Goal: Navigation & Orientation: Find specific page/section

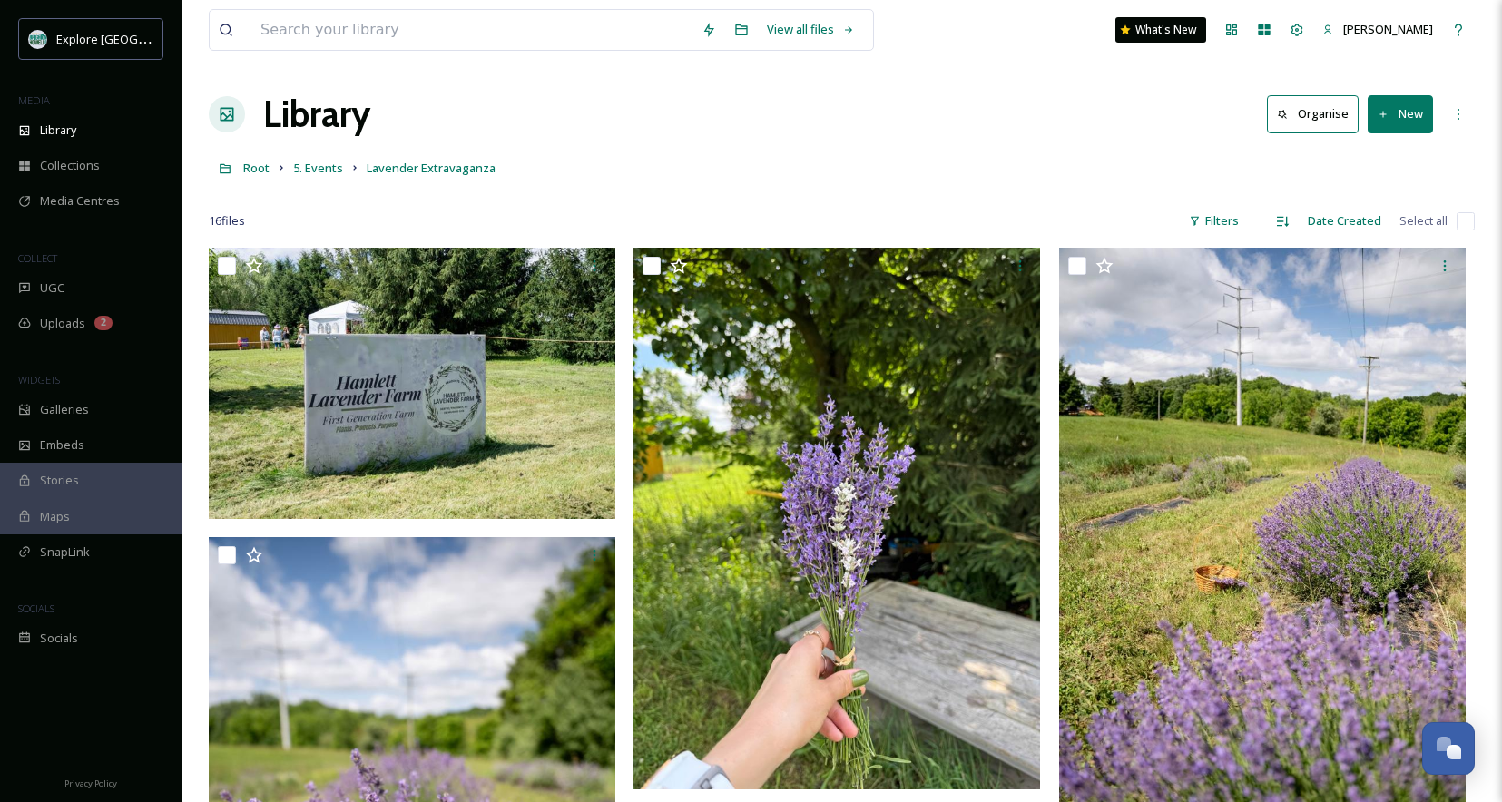
click at [678, 109] on div "Library Organise New" at bounding box center [842, 114] width 1266 height 54
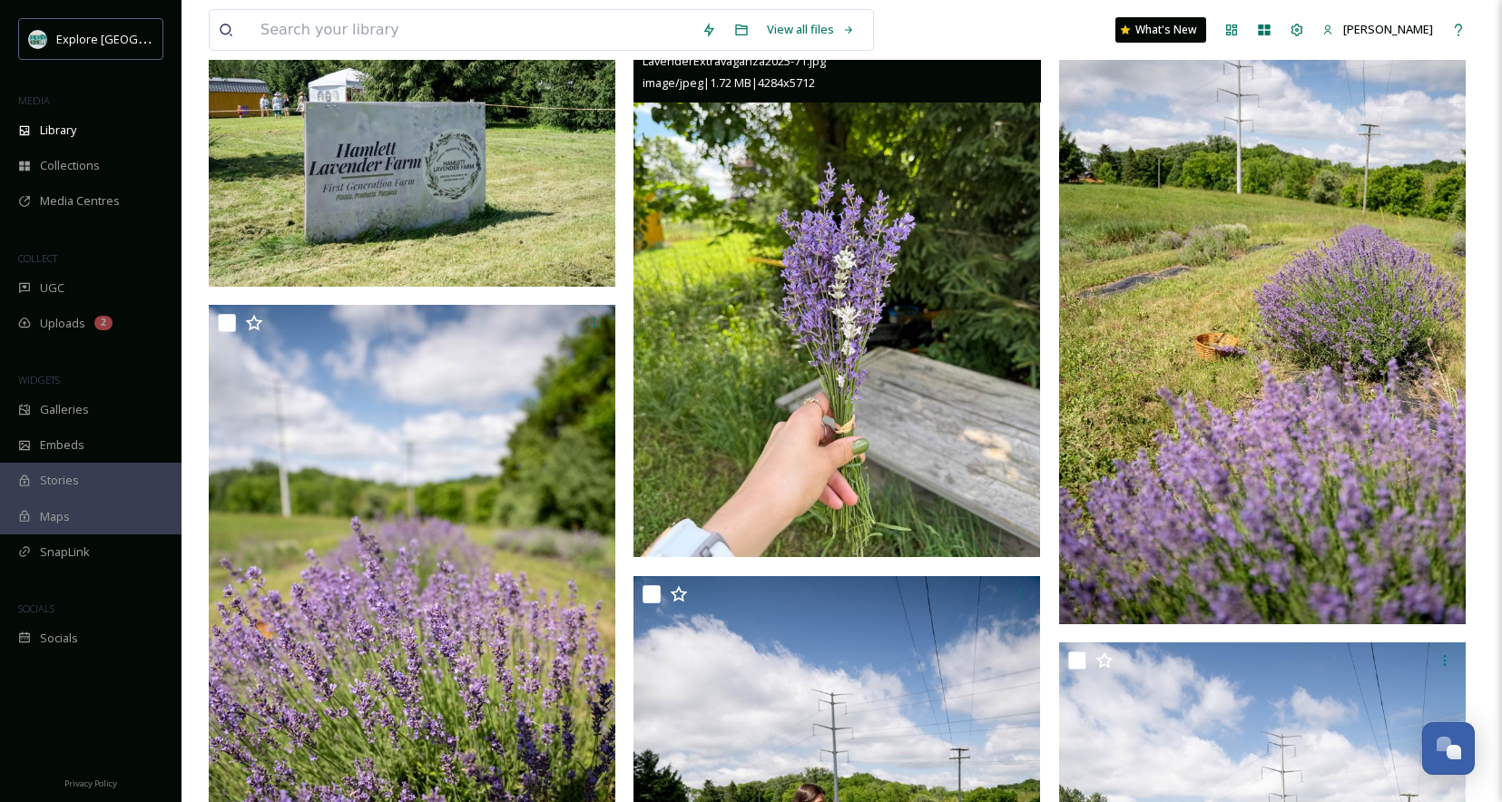
scroll to position [235, 0]
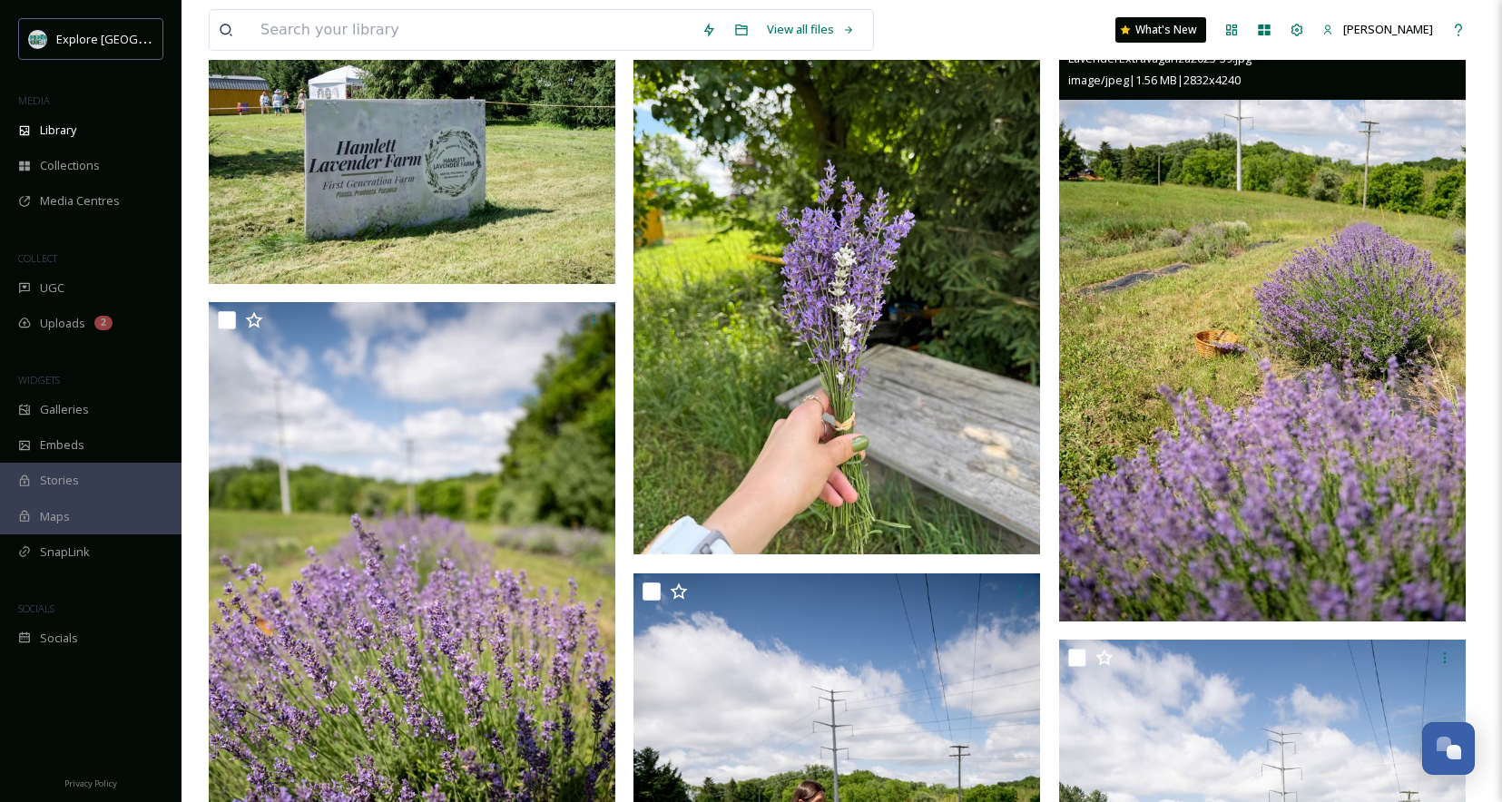
click at [1174, 248] on img at bounding box center [1262, 317] width 407 height 609
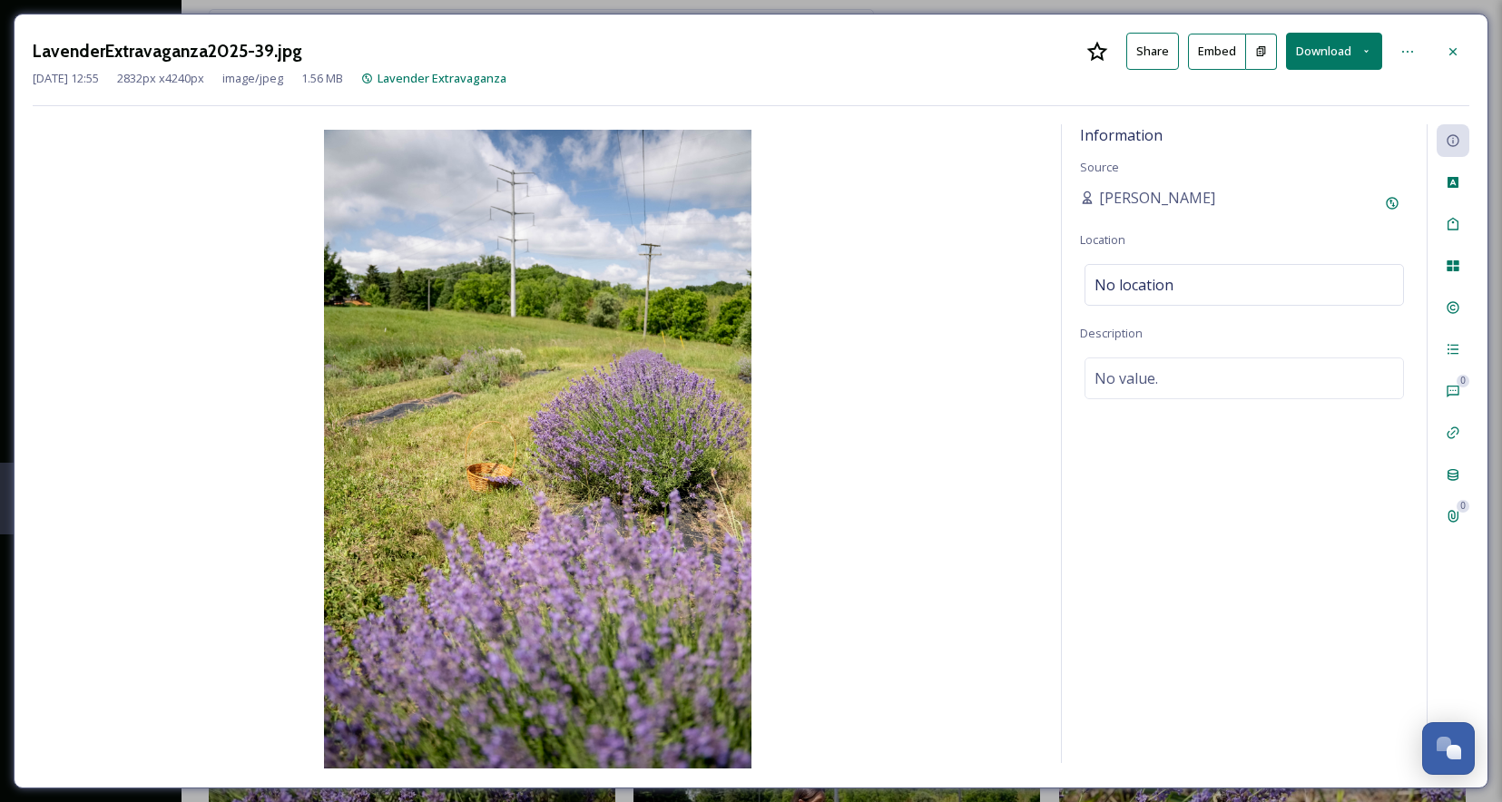
click at [897, 106] on div "LavenderExtravaganza2025-39.jpg Share Embed Download Jun 30 2025 12:55 2832 px …" at bounding box center [751, 70] width 1437 height 74
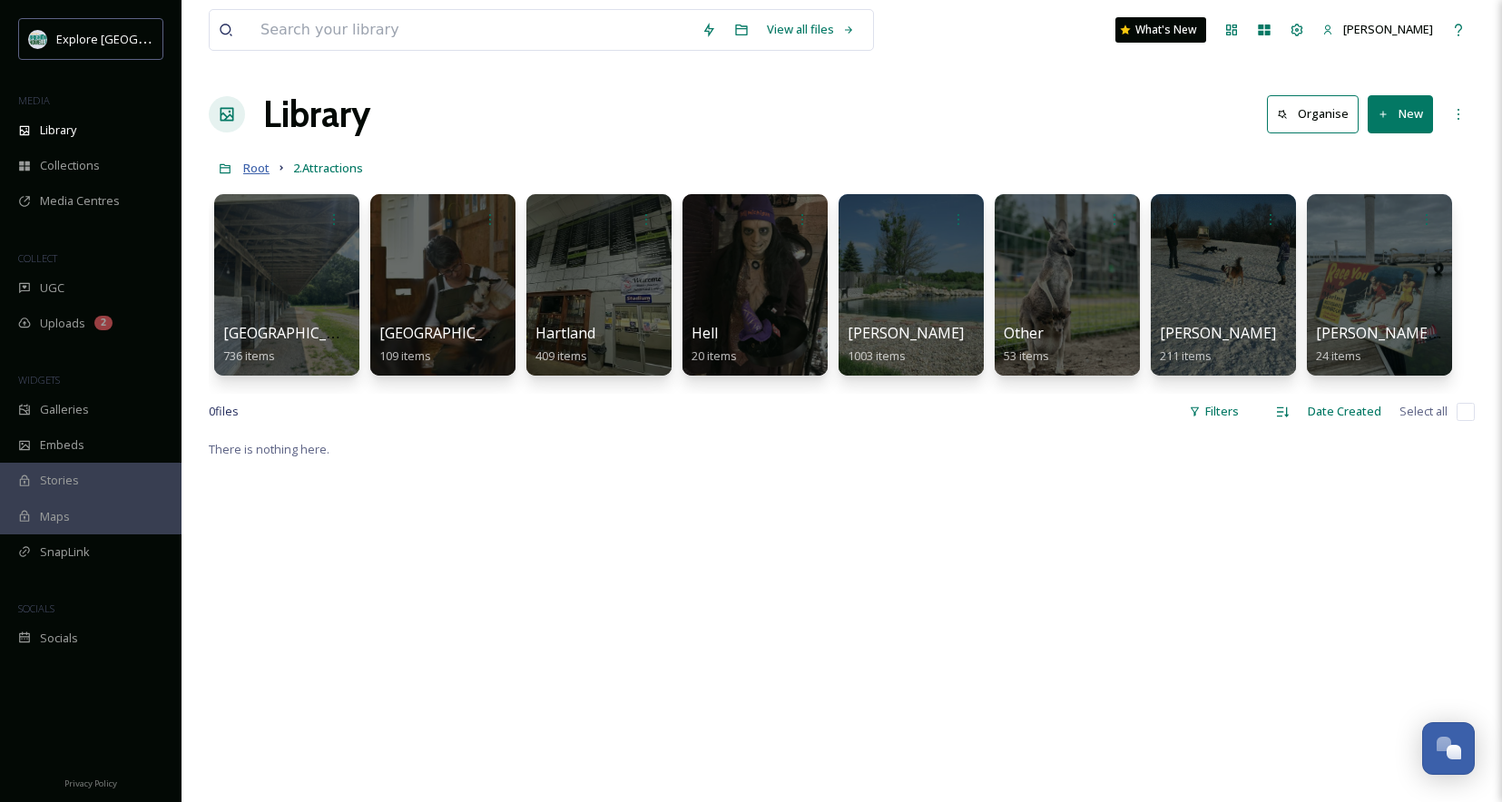
click at [269, 167] on span "Root" at bounding box center [256, 168] width 26 height 16
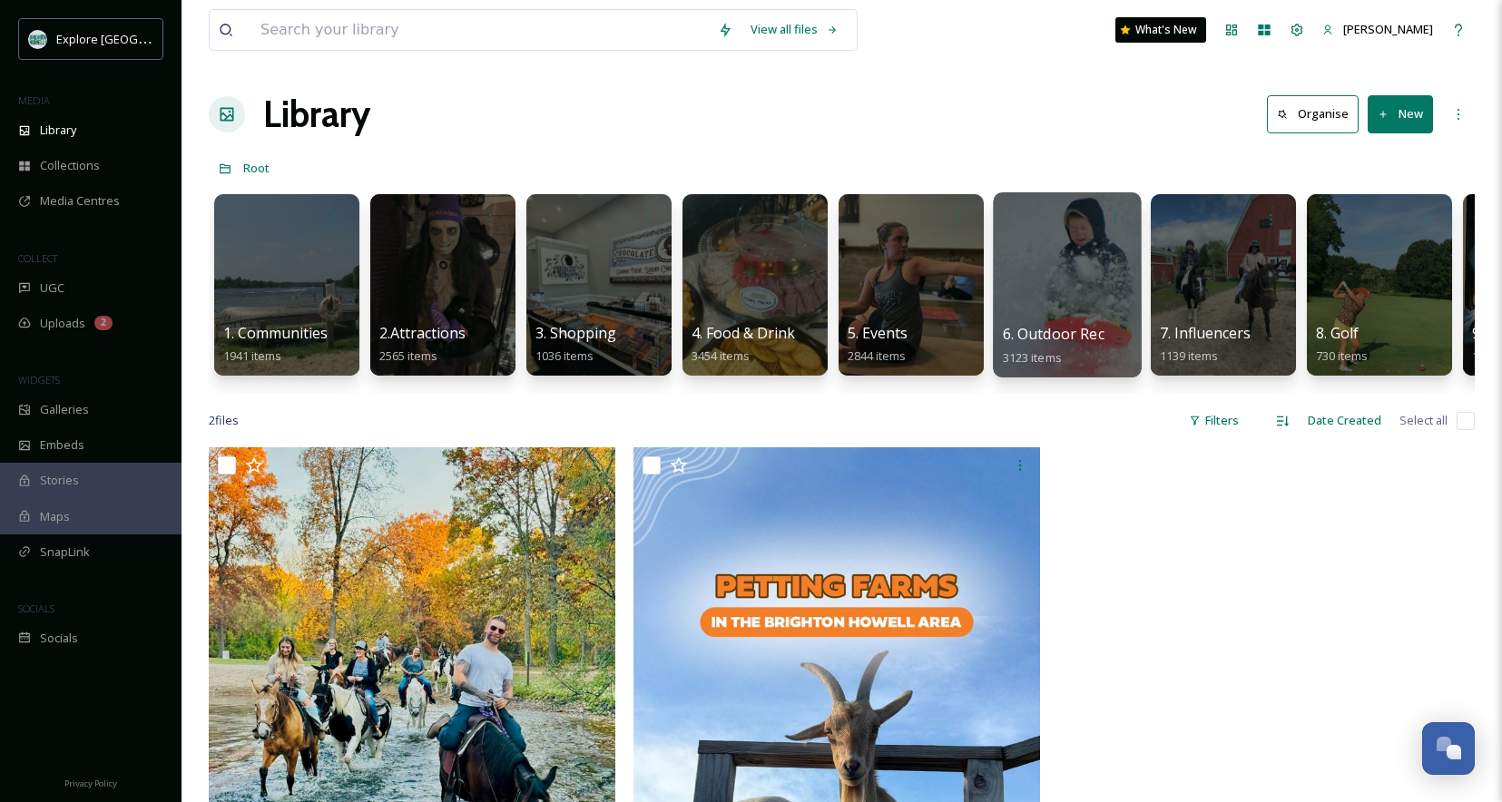
click at [1059, 274] on div at bounding box center [1067, 284] width 148 height 185
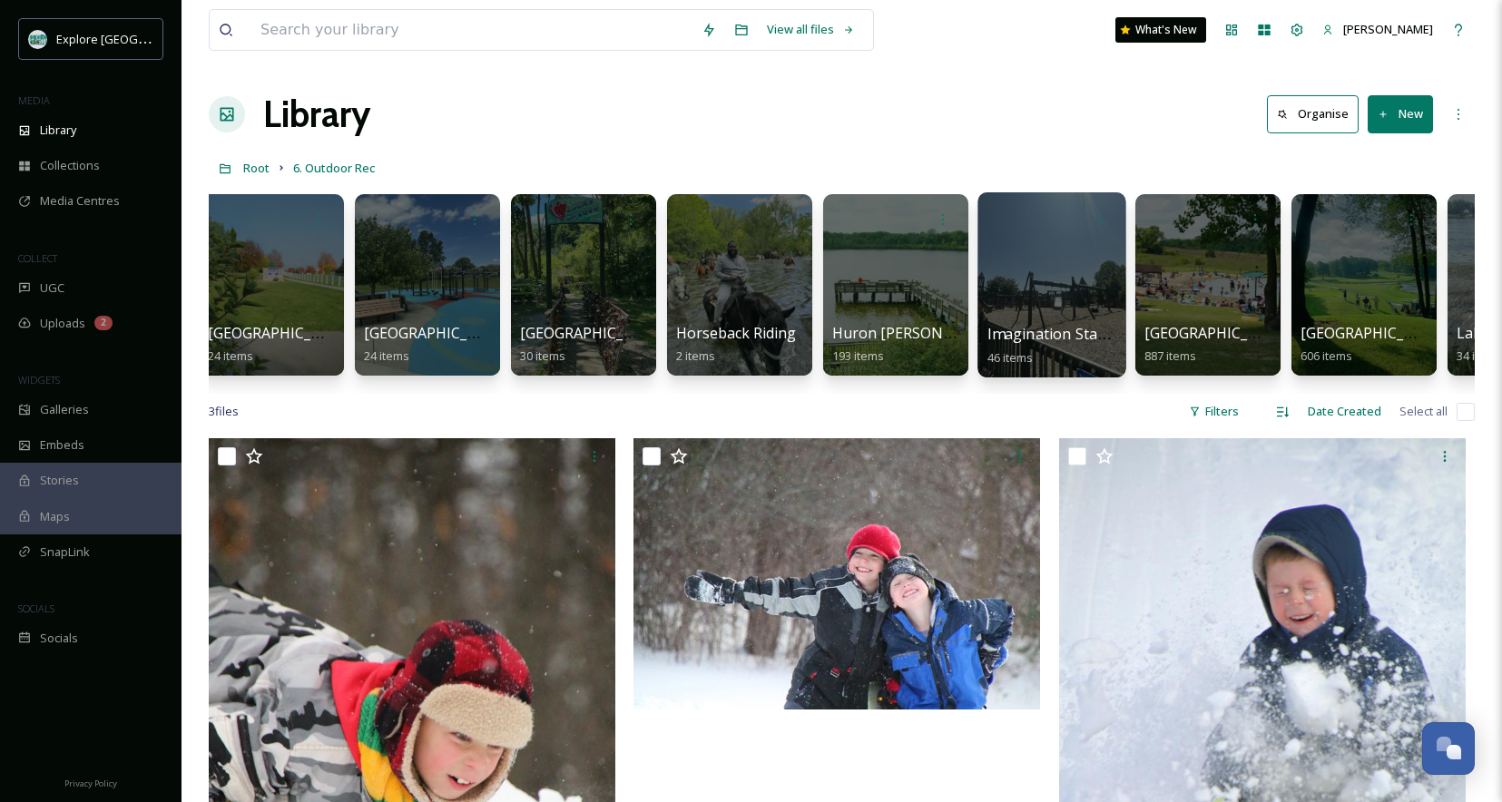
scroll to position [0, 1398]
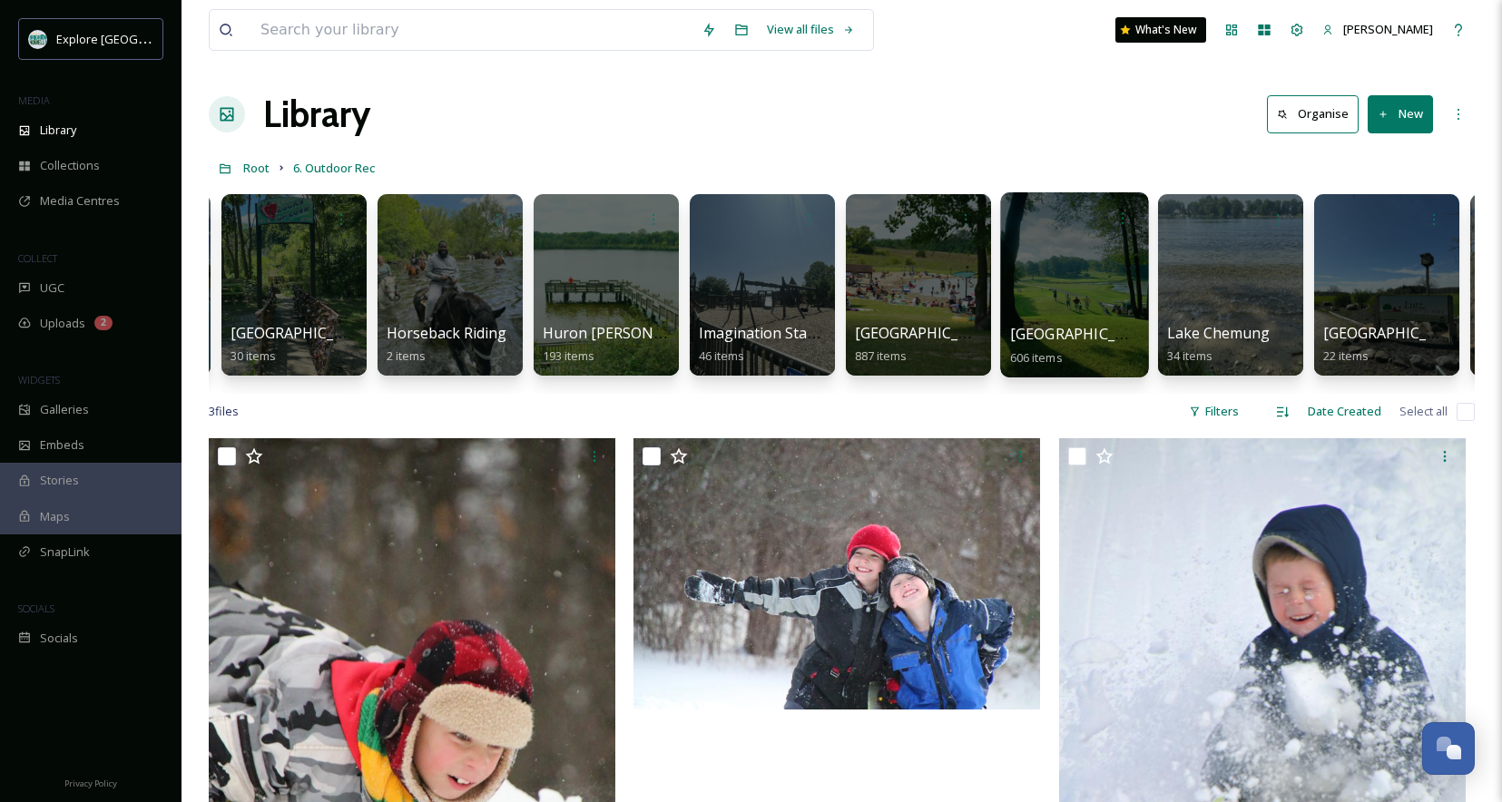
click at [1100, 253] on div at bounding box center [1074, 284] width 148 height 185
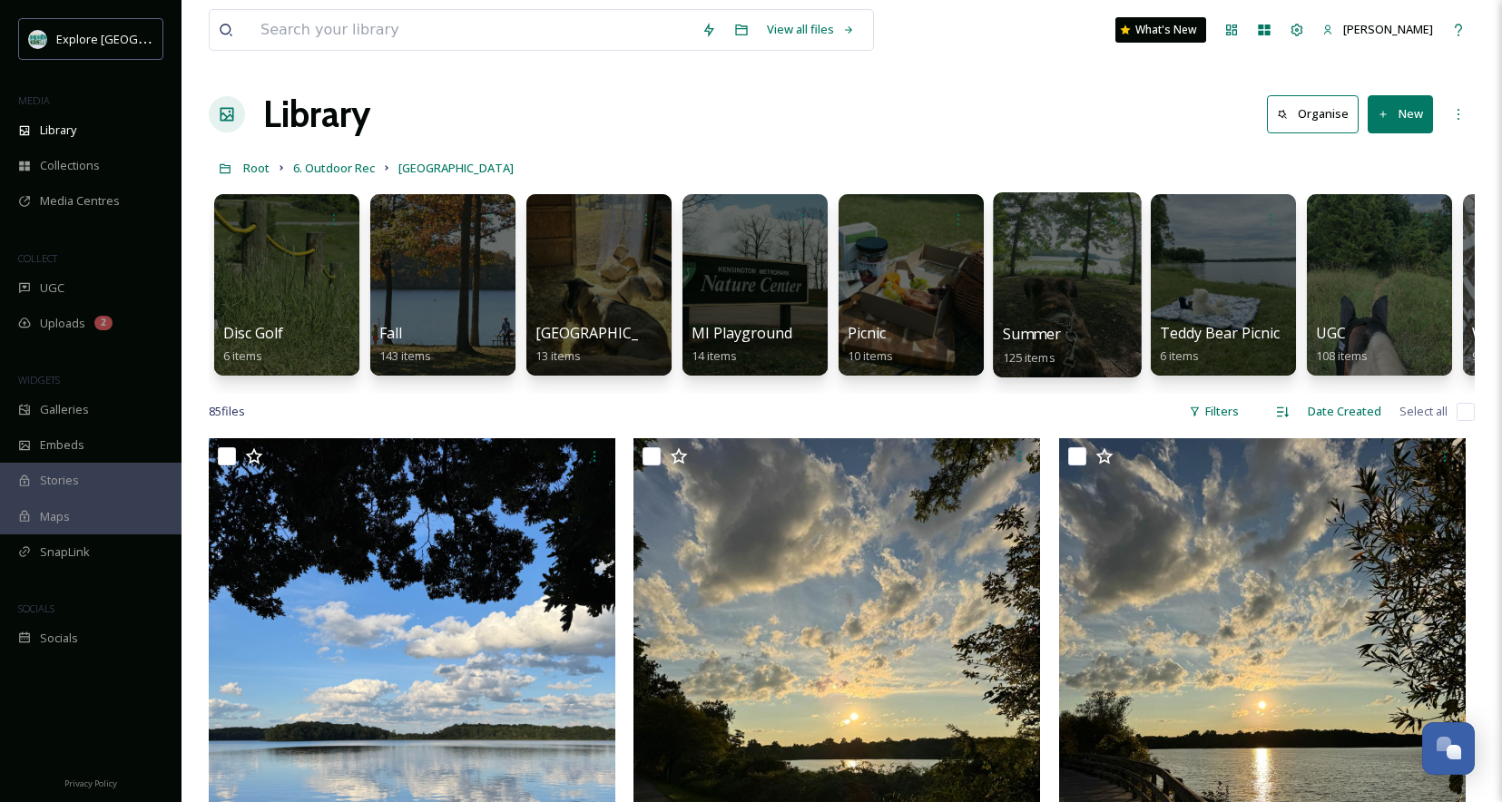
click at [1071, 290] on div at bounding box center [1067, 284] width 148 height 185
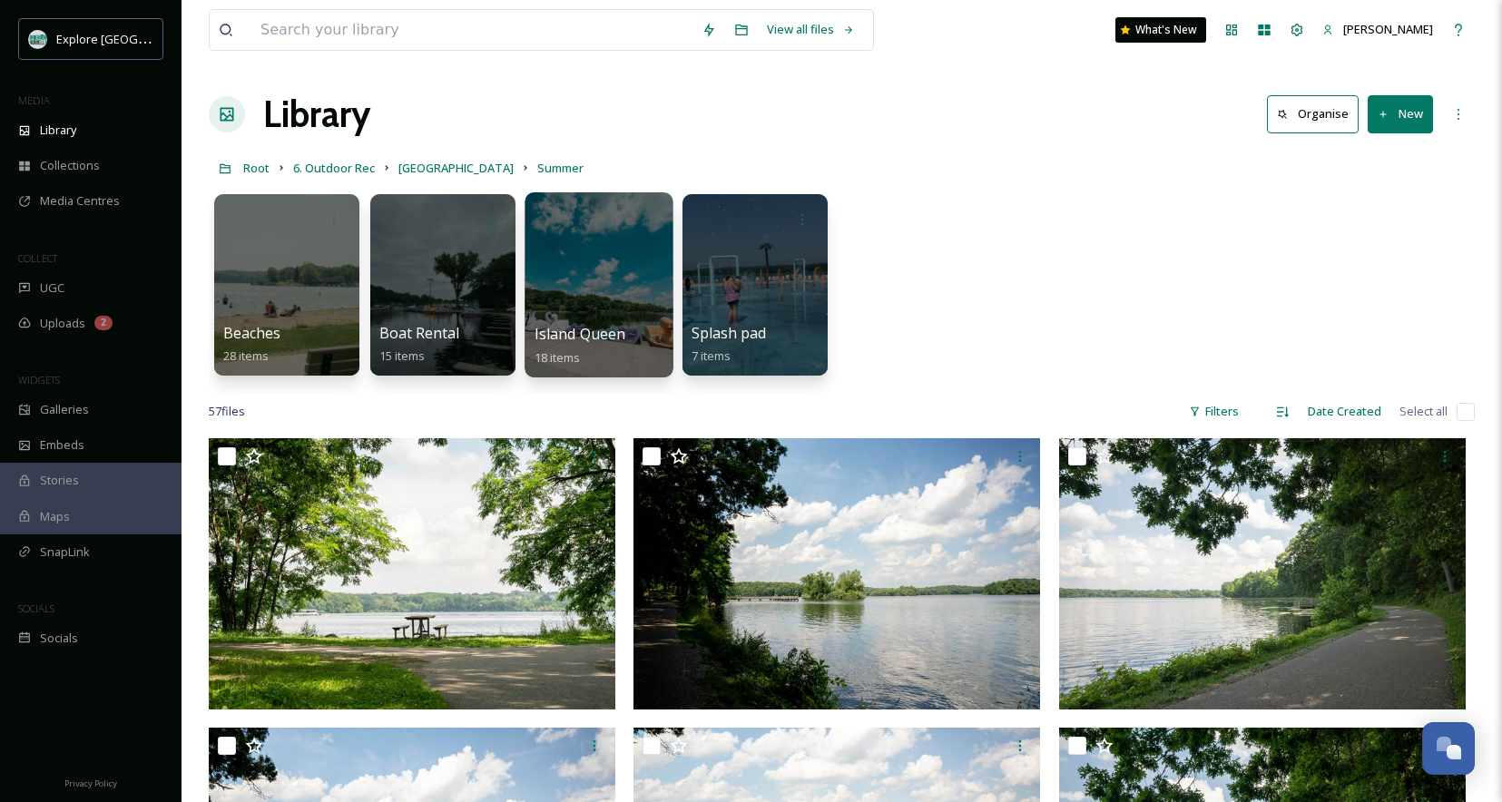
click at [613, 281] on div at bounding box center [599, 284] width 148 height 185
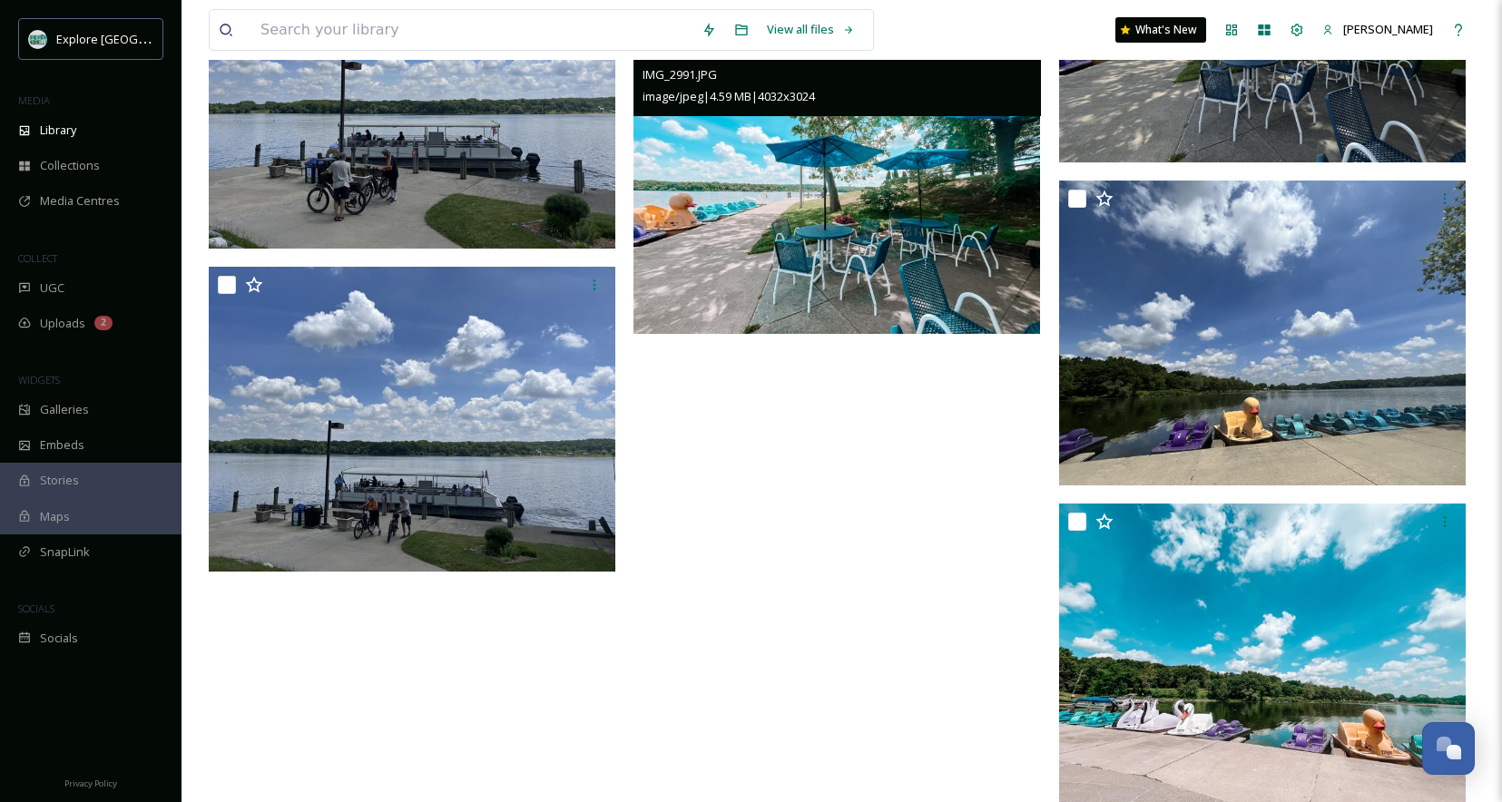
scroll to position [1872, 0]
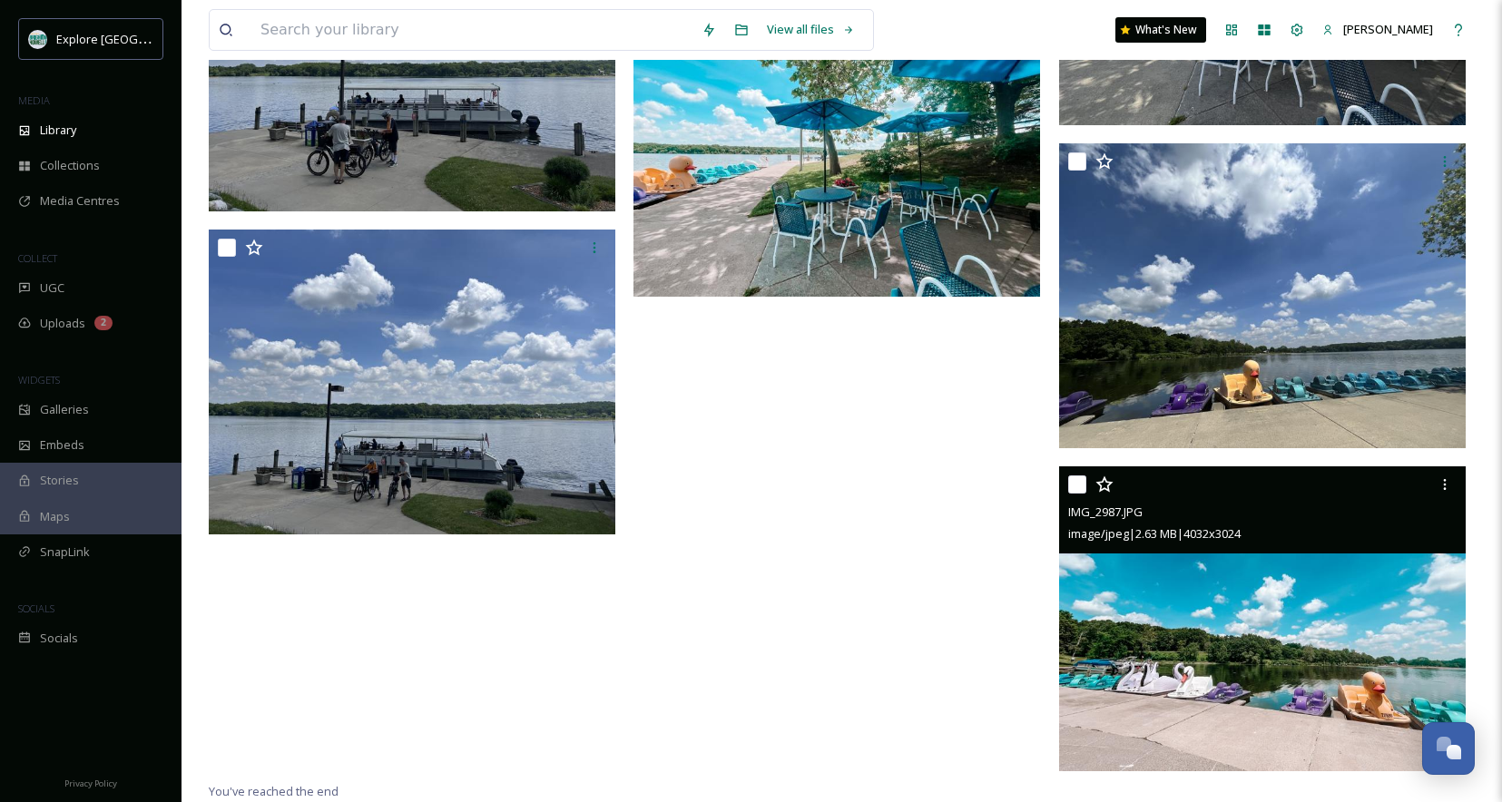
click at [1181, 616] on img at bounding box center [1262, 619] width 407 height 305
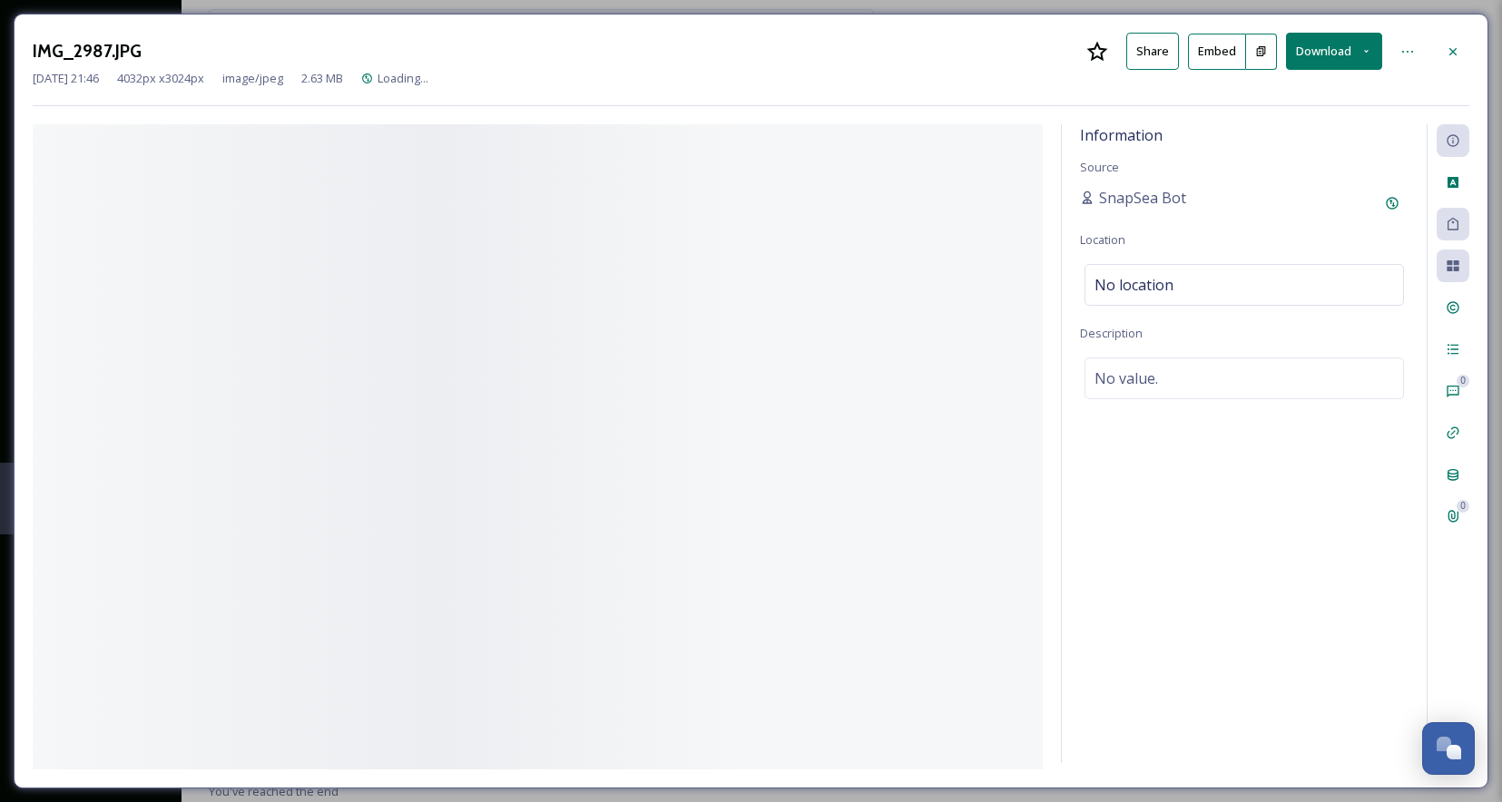
scroll to position [1635, 0]
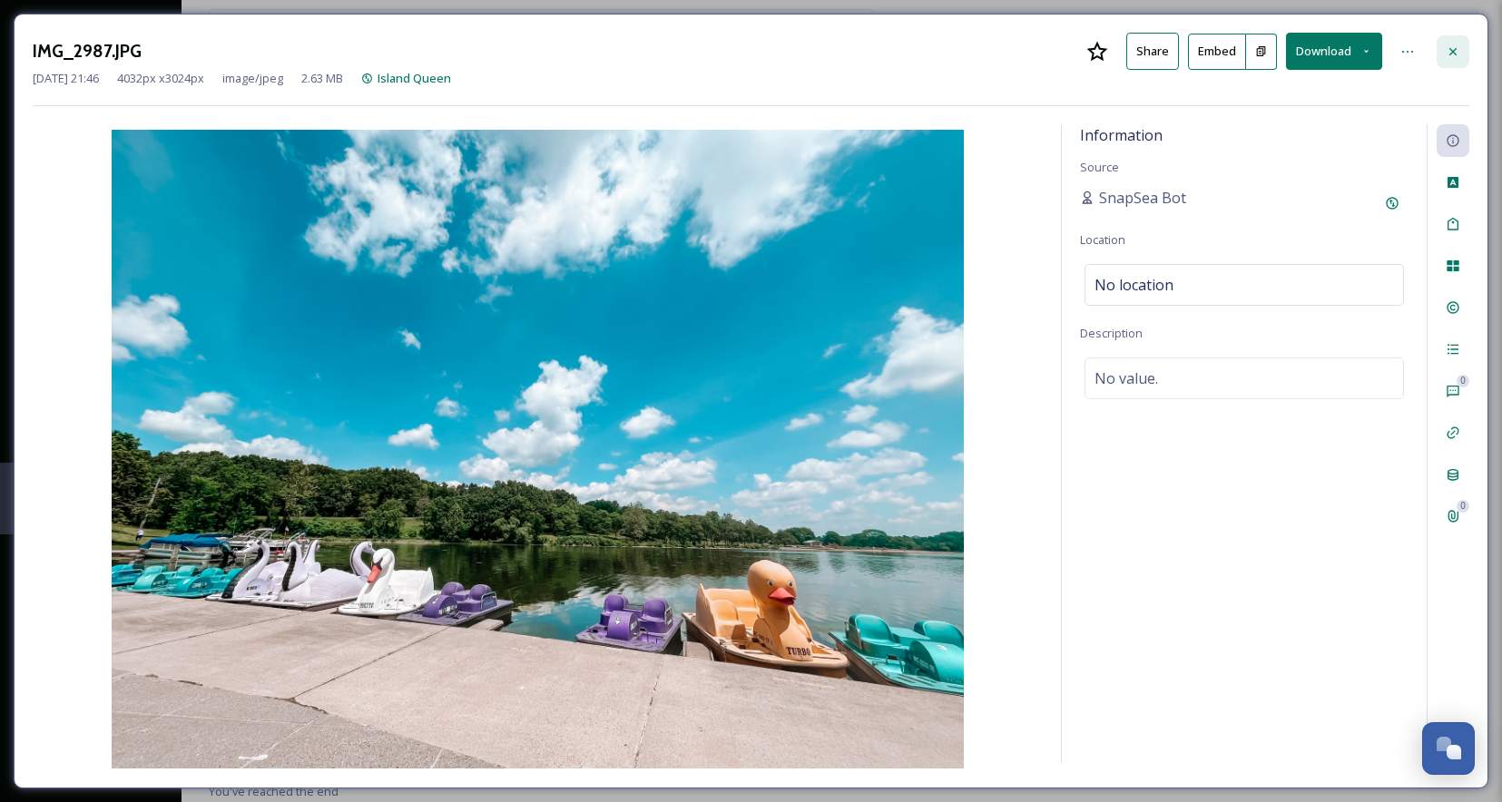
drag, startPoint x: 1432, startPoint y: 54, endPoint x: 1444, endPoint y: 53, distance: 12.7
click at [1437, 53] on div "IMG_2987.JPG Share Embed Download" at bounding box center [751, 51] width 1437 height 37
drag, startPoint x: 1461, startPoint y: 50, endPoint x: 1383, endPoint y: 61, distance: 77.9
click at [1447, 51] on div at bounding box center [1453, 51] width 33 height 33
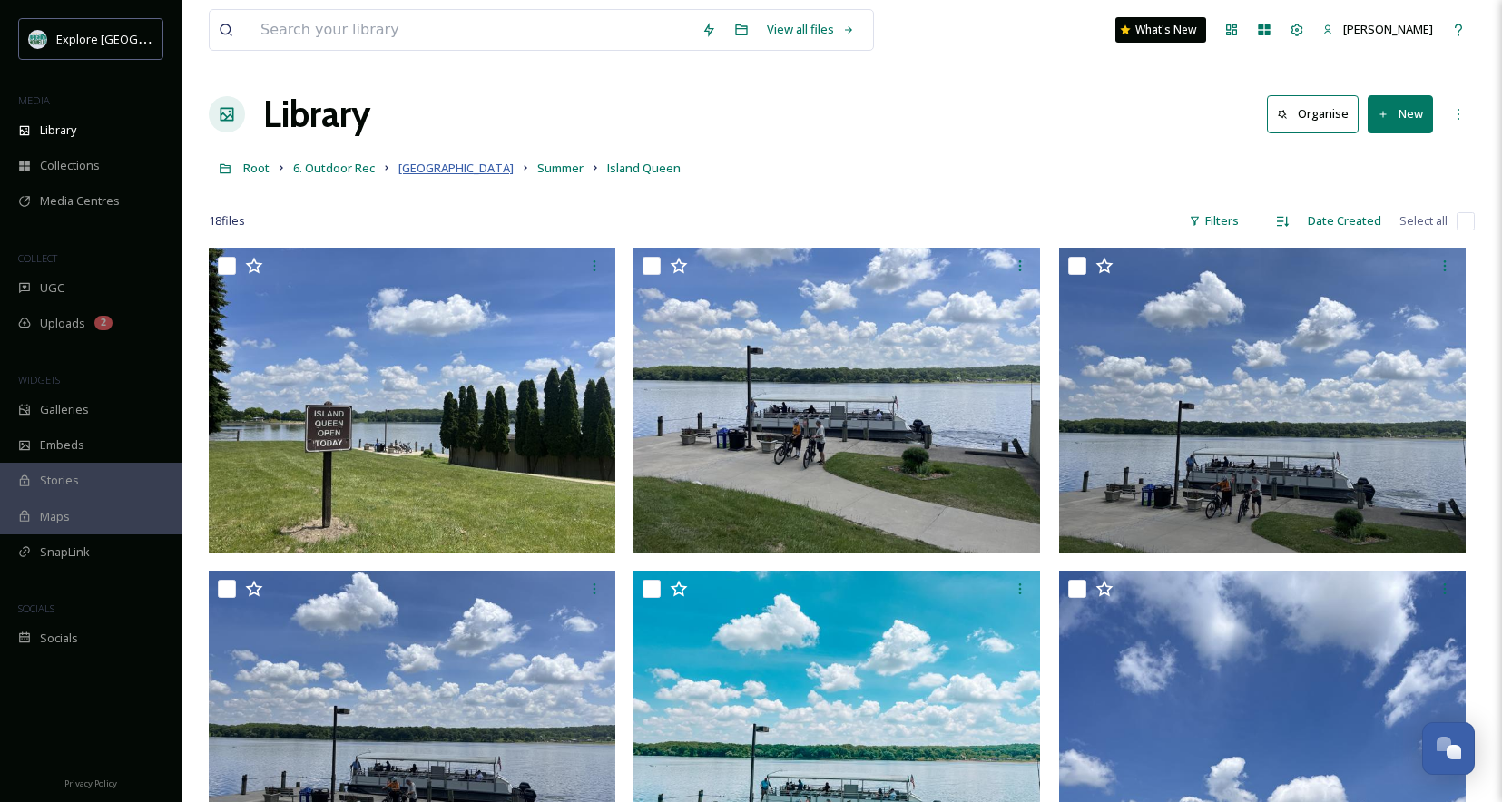
click at [404, 170] on span "Kensington" at bounding box center [456, 168] width 115 height 16
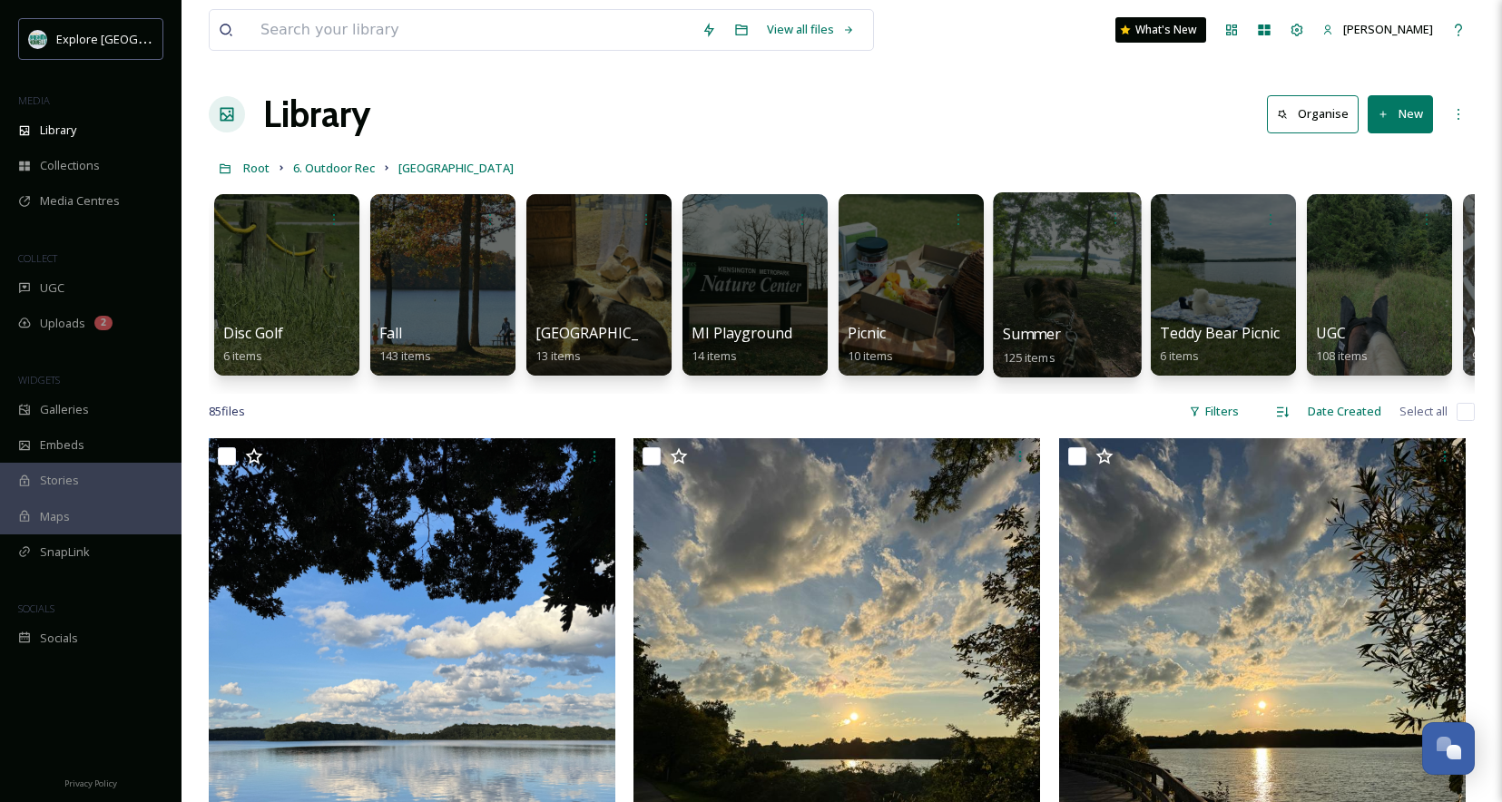
click at [1067, 275] on div at bounding box center [1067, 284] width 148 height 185
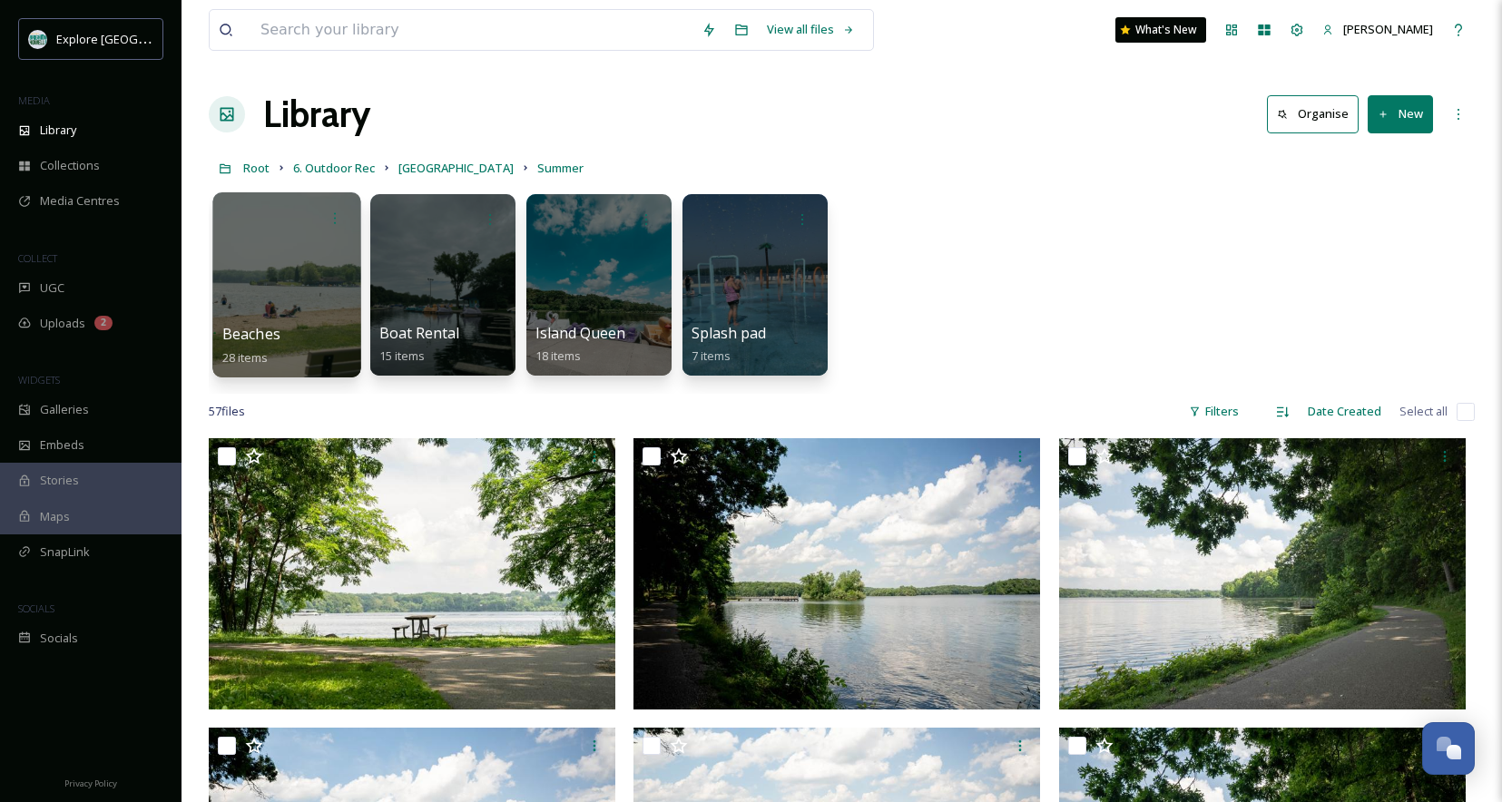
click at [328, 310] on div at bounding box center [286, 284] width 148 height 185
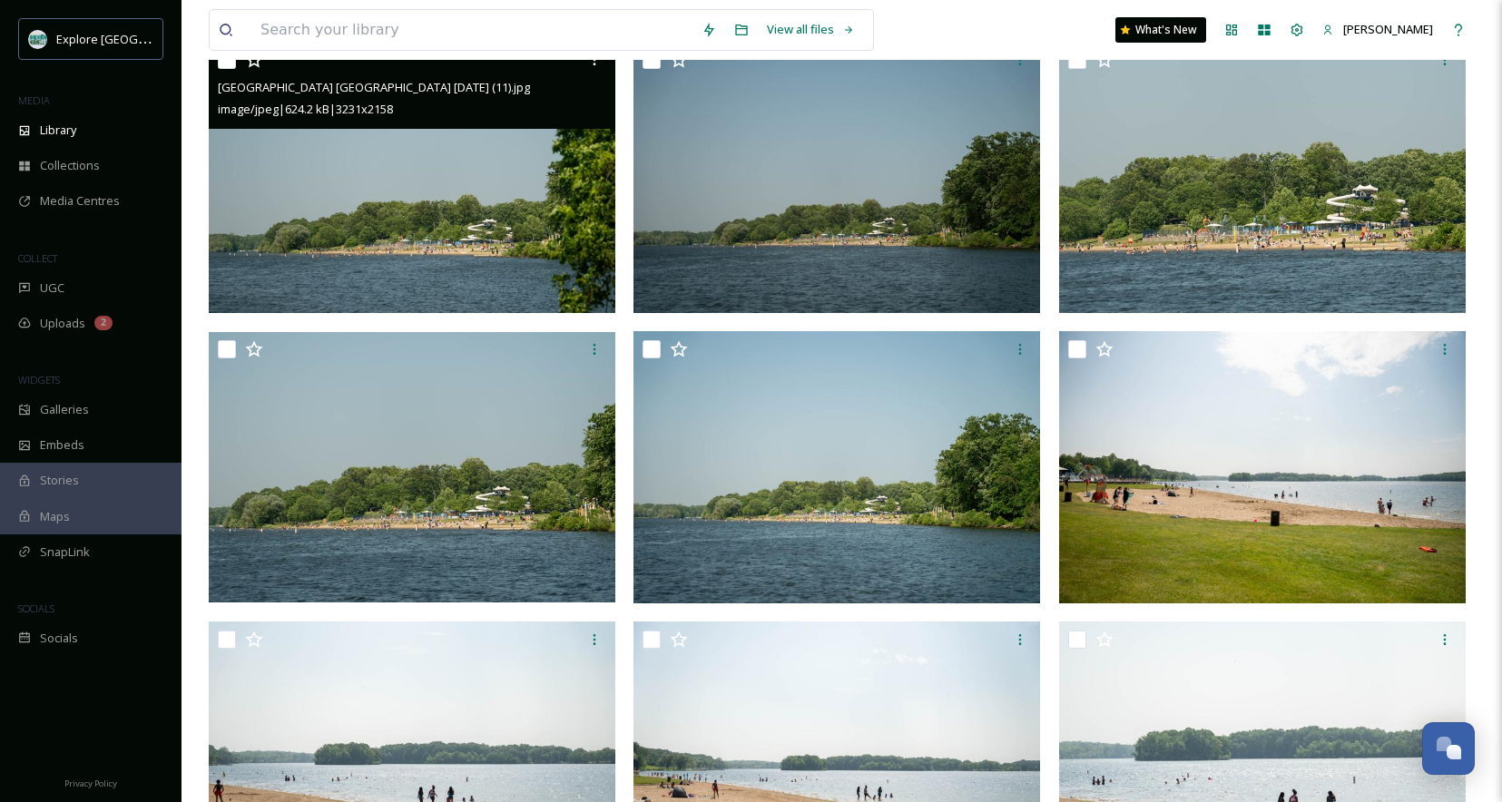
scroll to position [252, 0]
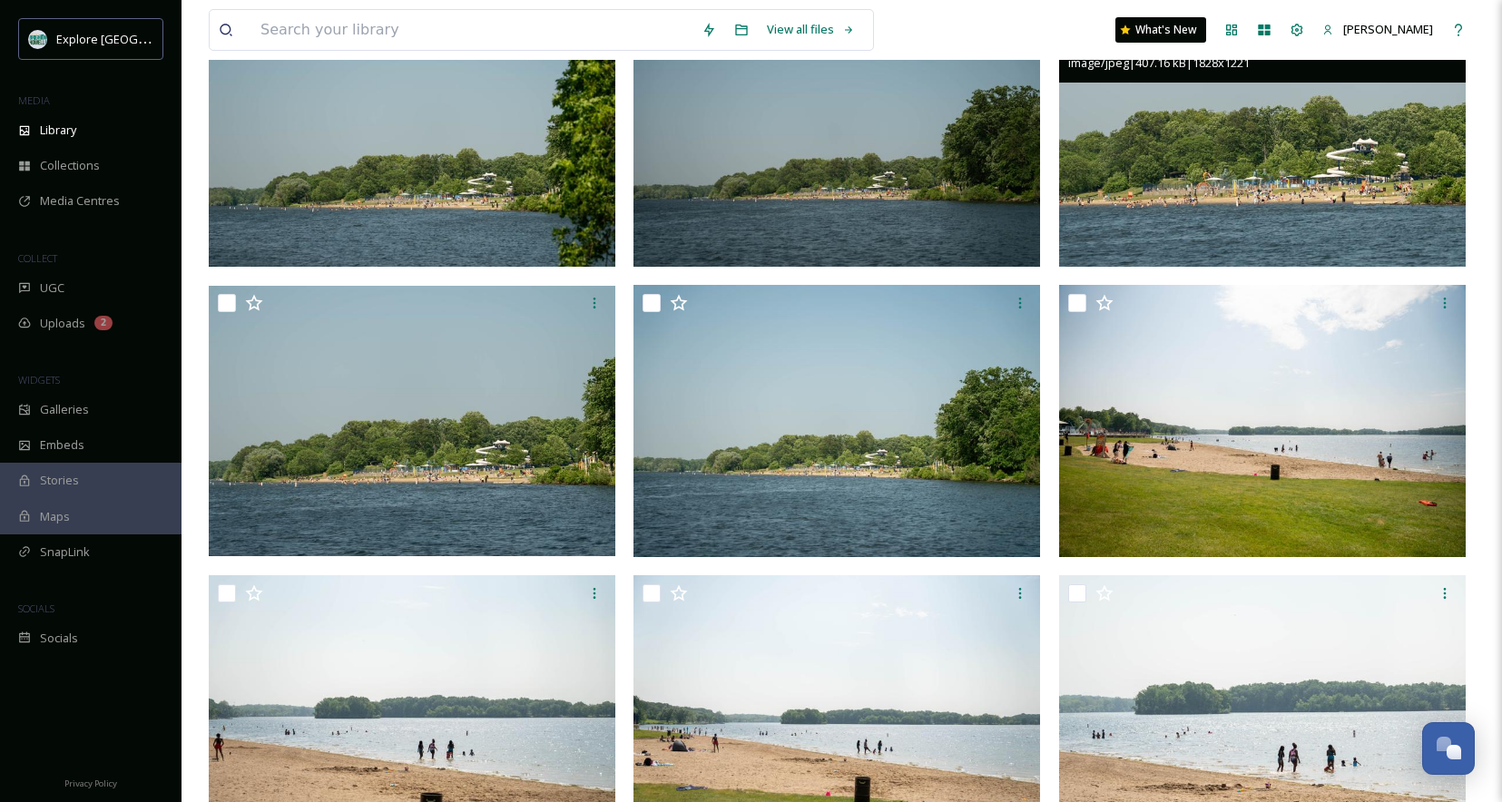
click at [1149, 159] on img at bounding box center [1262, 131] width 407 height 272
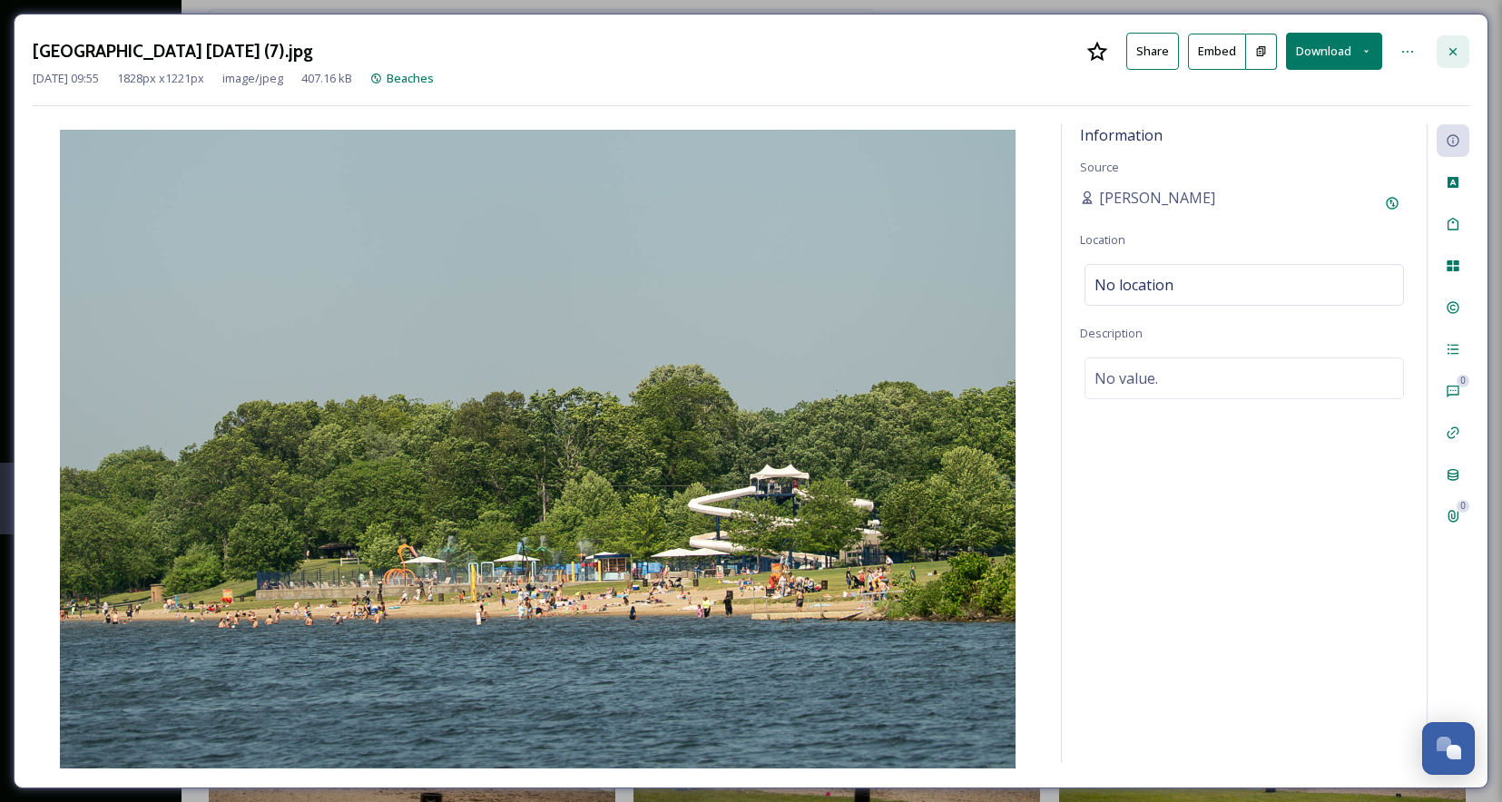
click at [1461, 44] on div at bounding box center [1453, 51] width 33 height 33
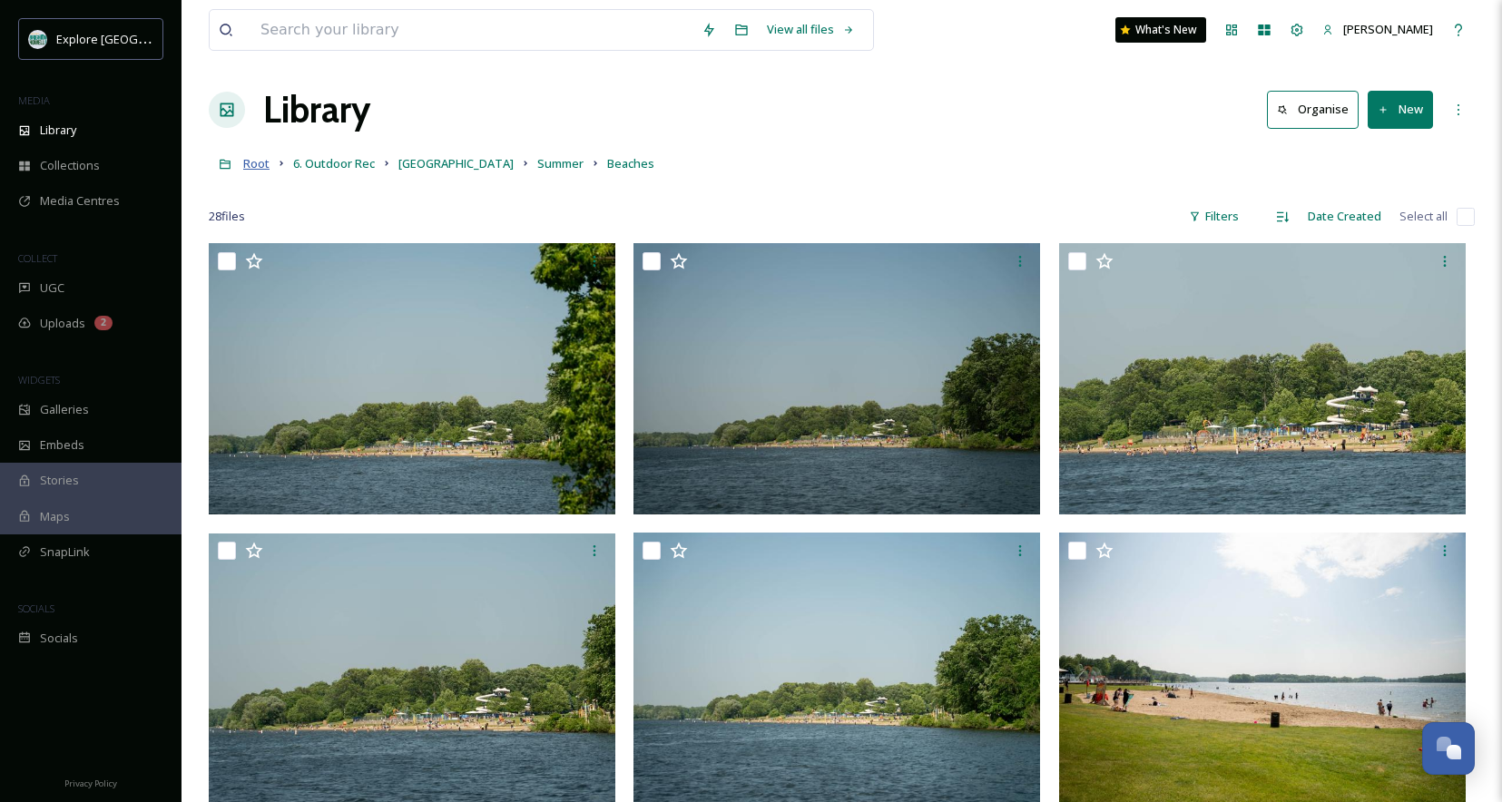
scroll to position [5, 0]
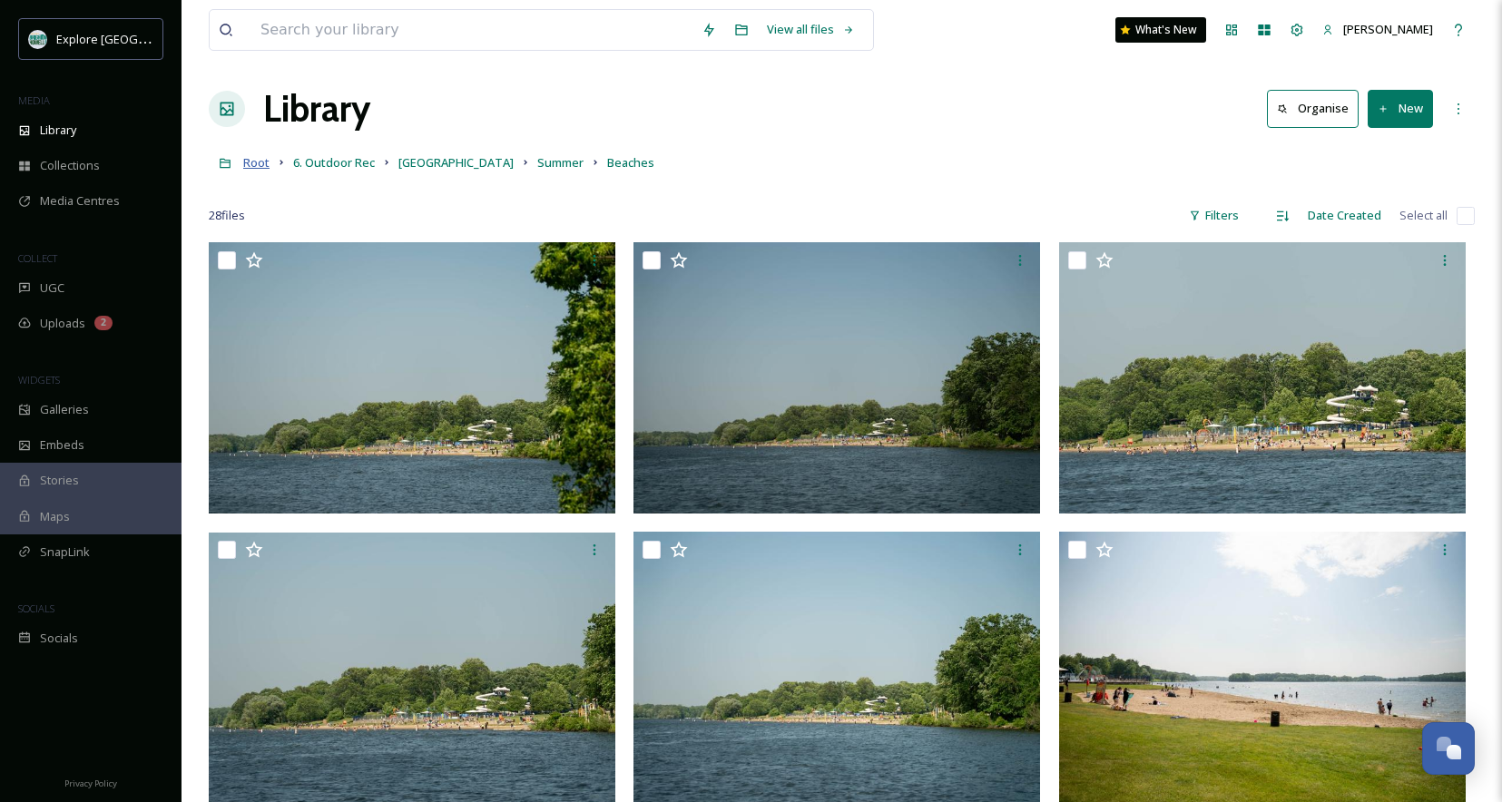
click at [261, 163] on span "Root" at bounding box center [256, 162] width 26 height 16
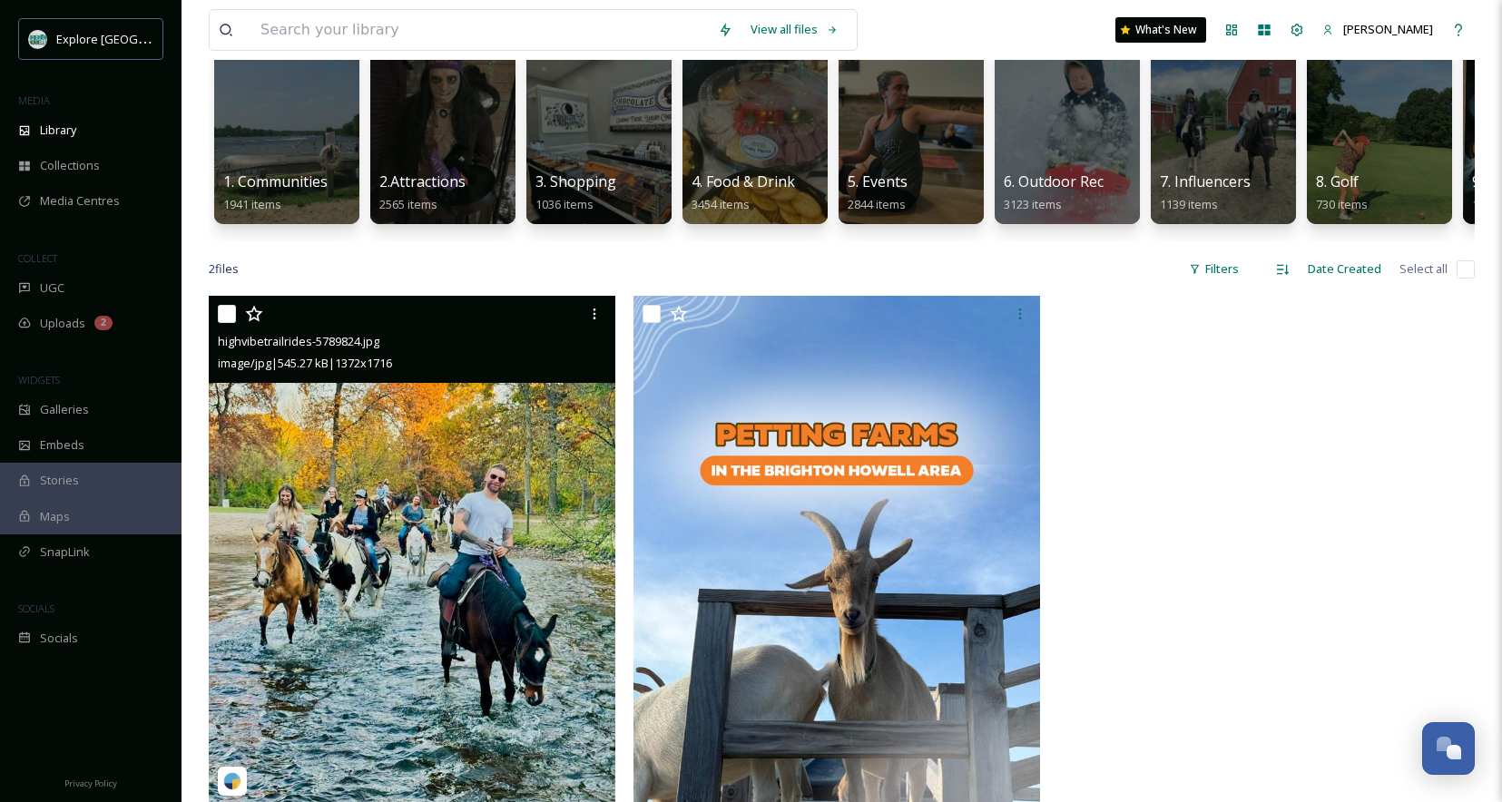
scroll to position [168, 0]
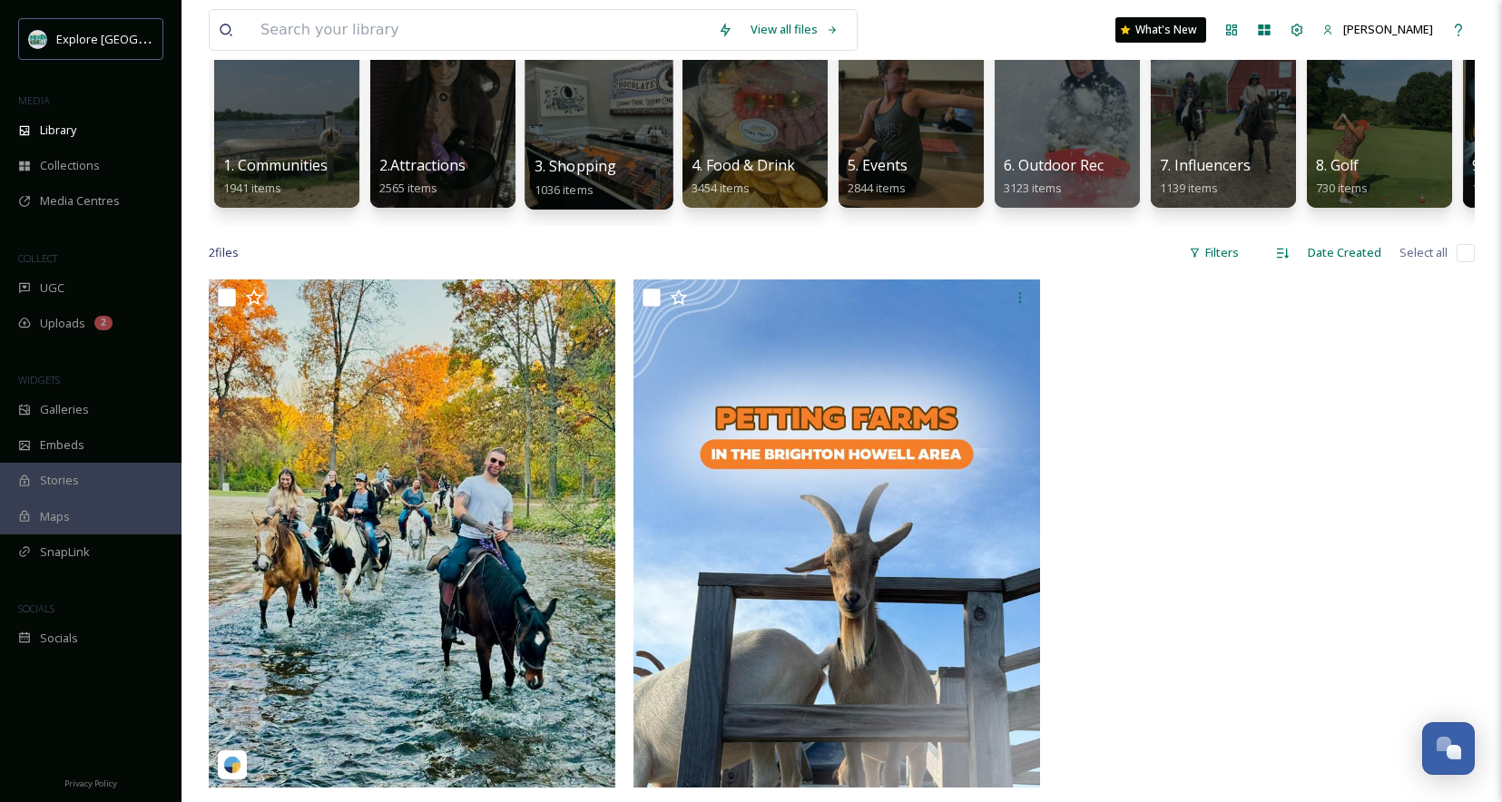
click at [569, 146] on div at bounding box center [599, 117] width 148 height 185
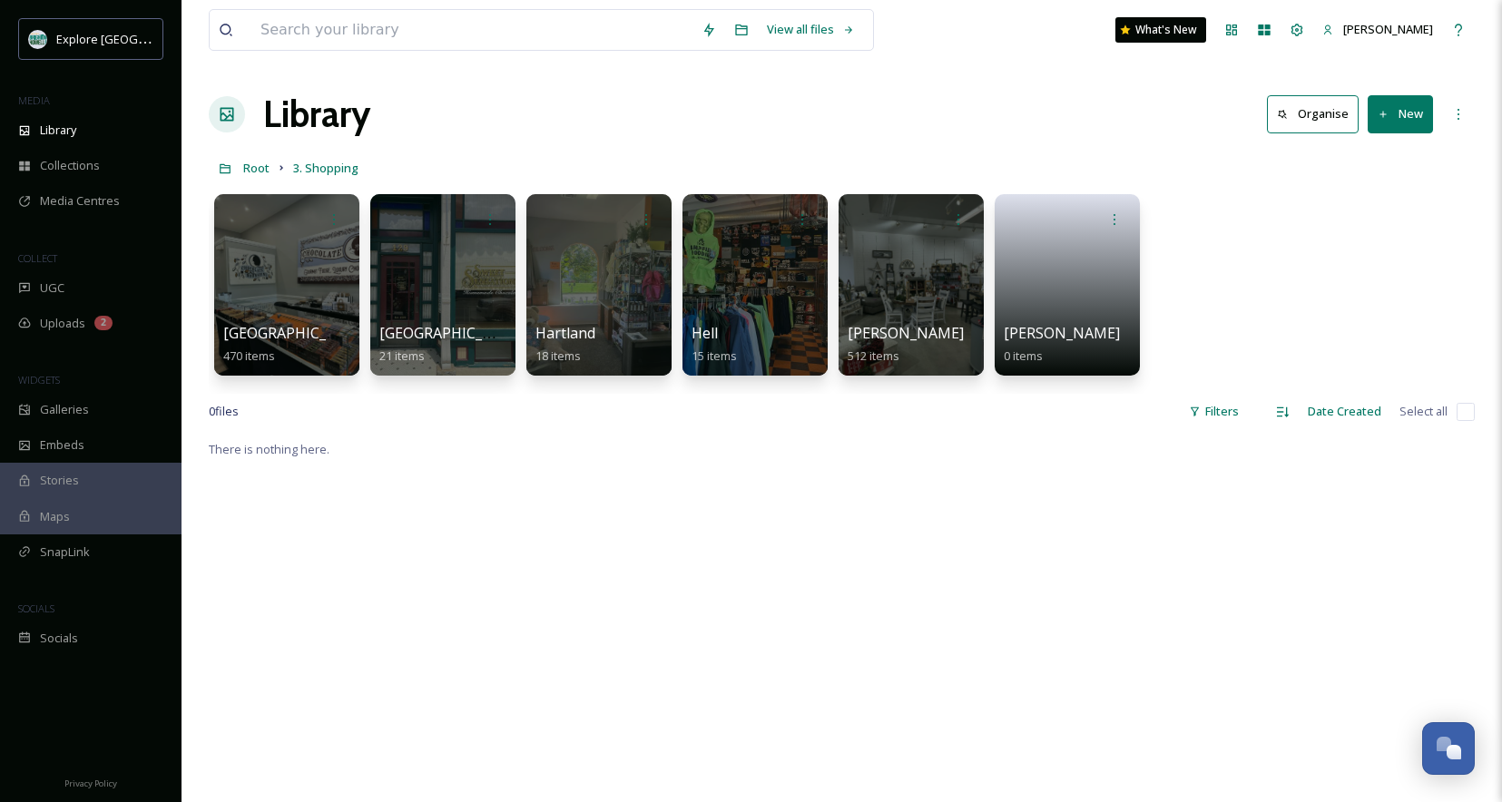
click at [247, 157] on link "Root" at bounding box center [256, 168] width 26 height 22
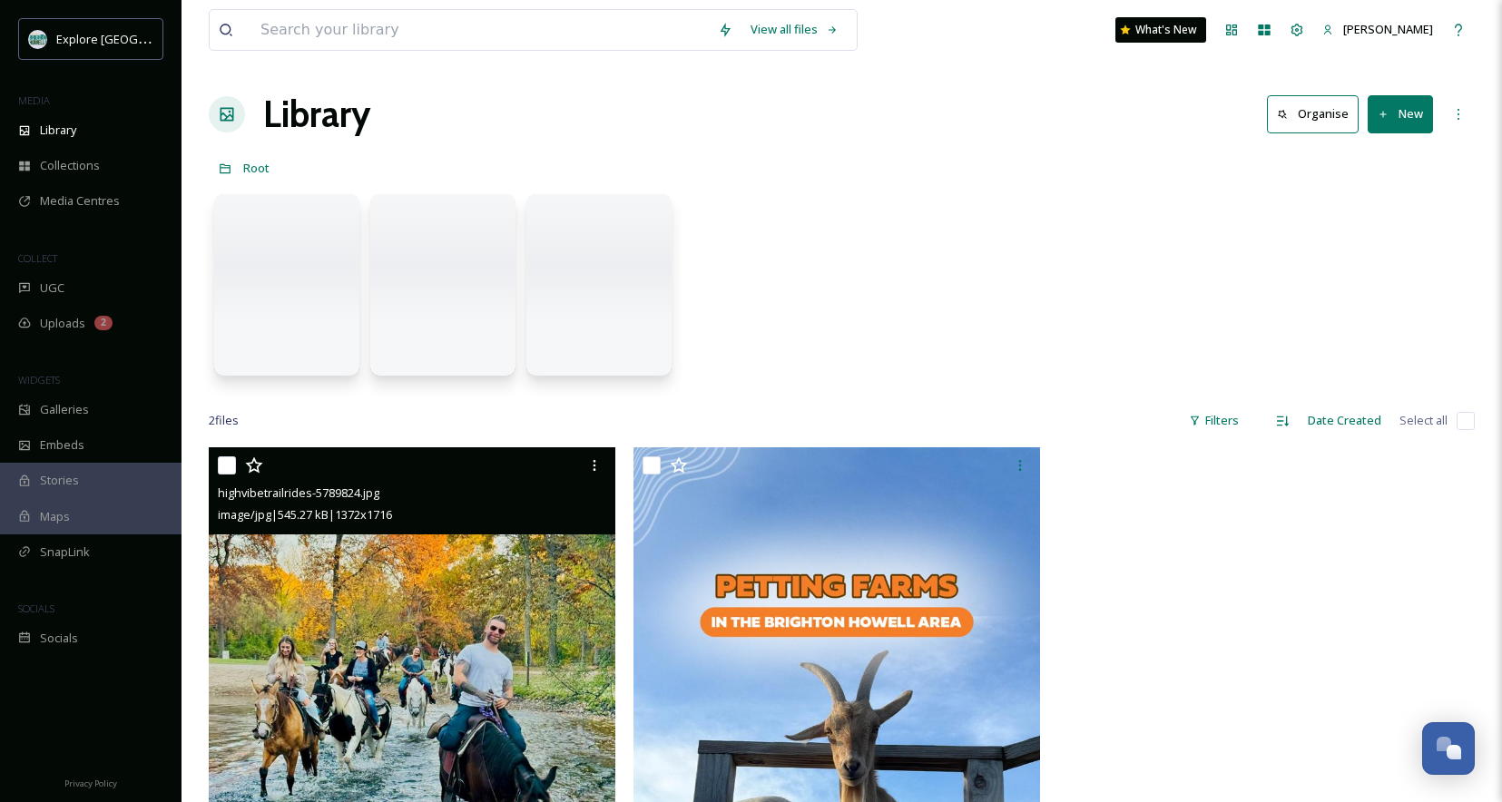
click at [386, 529] on div "highvibetrailrides-5789824.jpg image/jpg | 545.27 kB | 1372 x 1716" at bounding box center [412, 491] width 407 height 87
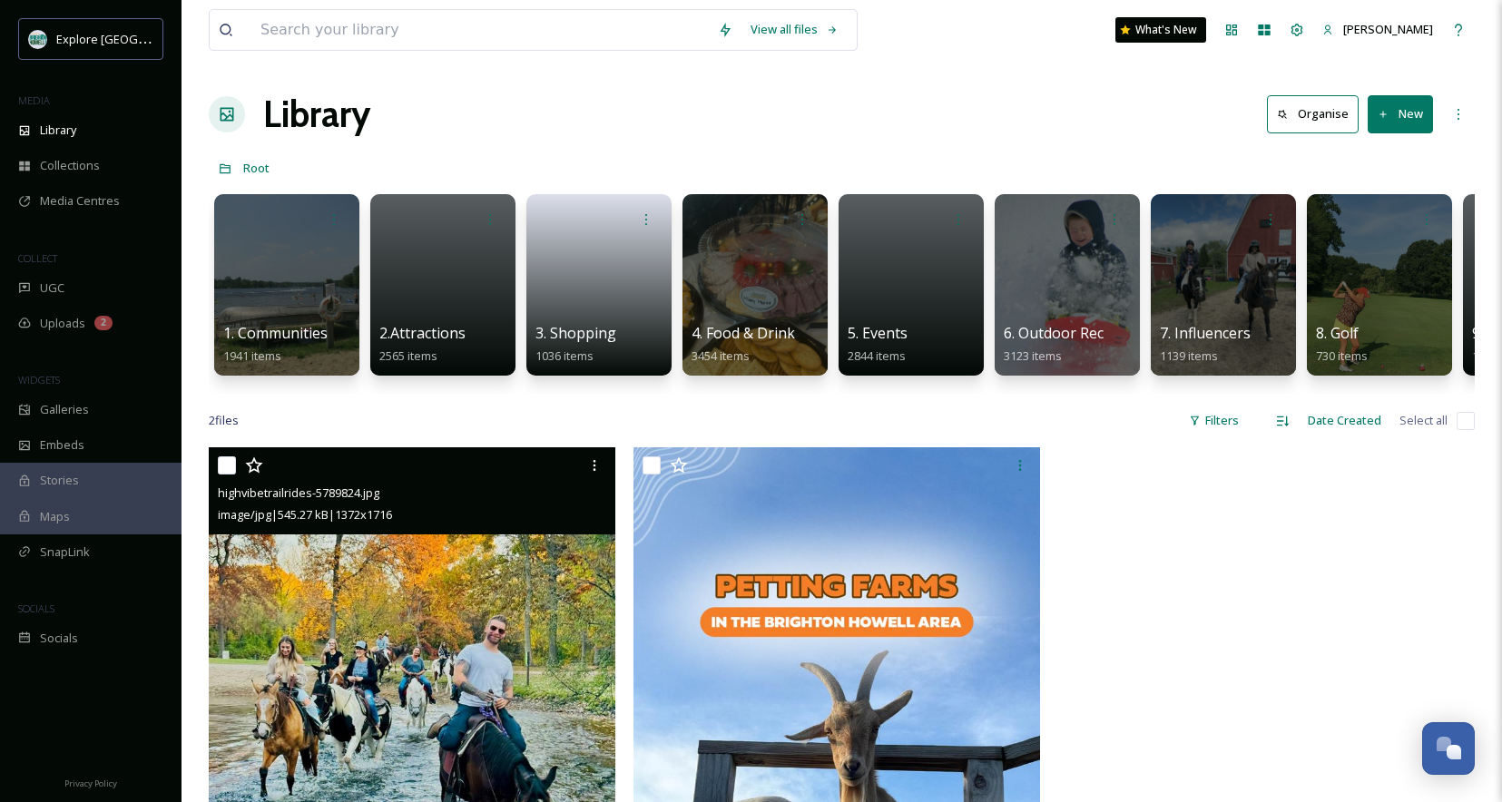
click at [496, 638] on img at bounding box center [412, 702] width 407 height 508
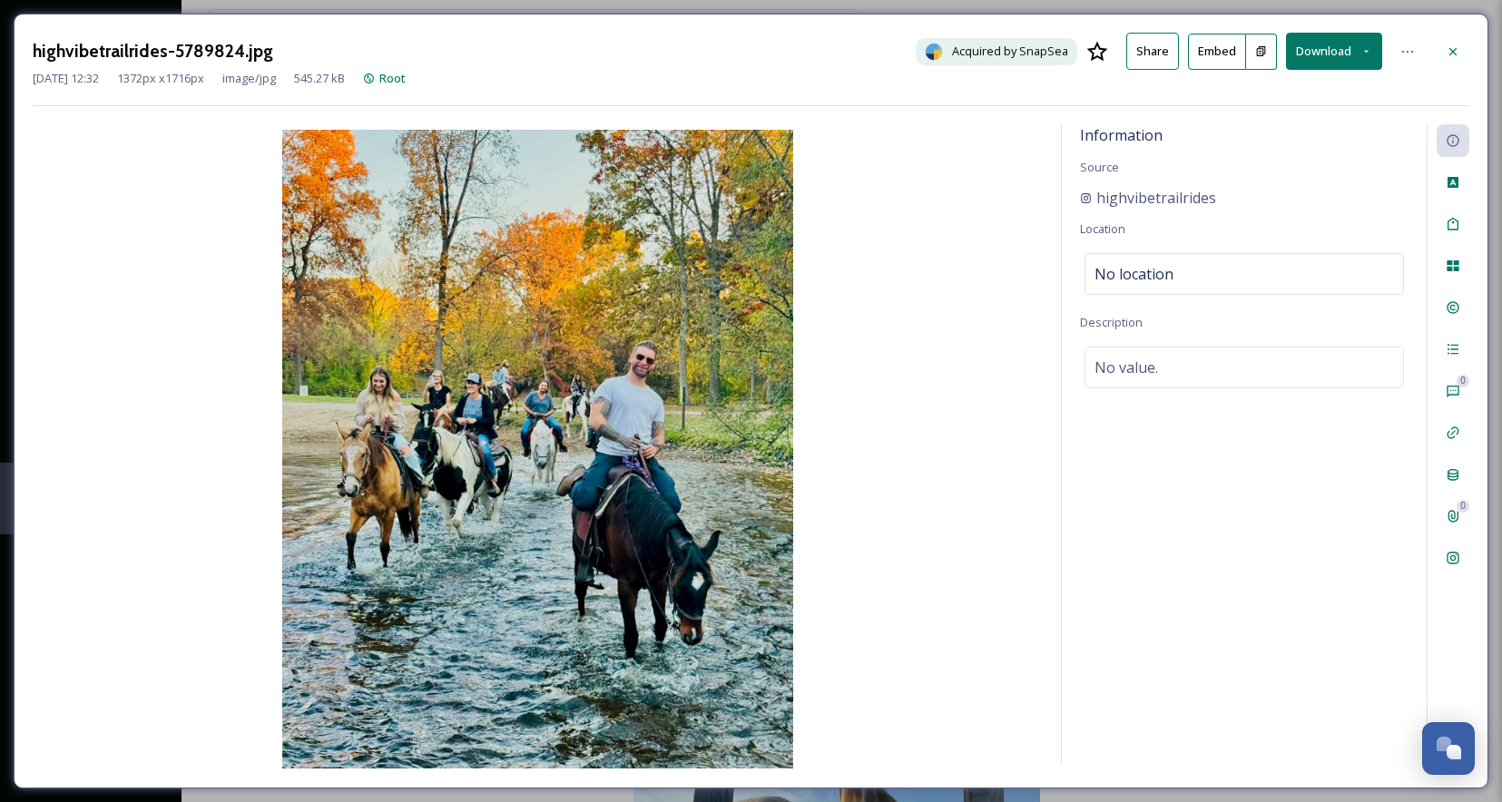
click at [1174, 44] on button "Share" at bounding box center [1153, 51] width 53 height 37
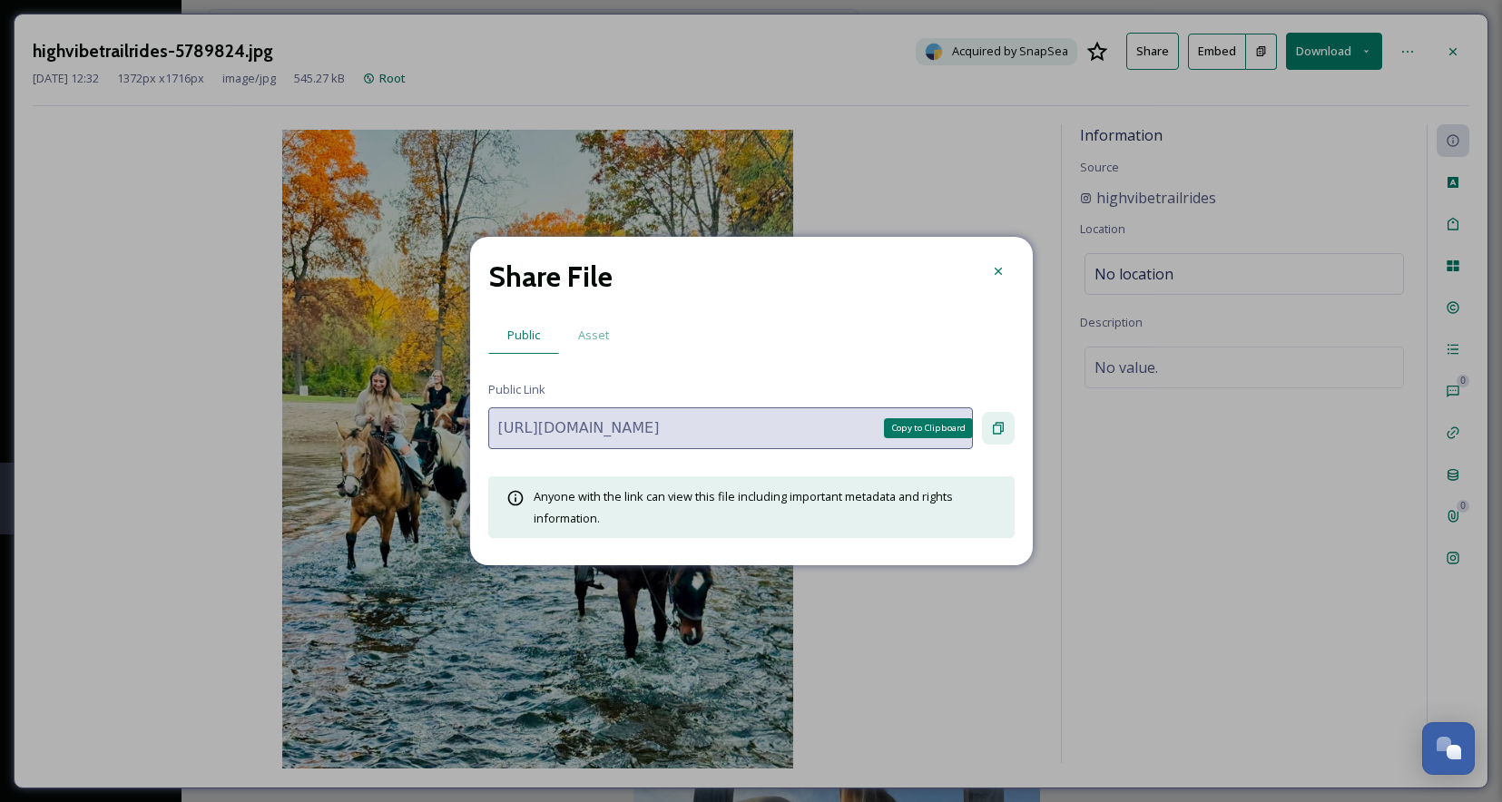
click at [993, 416] on div "Copy to Clipboard" at bounding box center [998, 428] width 33 height 33
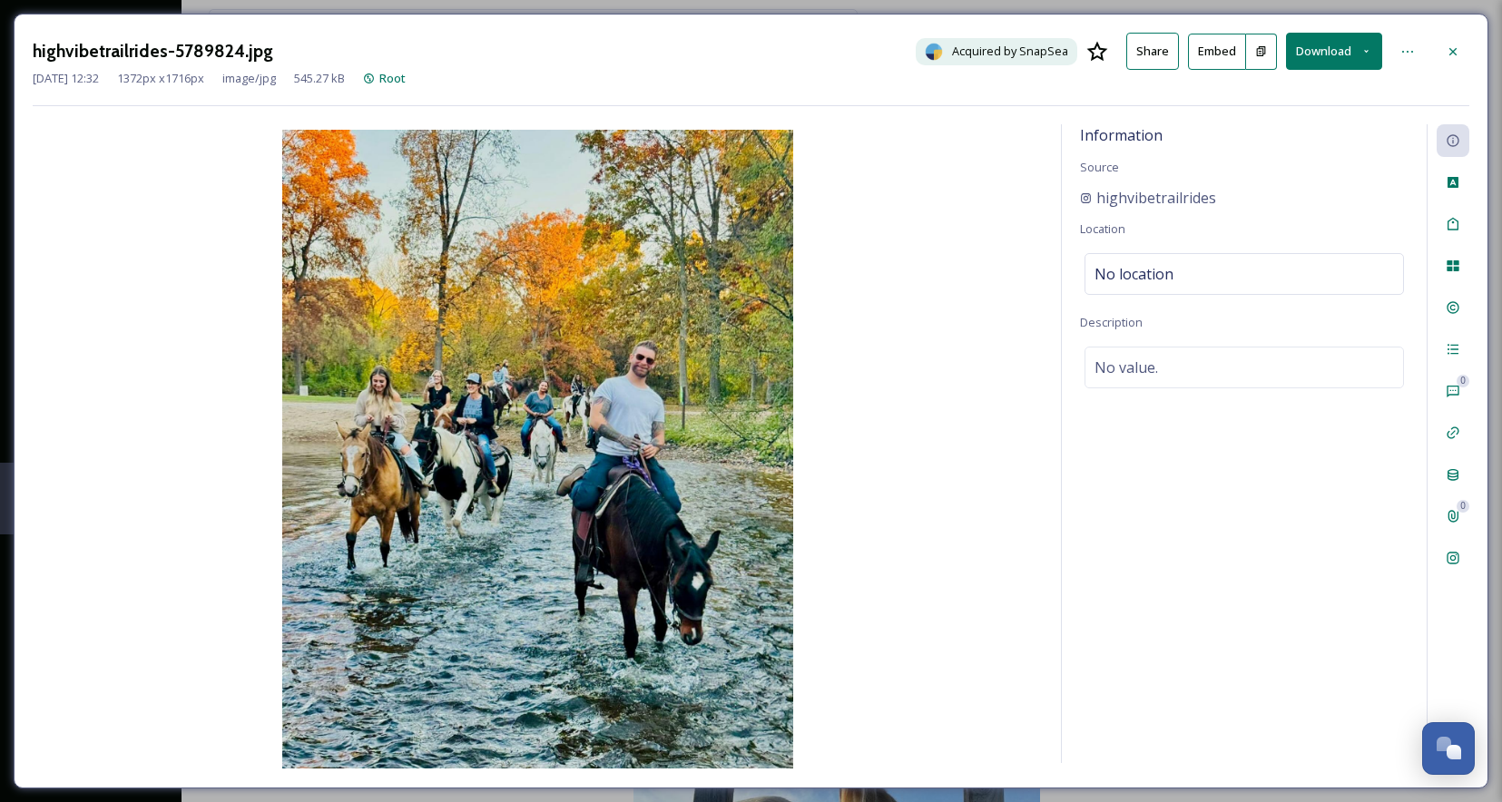
click at [998, 223] on img at bounding box center [538, 449] width 1010 height 639
click at [1470, 51] on div "highvibetrailrides-5789824.jpg Acquired by SnapSea Share Embed Download Sep 09 …" at bounding box center [751, 401] width 1475 height 775
click at [1458, 48] on icon at bounding box center [1453, 51] width 15 height 15
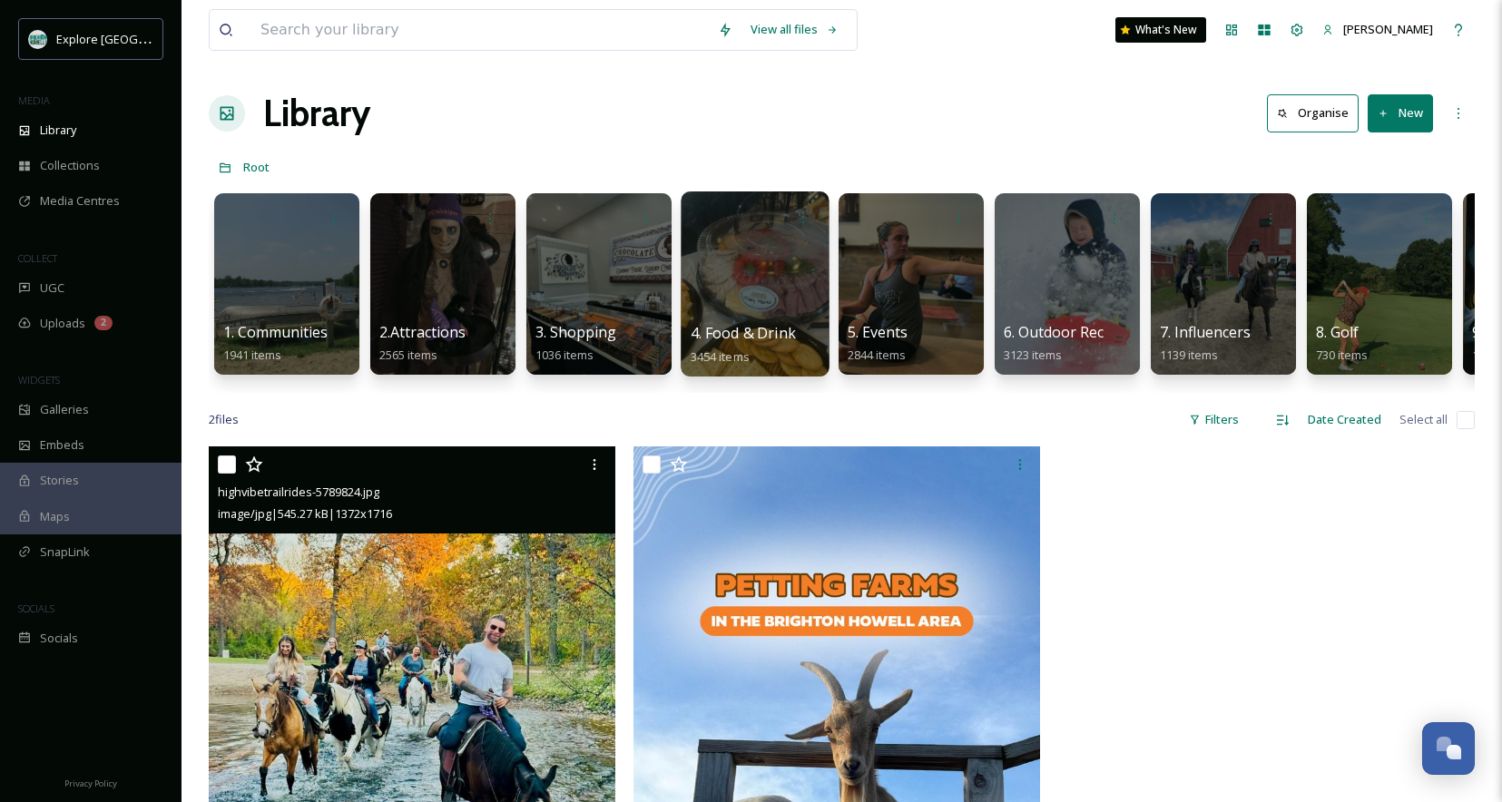
scroll to position [0, 6]
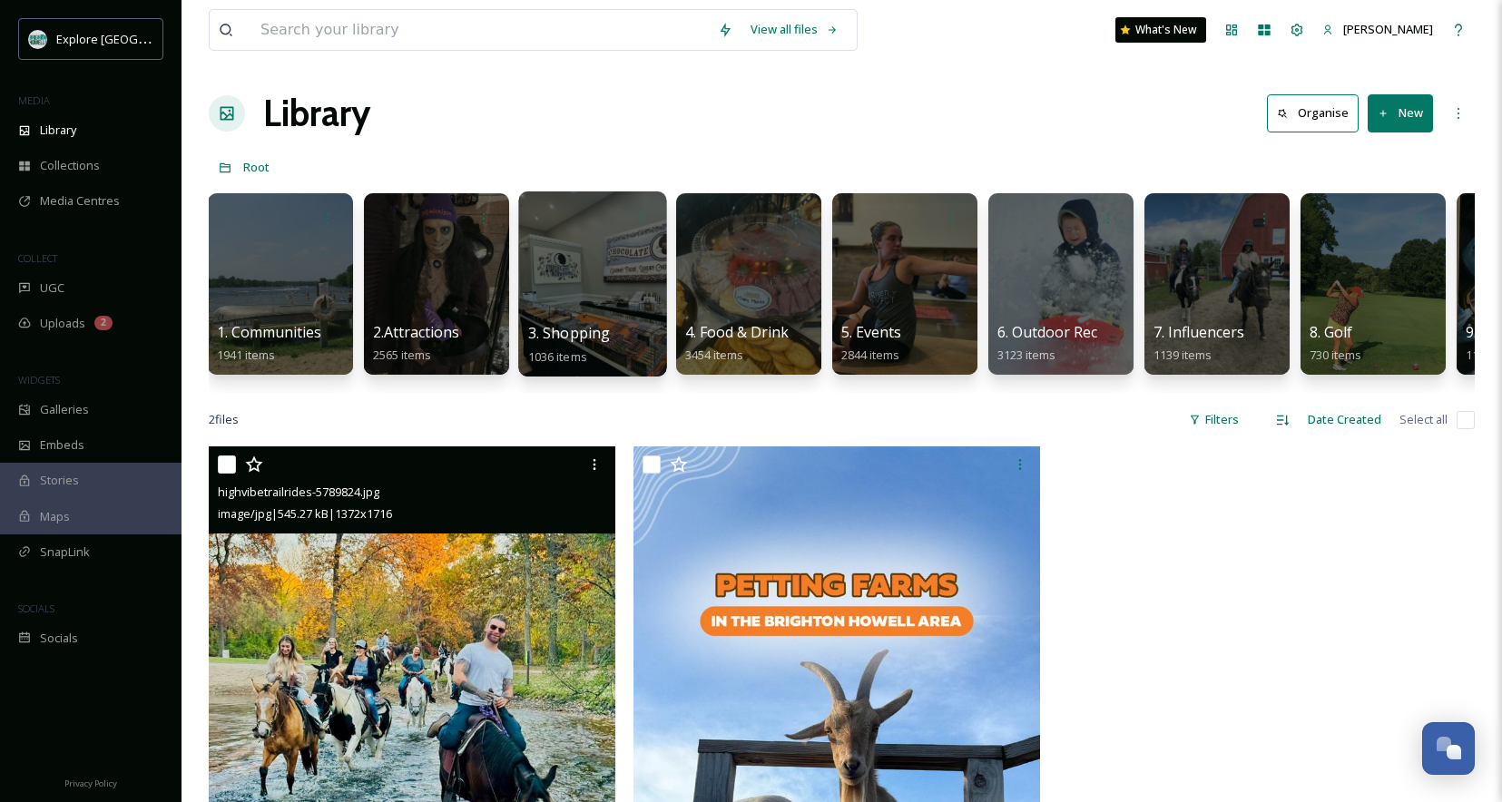
click at [567, 264] on div at bounding box center [592, 284] width 148 height 185
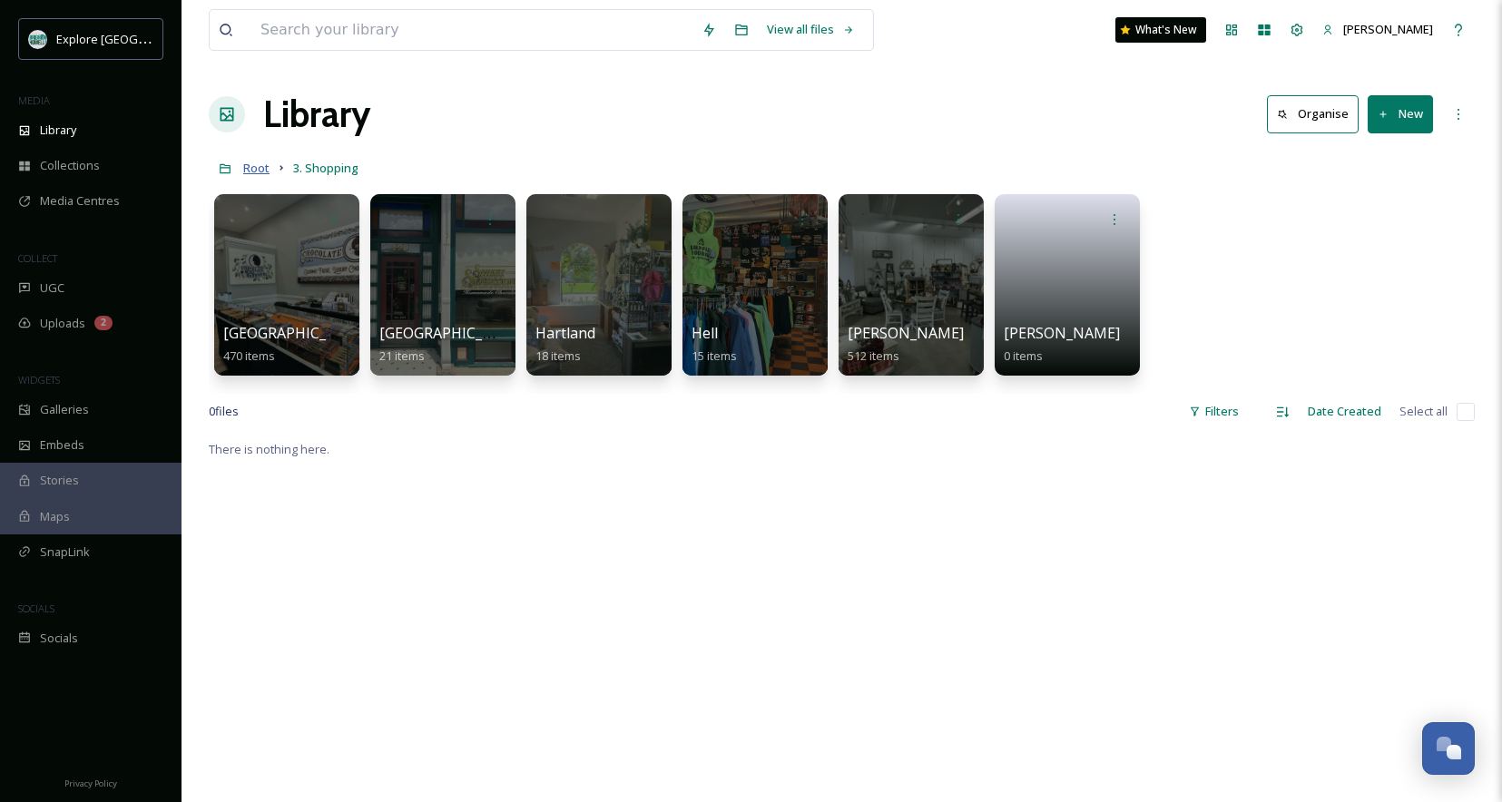
click at [251, 167] on span "Root" at bounding box center [256, 168] width 26 height 16
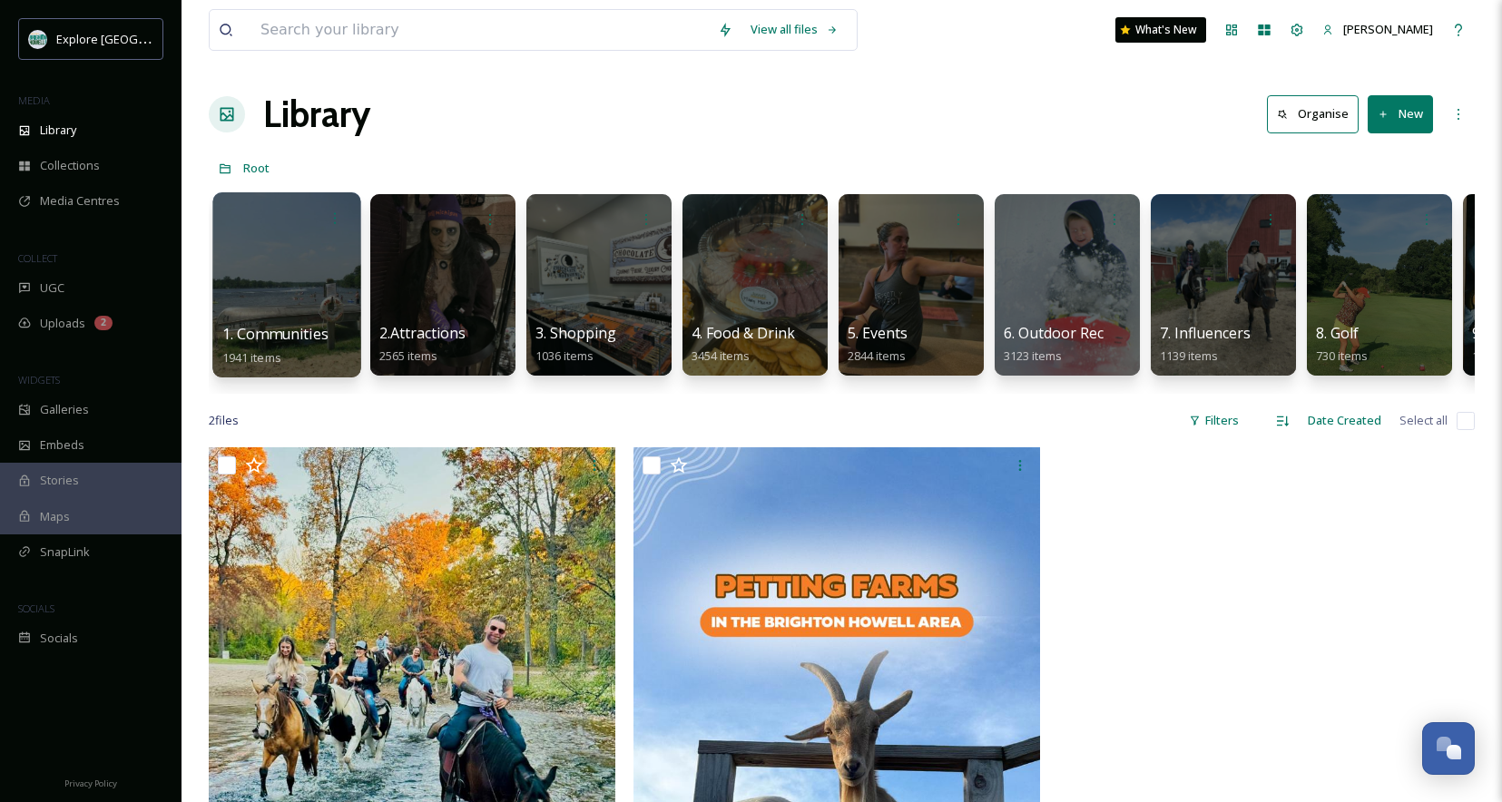
click at [296, 262] on div at bounding box center [286, 284] width 148 height 185
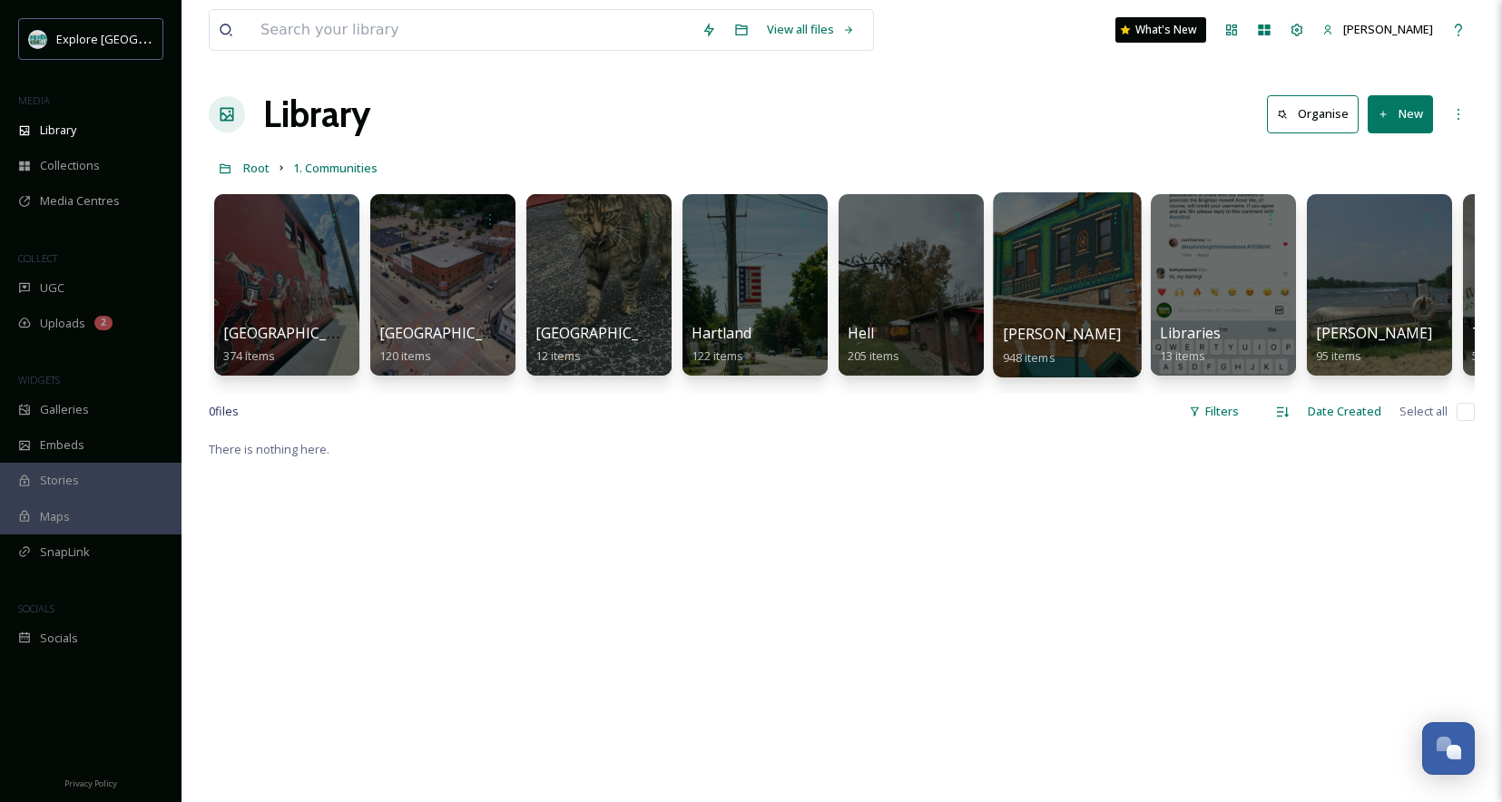
click at [1008, 311] on div at bounding box center [1067, 284] width 148 height 185
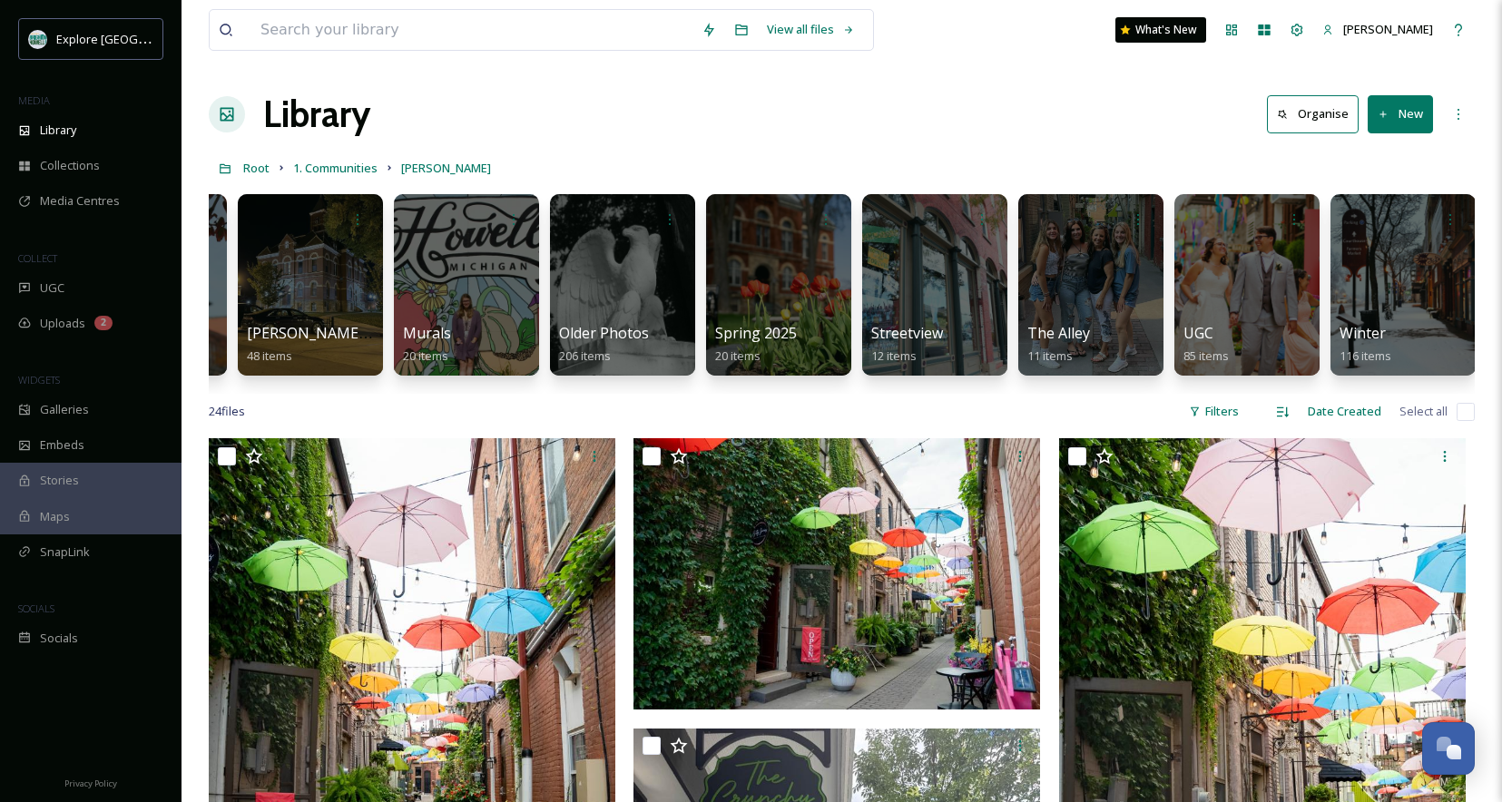
scroll to position [0, 1076]
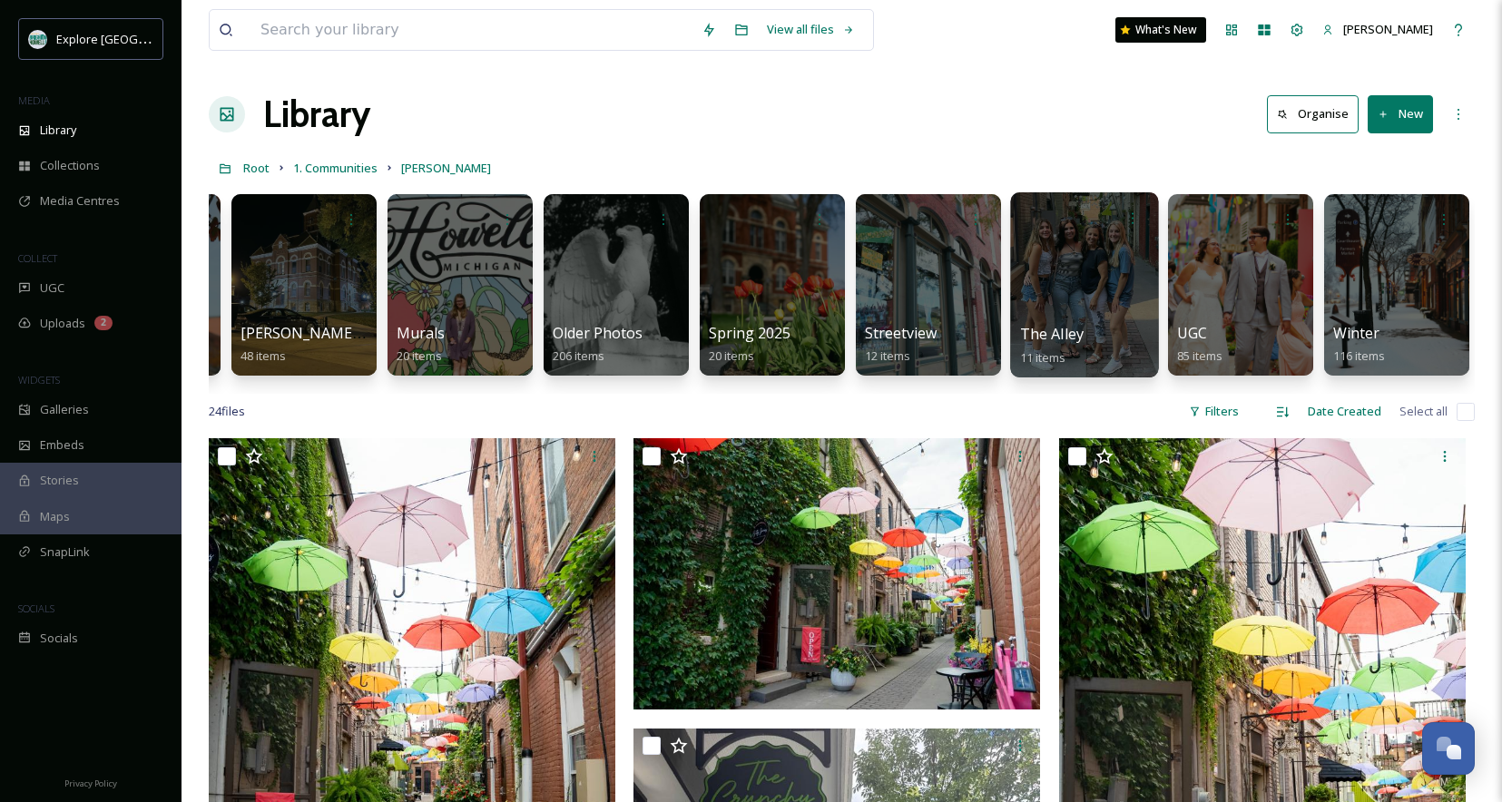
click at [1078, 279] on div at bounding box center [1084, 284] width 148 height 185
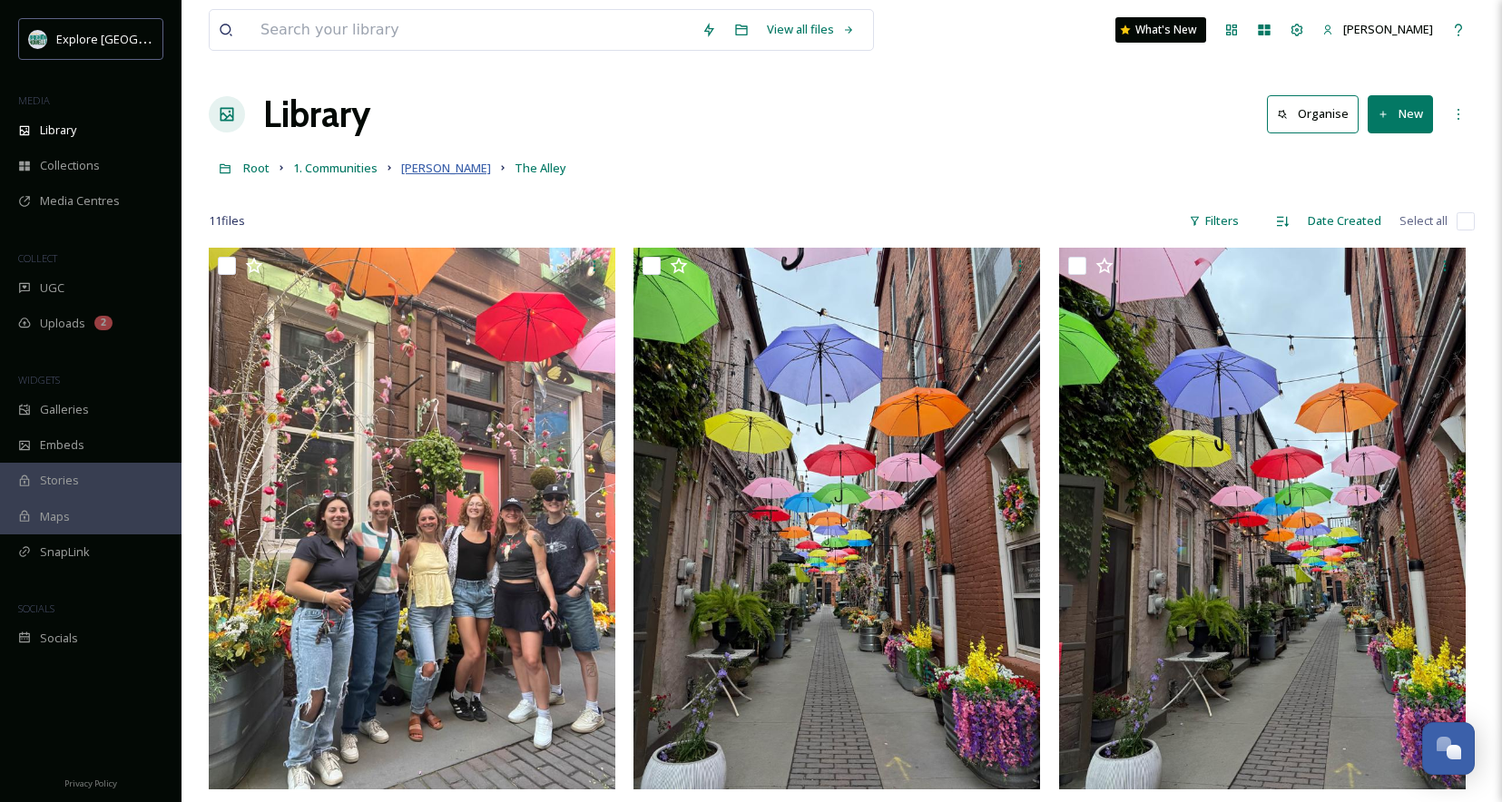
click at [417, 172] on span "Howell" at bounding box center [446, 168] width 90 height 16
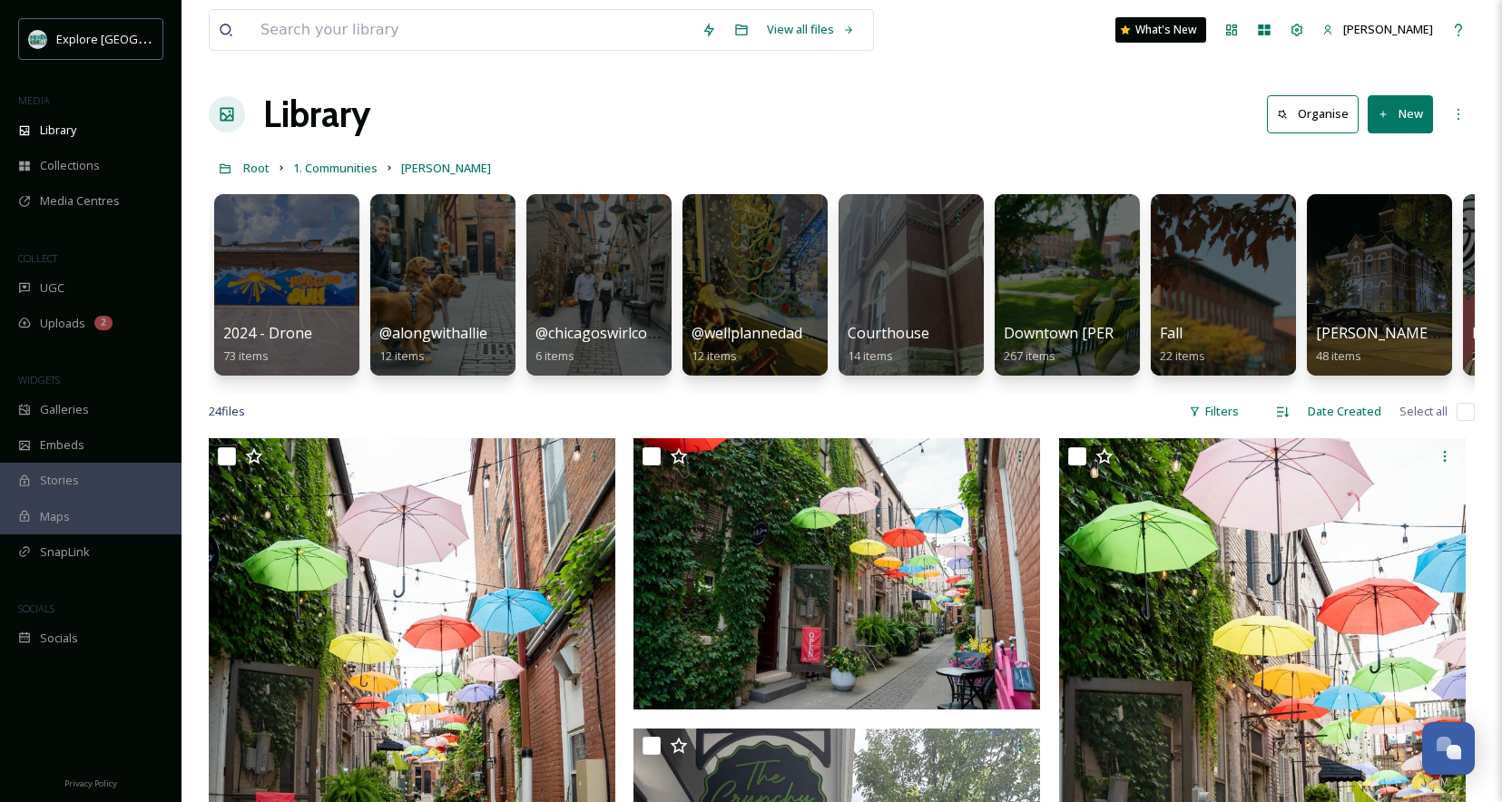
scroll to position [0, 8]
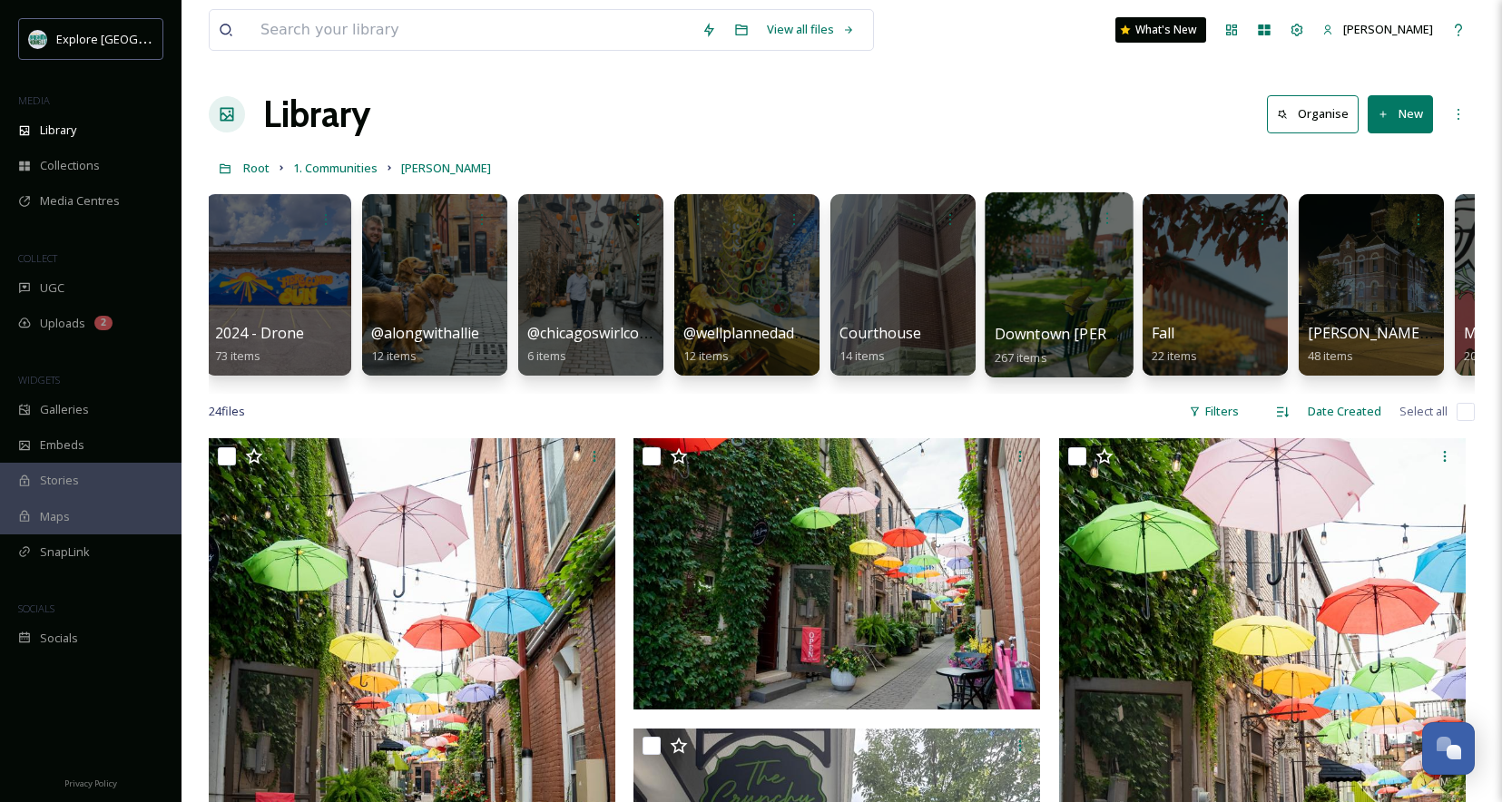
click at [1064, 253] on div at bounding box center [1059, 284] width 148 height 185
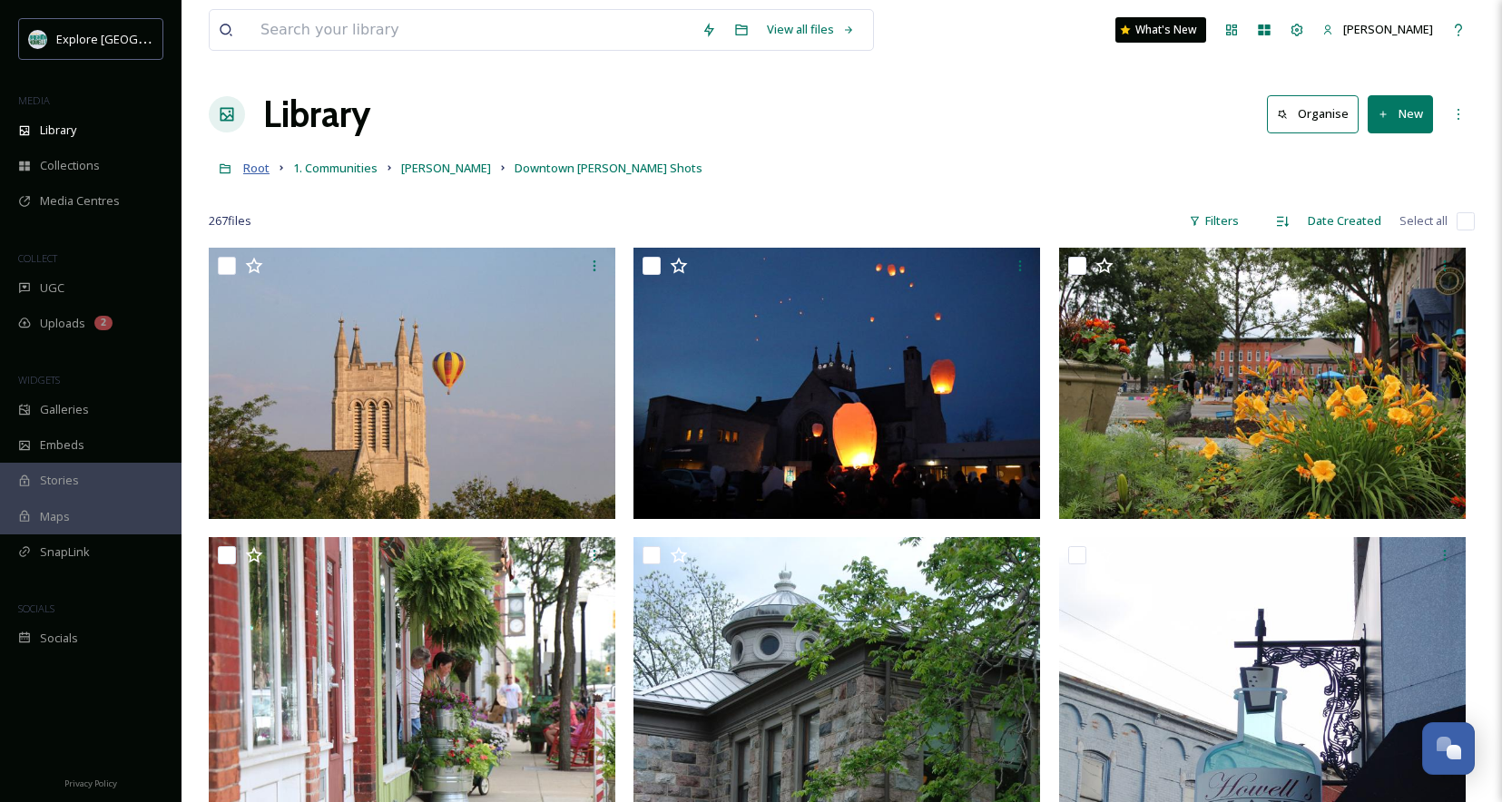
click at [254, 170] on span "Root" at bounding box center [256, 168] width 26 height 16
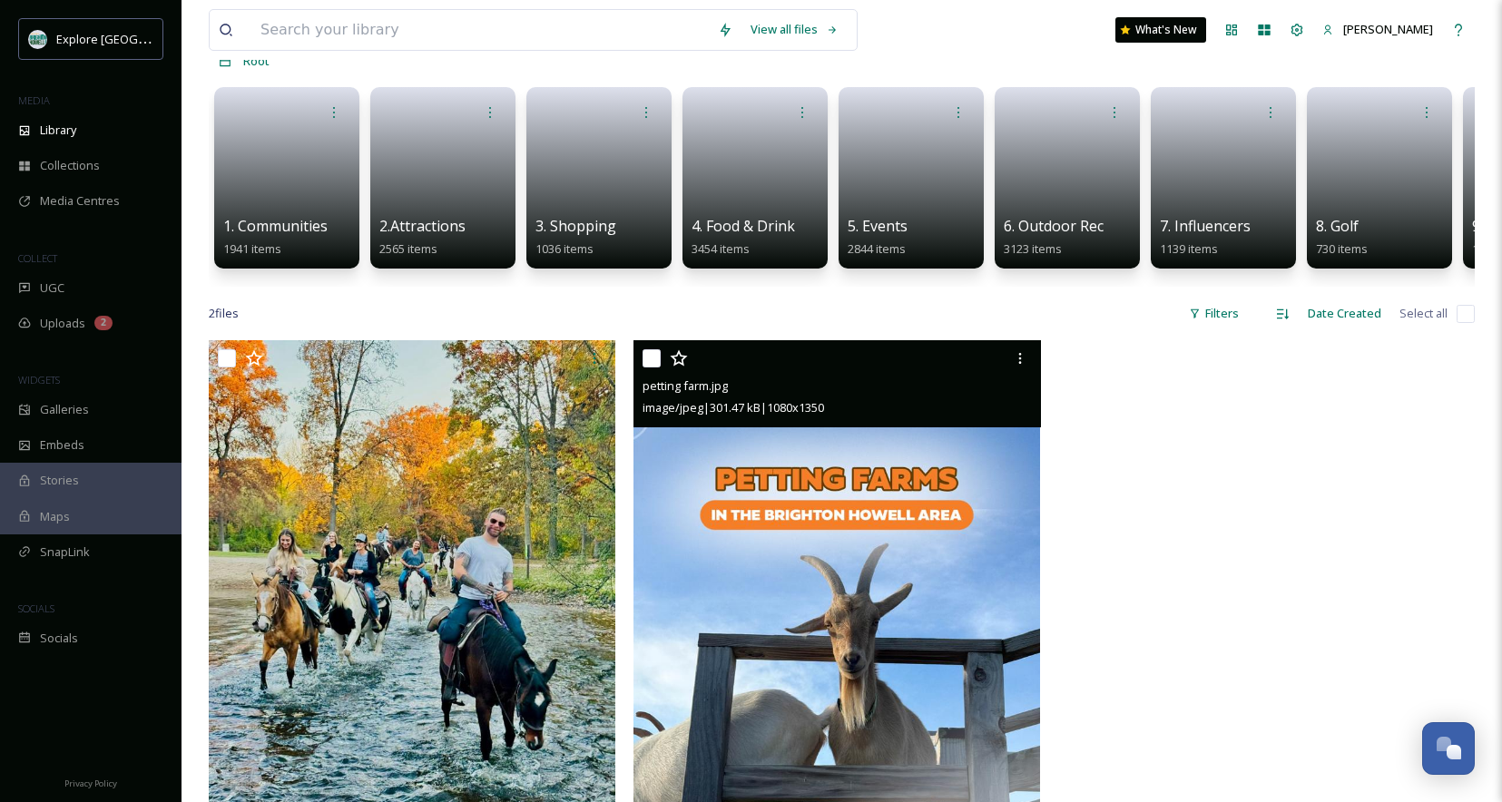
scroll to position [127, 0]
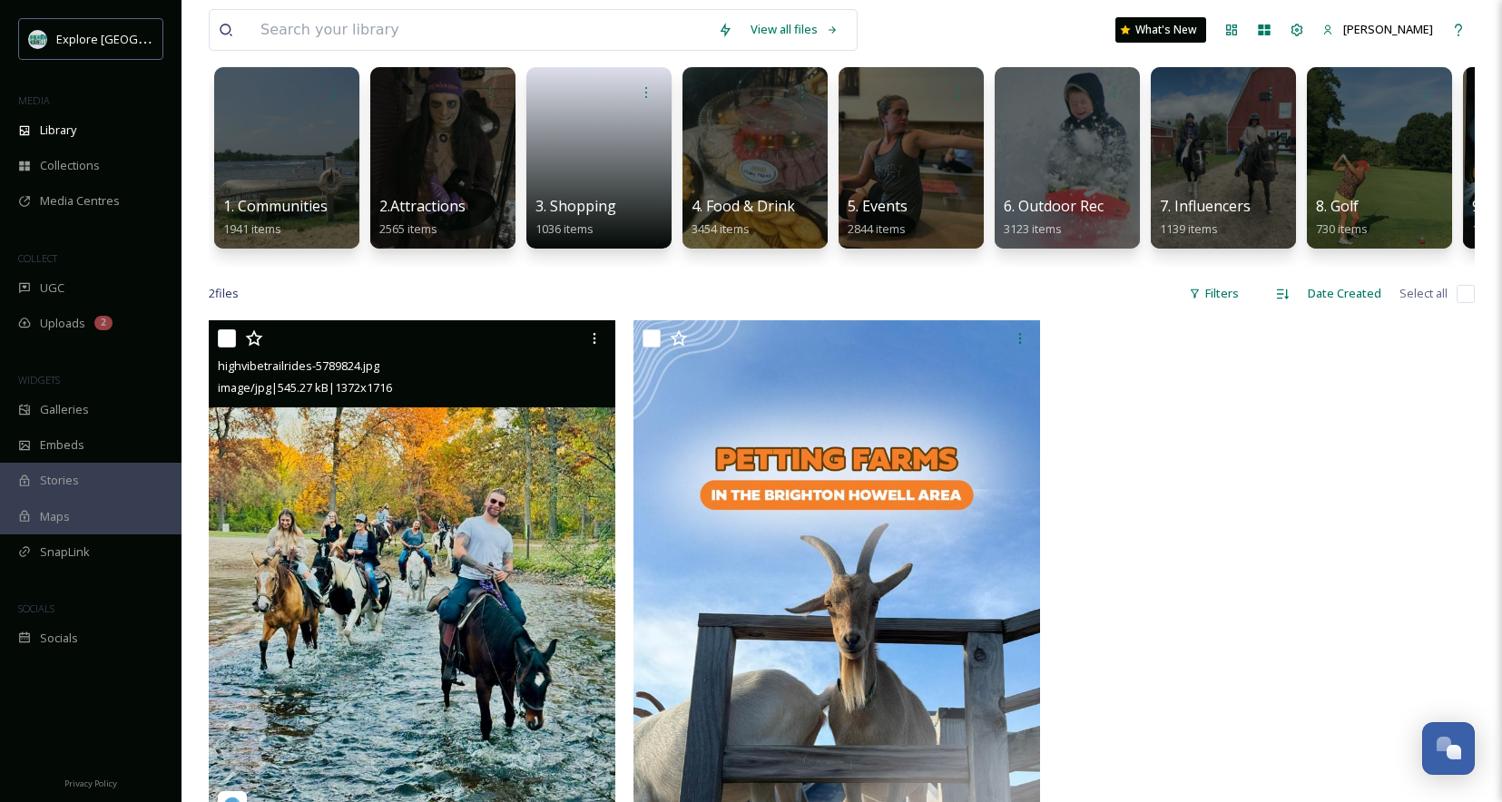
click at [510, 454] on img at bounding box center [412, 574] width 407 height 508
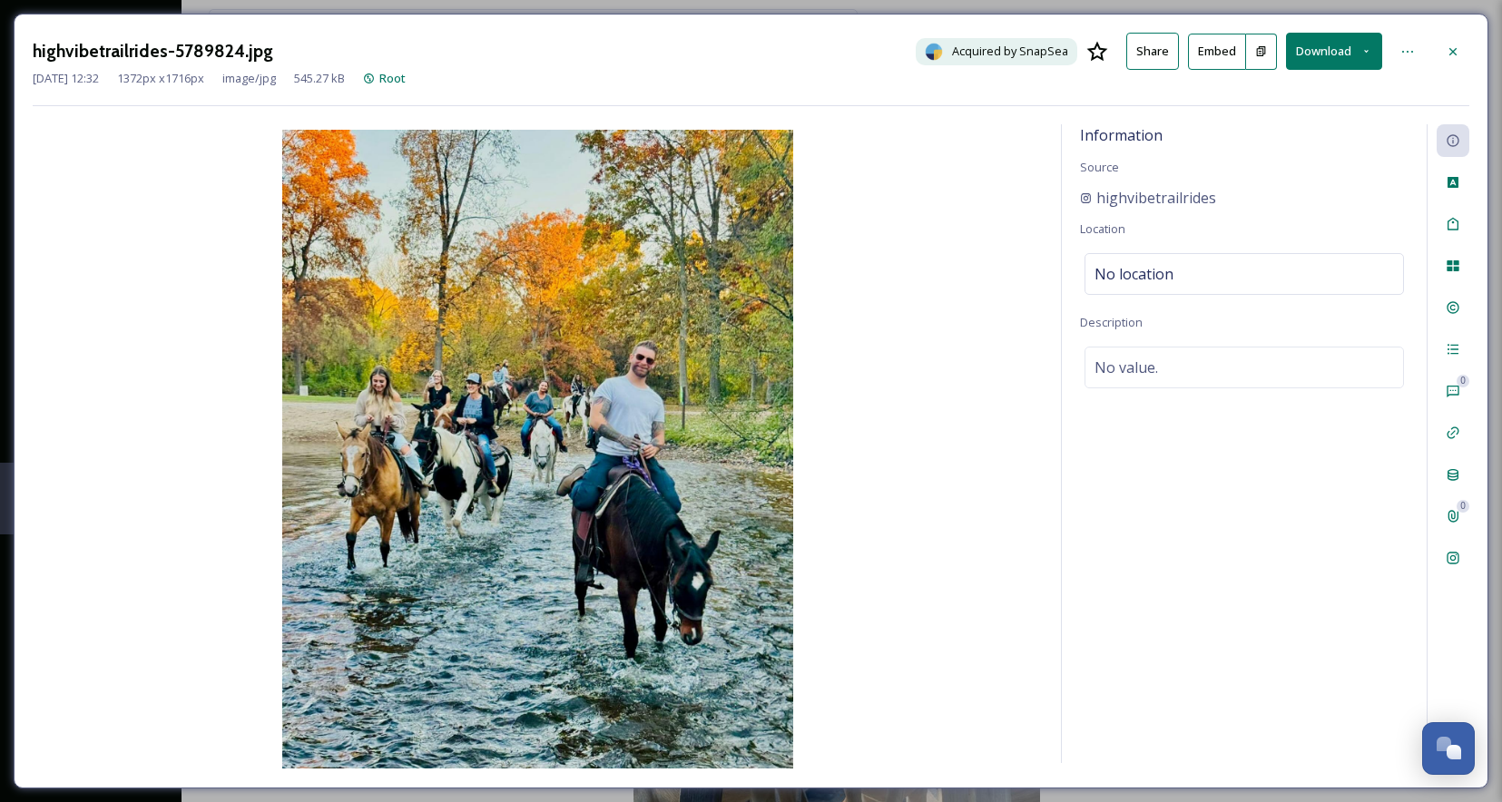
drag, startPoint x: 957, startPoint y: 181, endPoint x: 944, endPoint y: 178, distance: 13.0
click at [957, 180] on img at bounding box center [538, 449] width 1010 height 639
click at [1457, 47] on icon at bounding box center [1453, 51] width 15 height 15
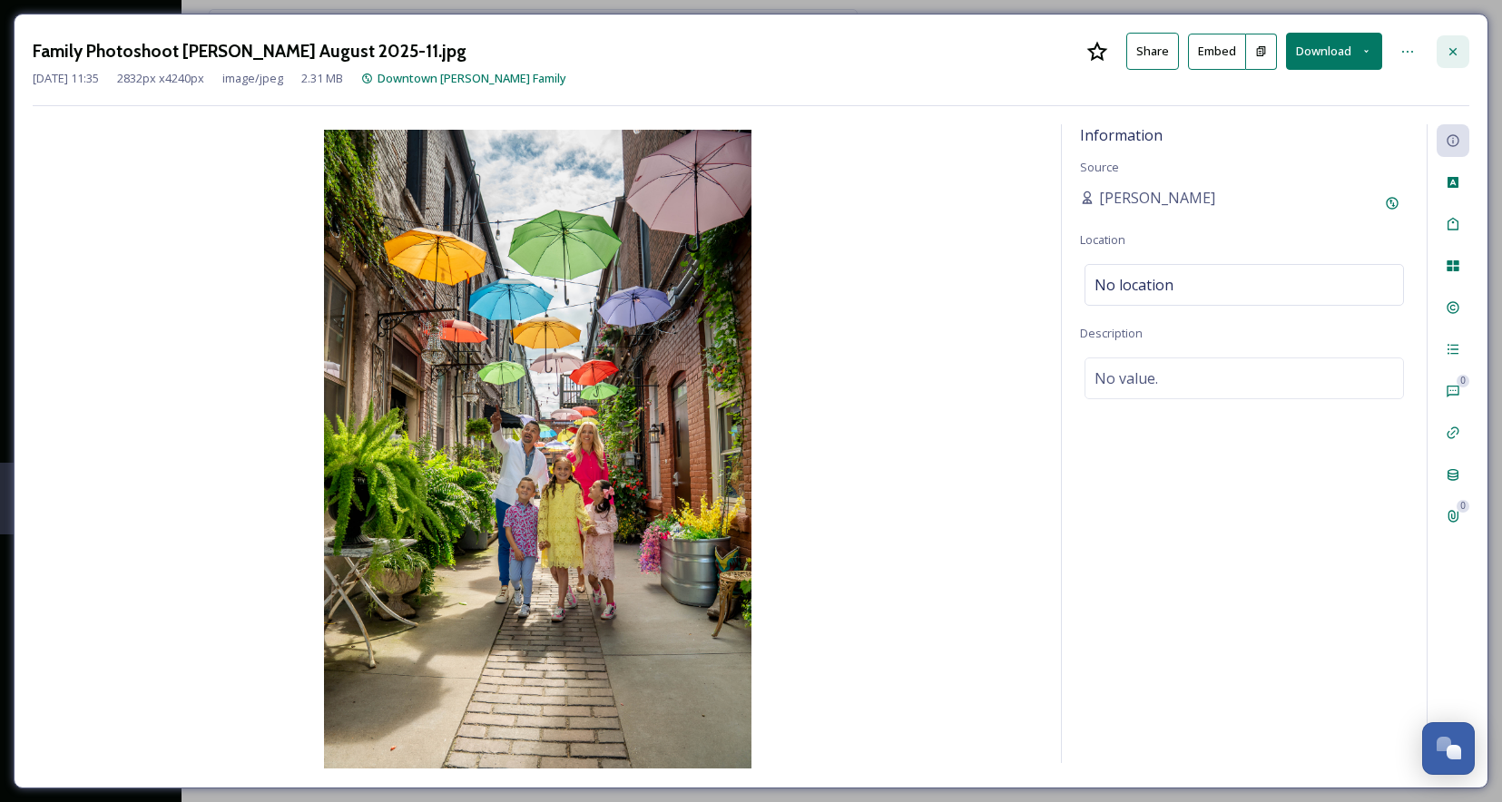
click at [1452, 49] on icon at bounding box center [1453, 50] width 7 height 7
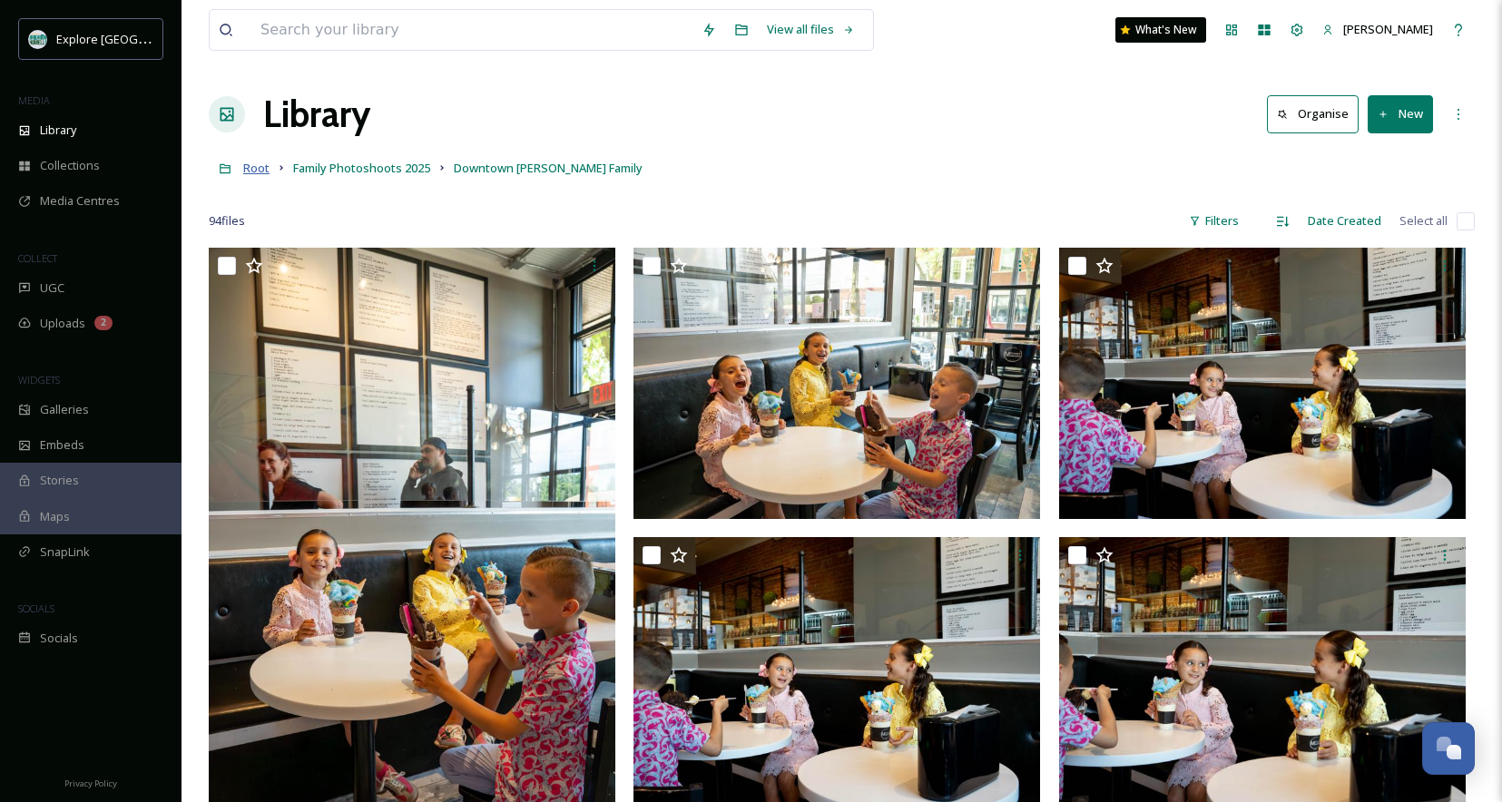
click at [249, 168] on span "Root" at bounding box center [256, 168] width 26 height 16
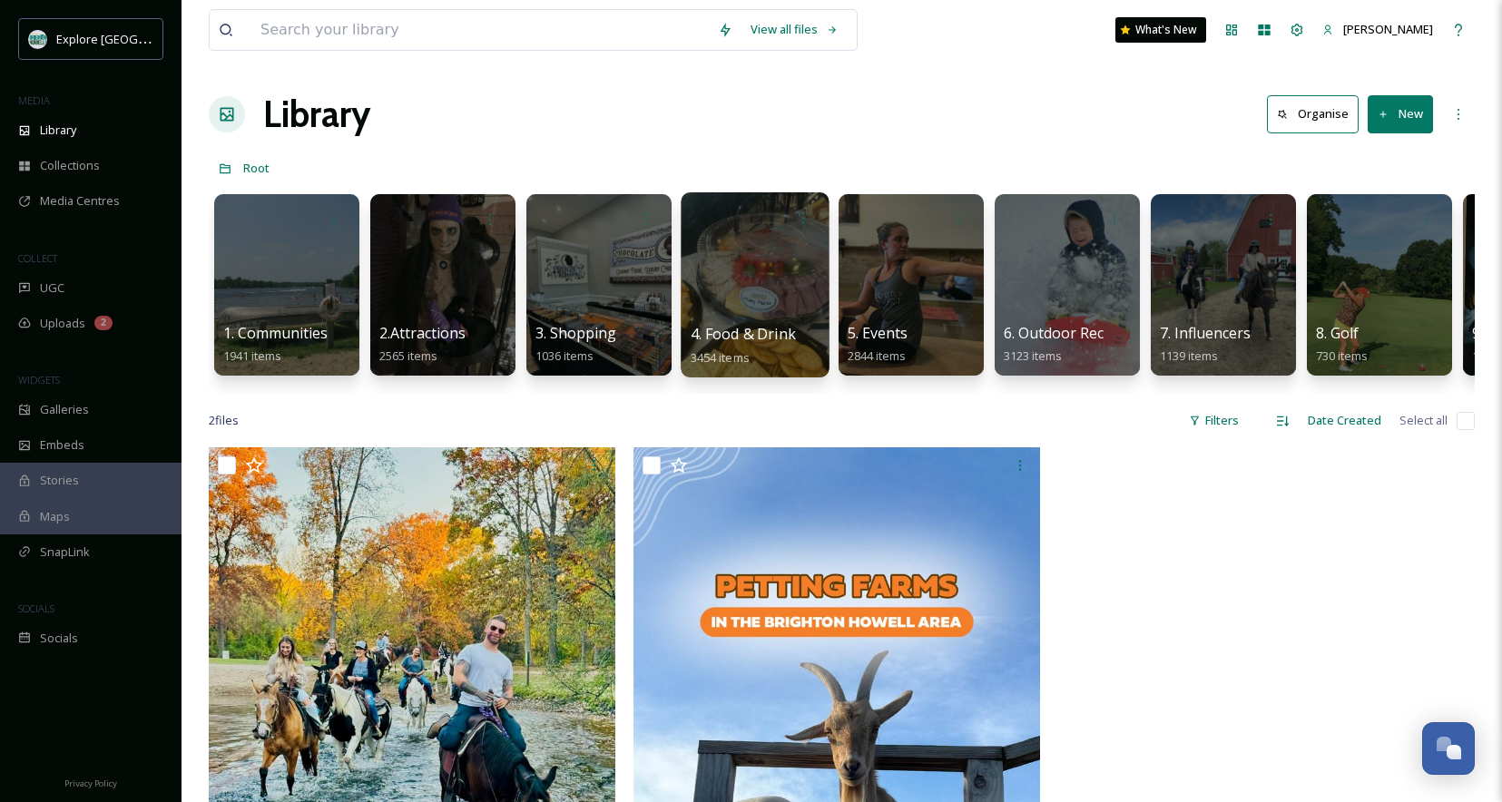
click at [734, 294] on div at bounding box center [755, 284] width 148 height 185
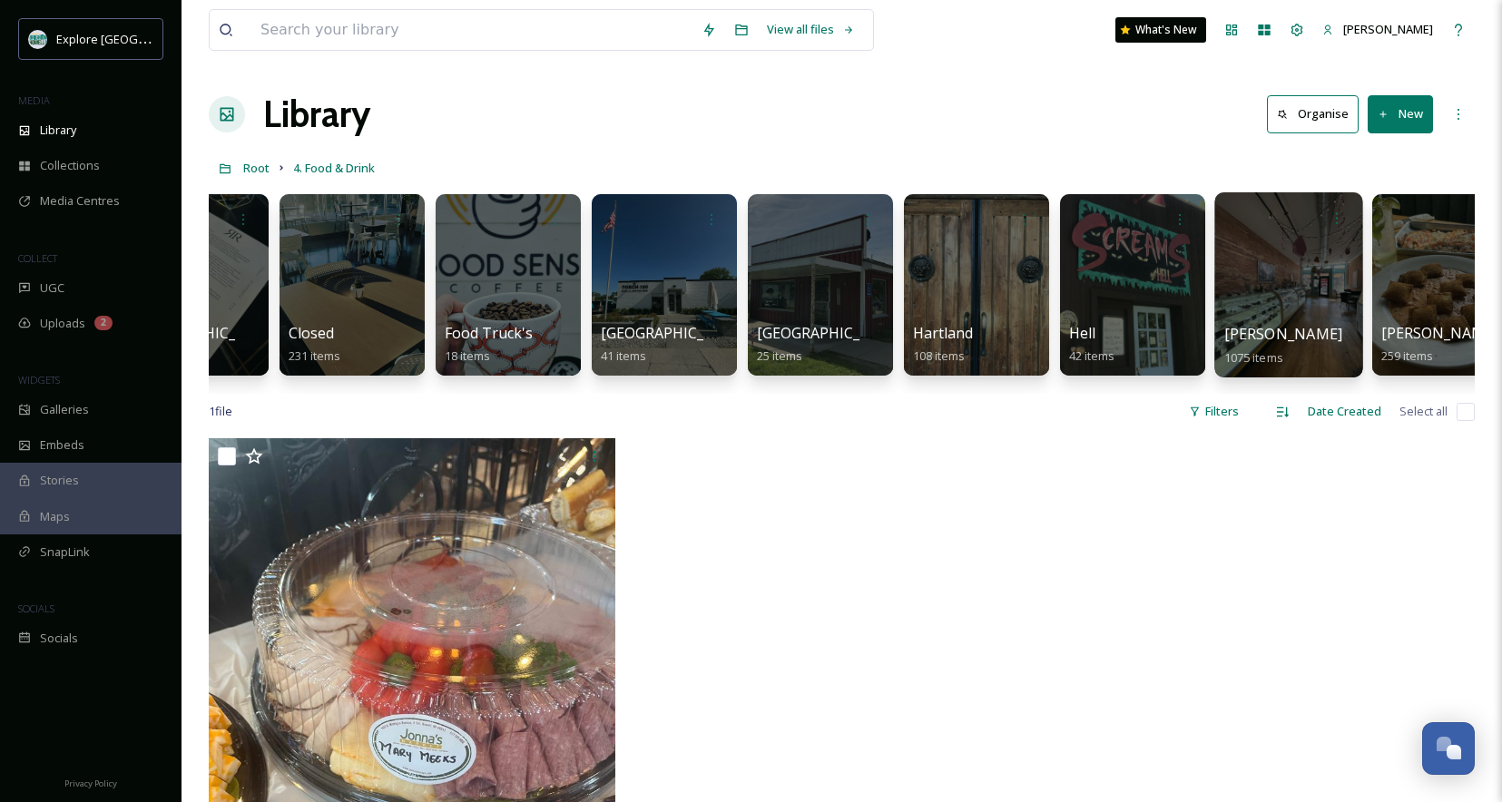
scroll to position [0, 92]
click at [1294, 285] on div at bounding box center [1288, 284] width 148 height 185
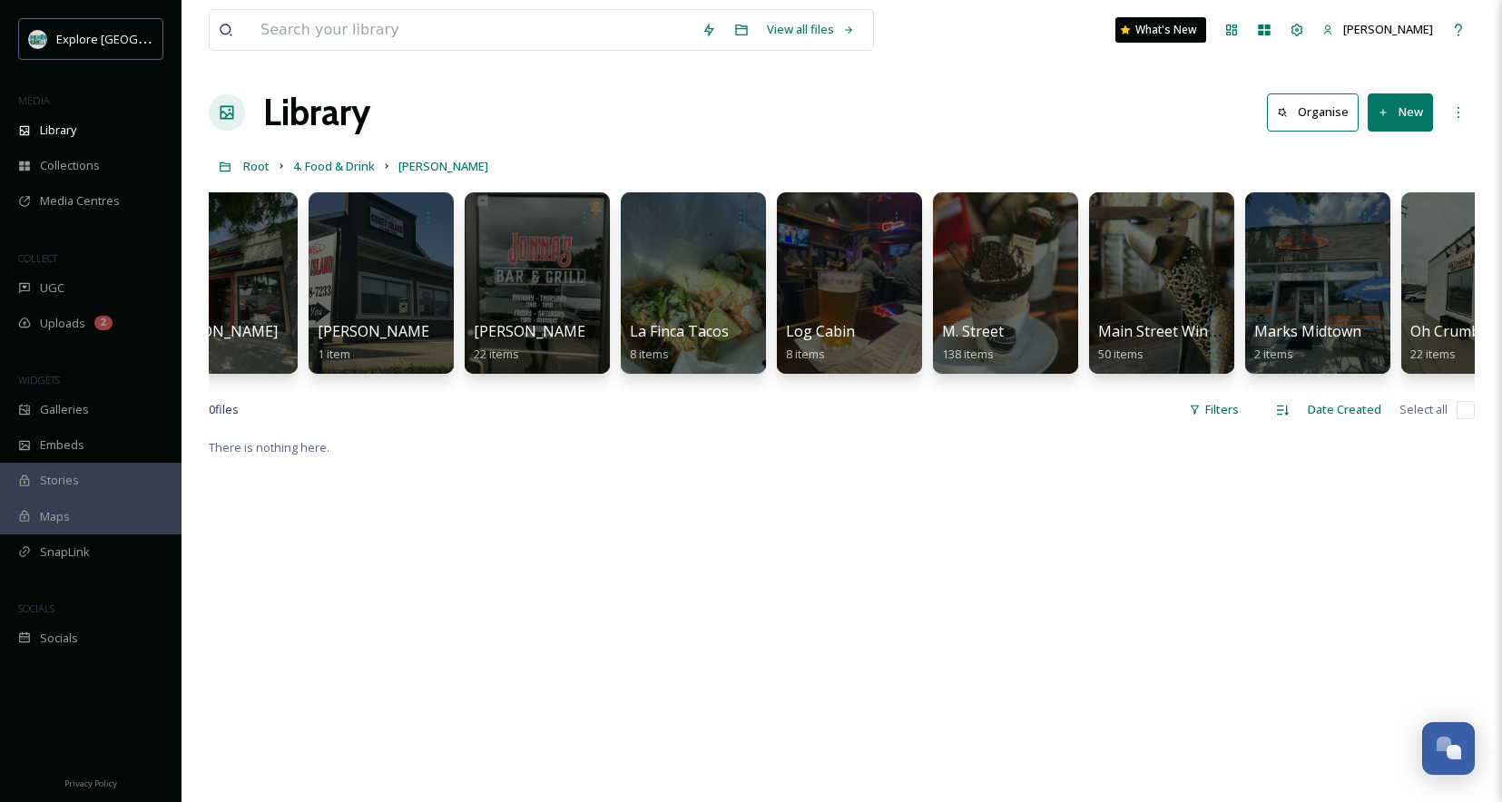
scroll to position [0, 3219]
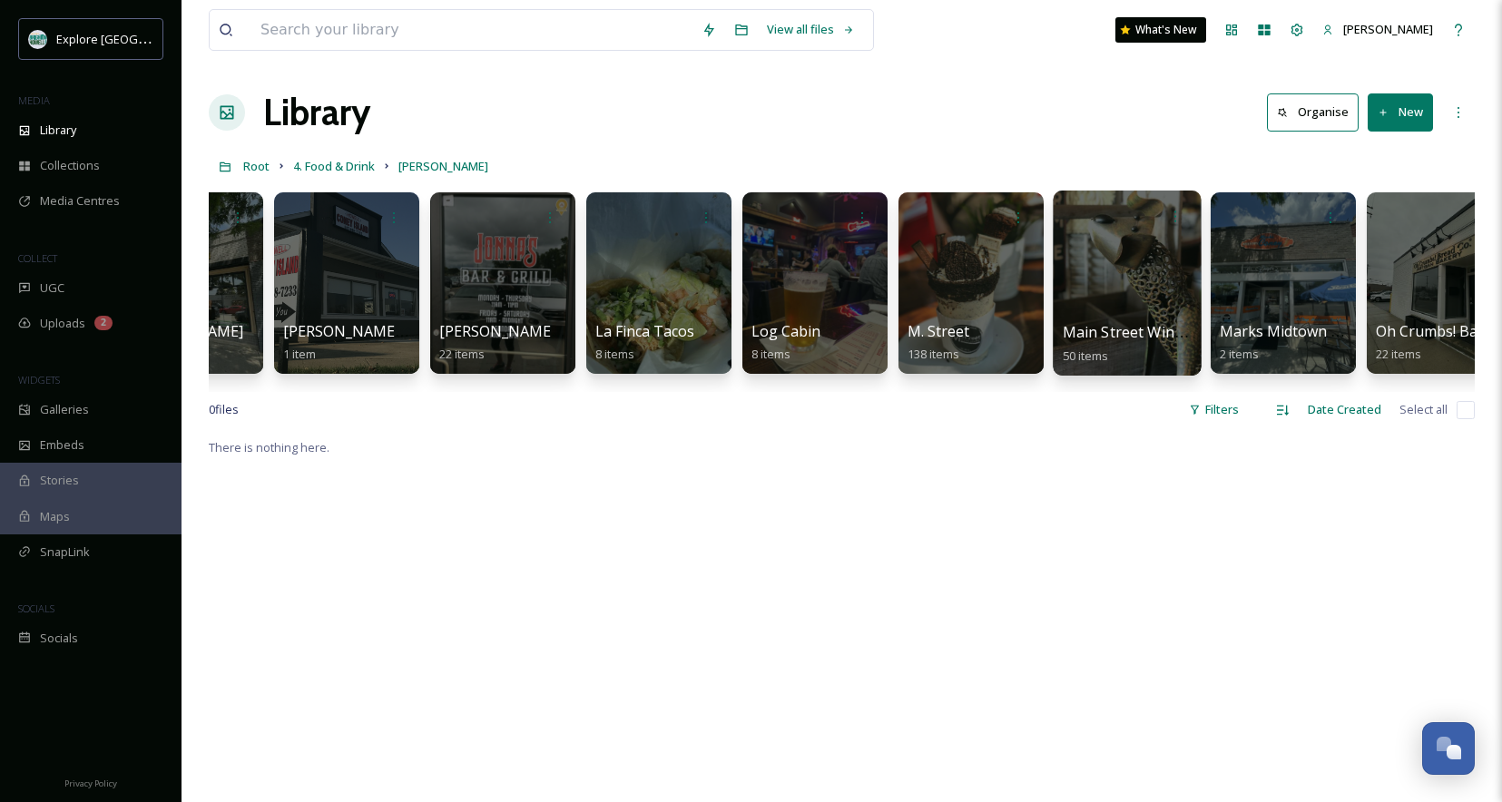
click at [1117, 281] on div at bounding box center [1127, 283] width 148 height 185
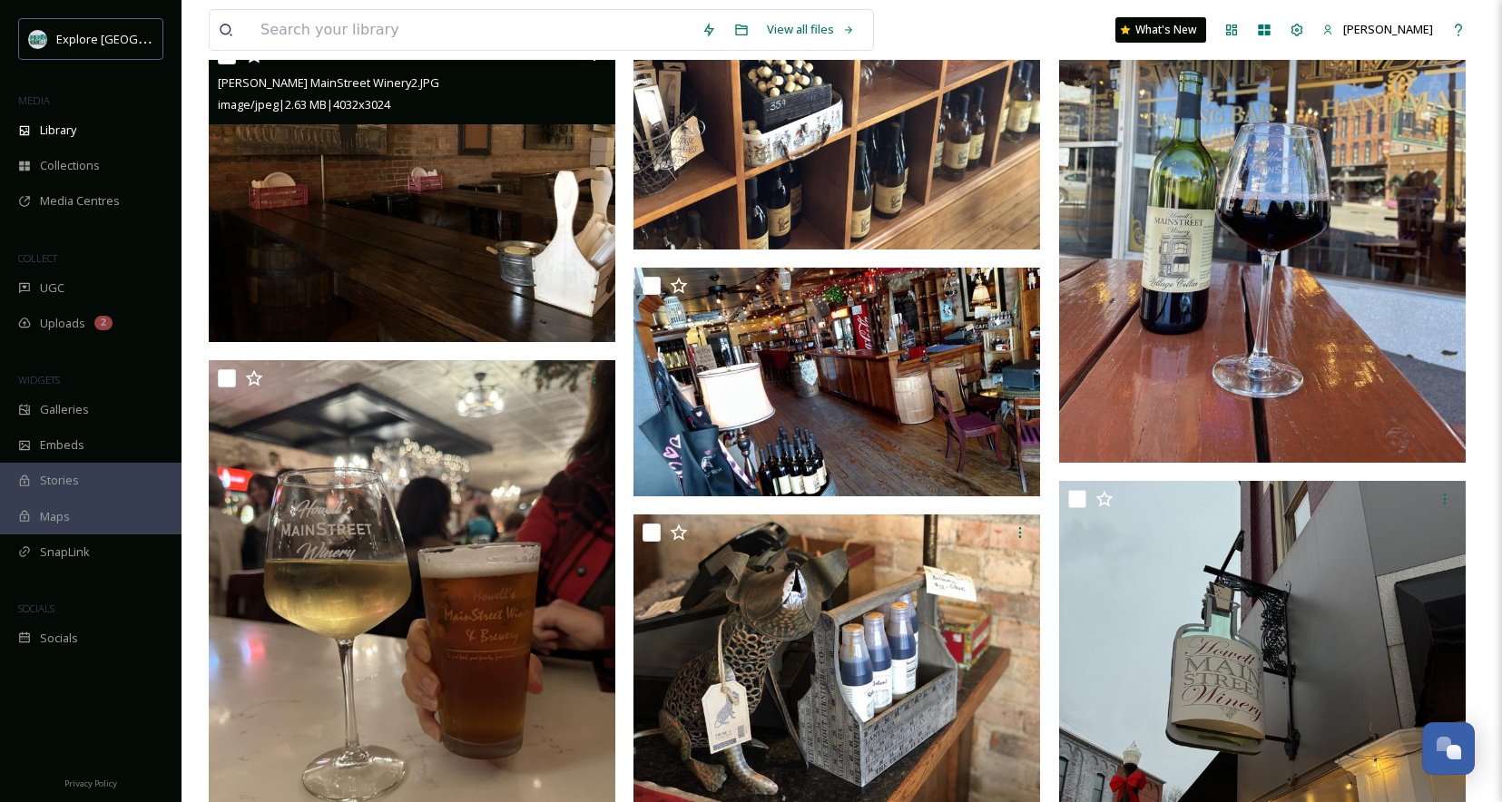
scroll to position [2468, 0]
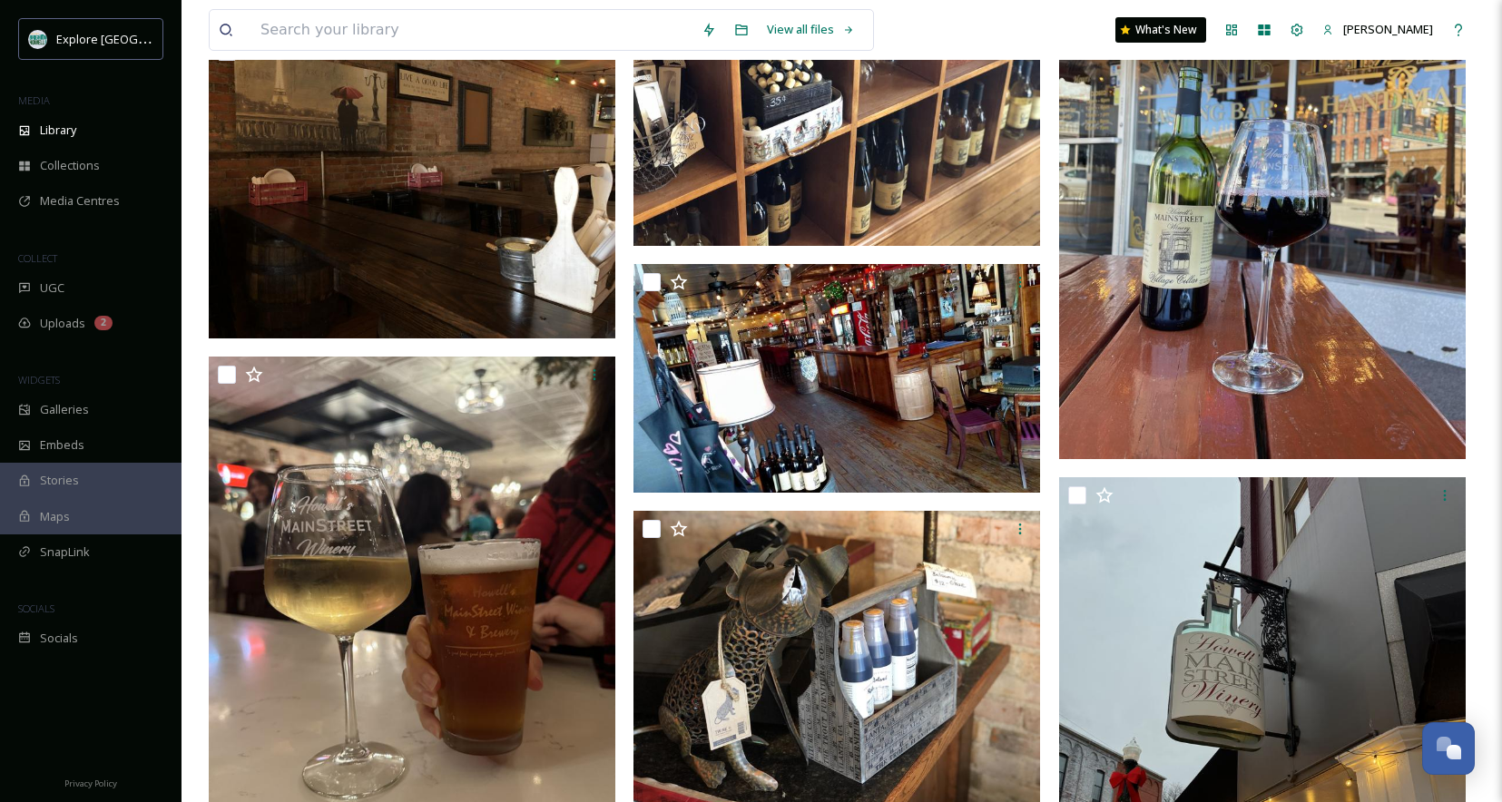
click at [1313, 339] on img at bounding box center [1262, 188] width 407 height 542
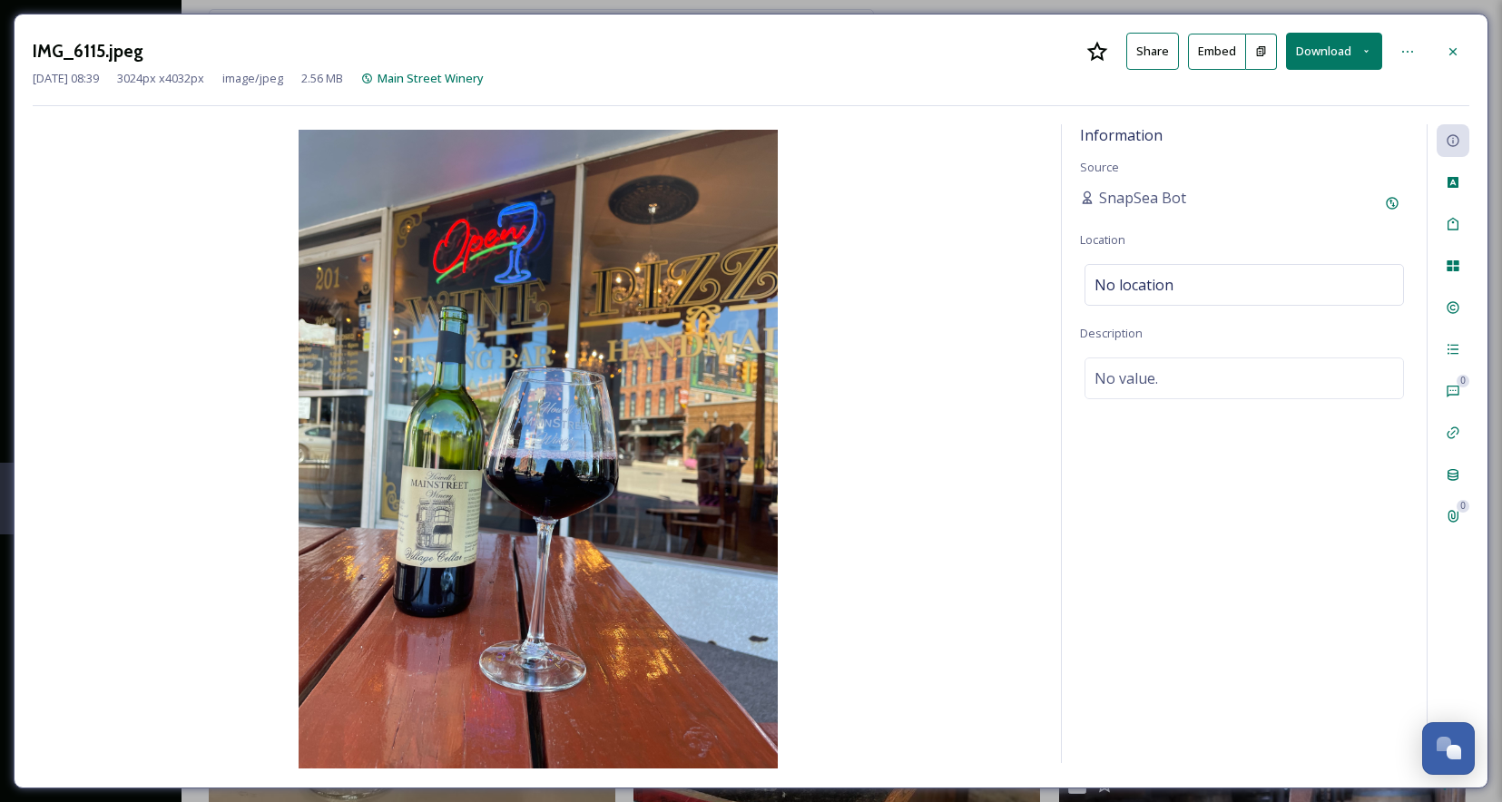
click at [1452, 54] on icon at bounding box center [1453, 51] width 15 height 15
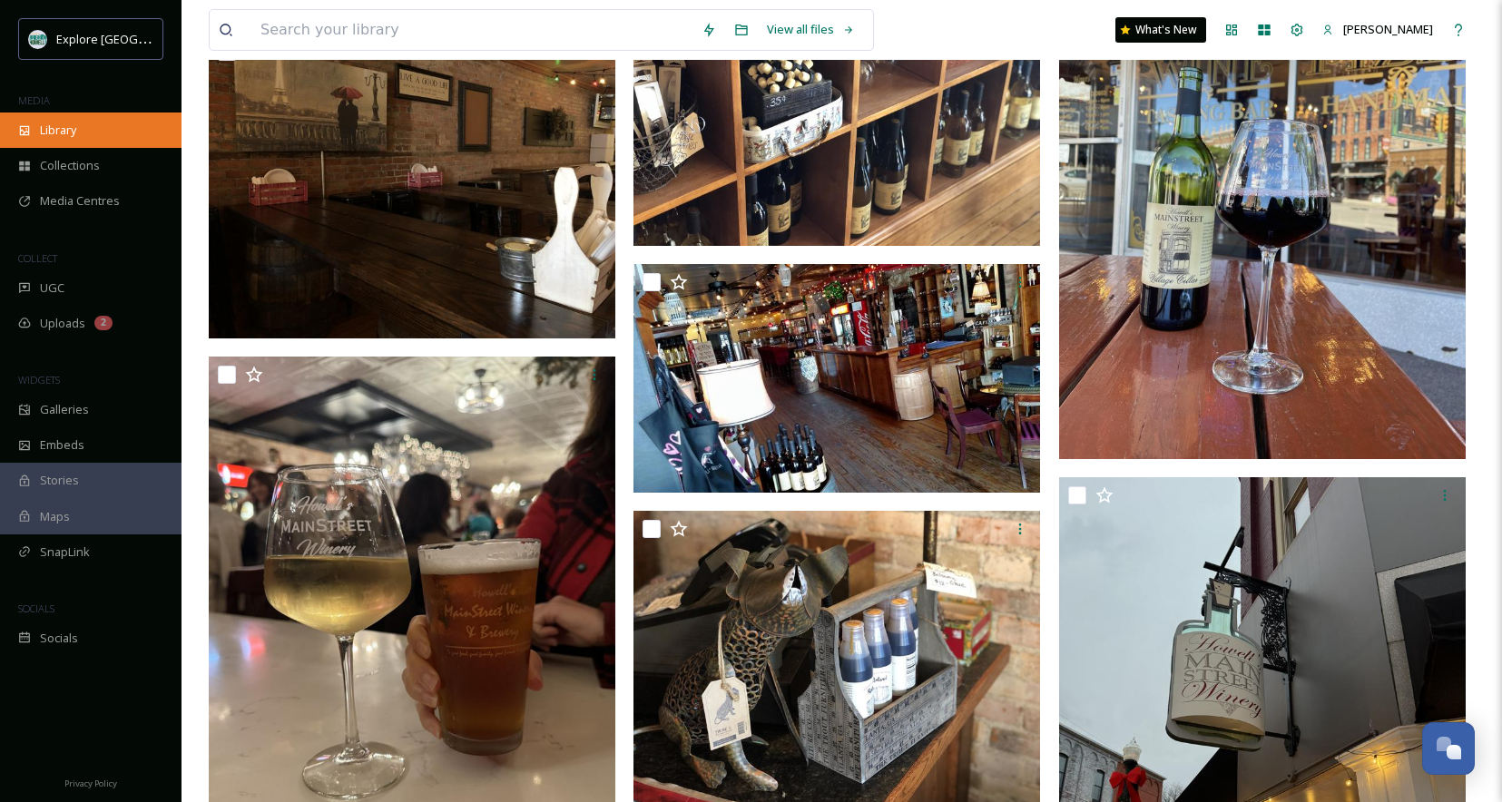
click at [95, 119] on div "Library" at bounding box center [91, 130] width 182 height 35
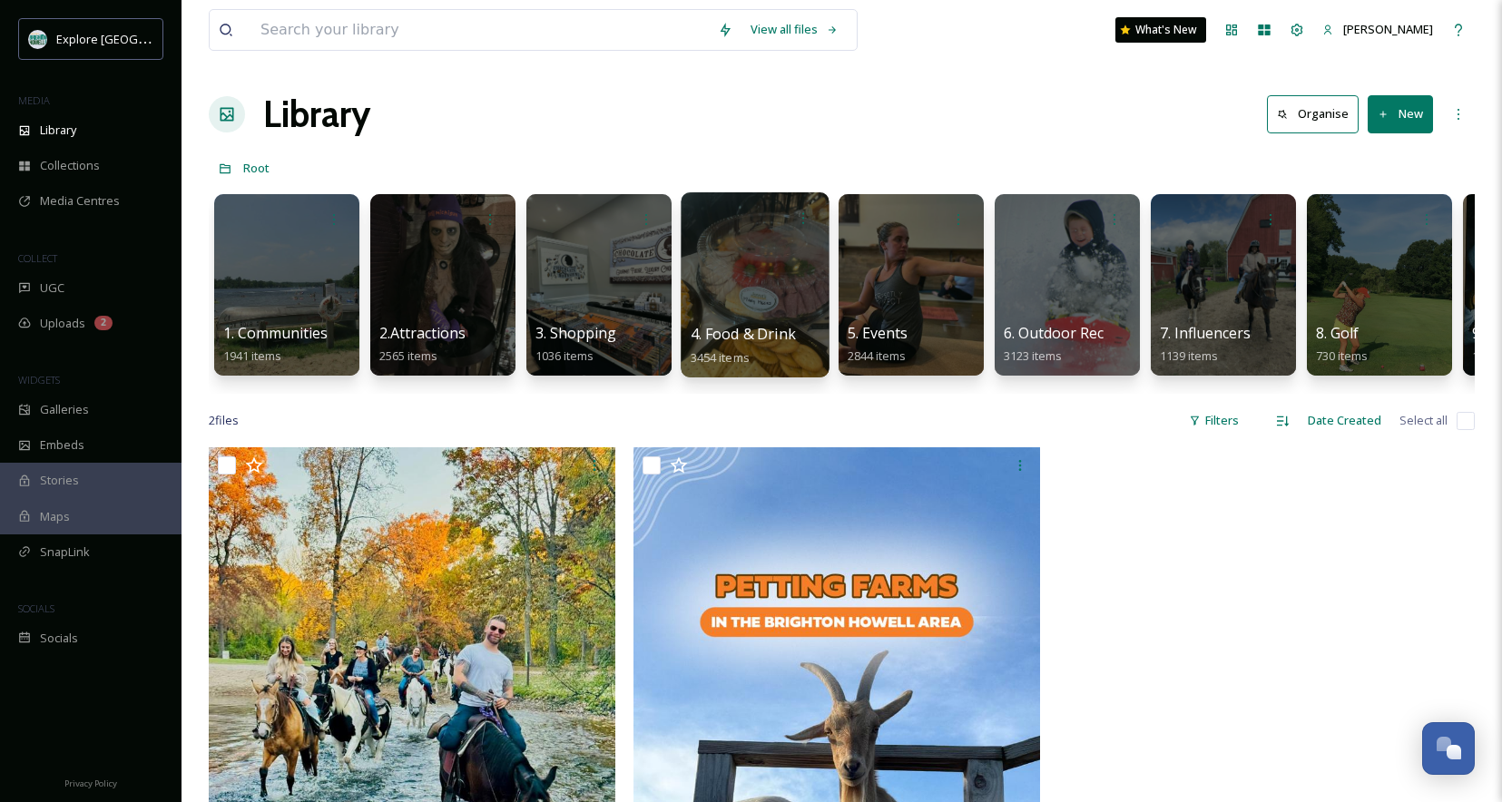
click at [733, 280] on div at bounding box center [755, 284] width 148 height 185
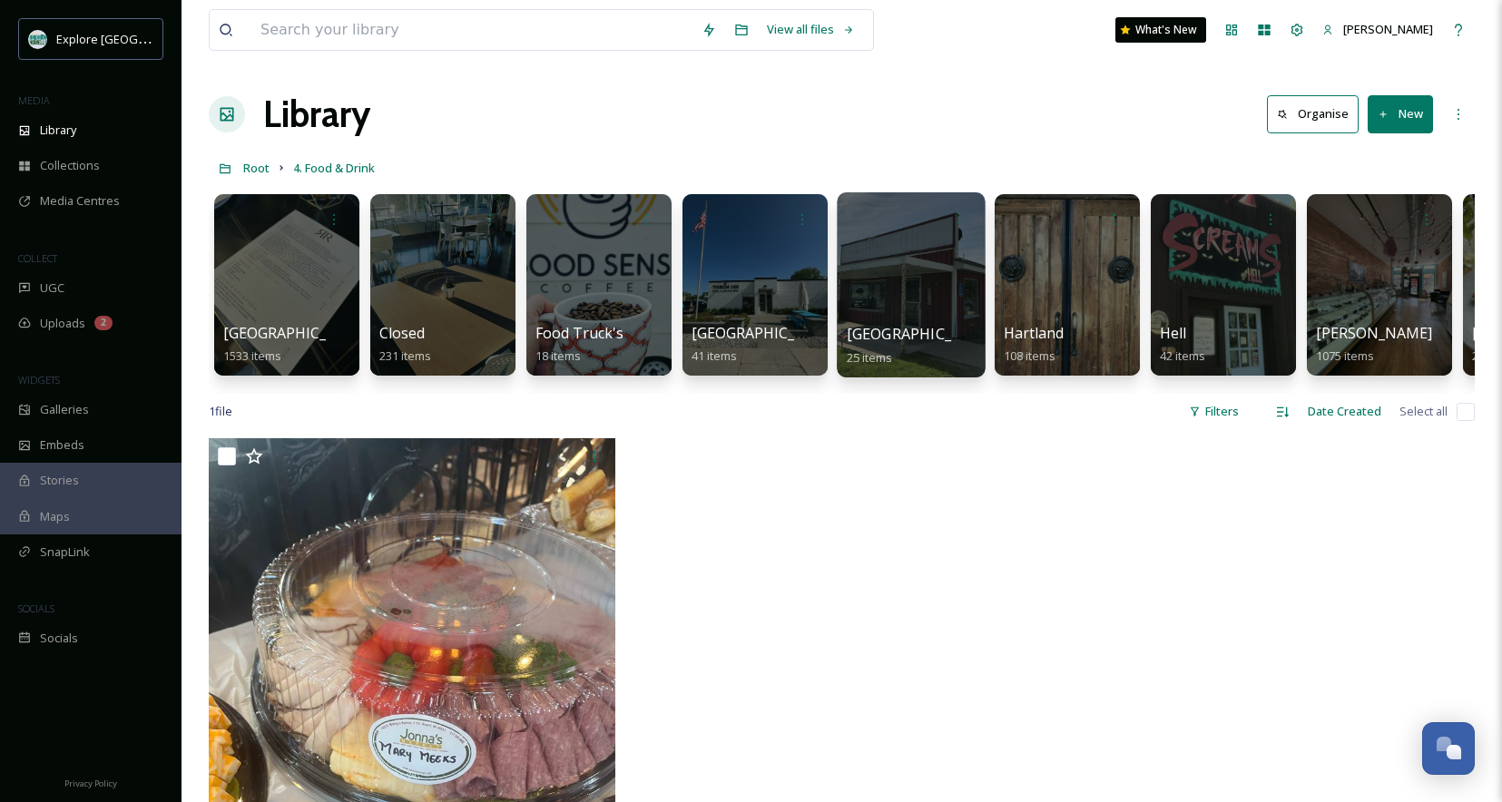
scroll to position [0, 1]
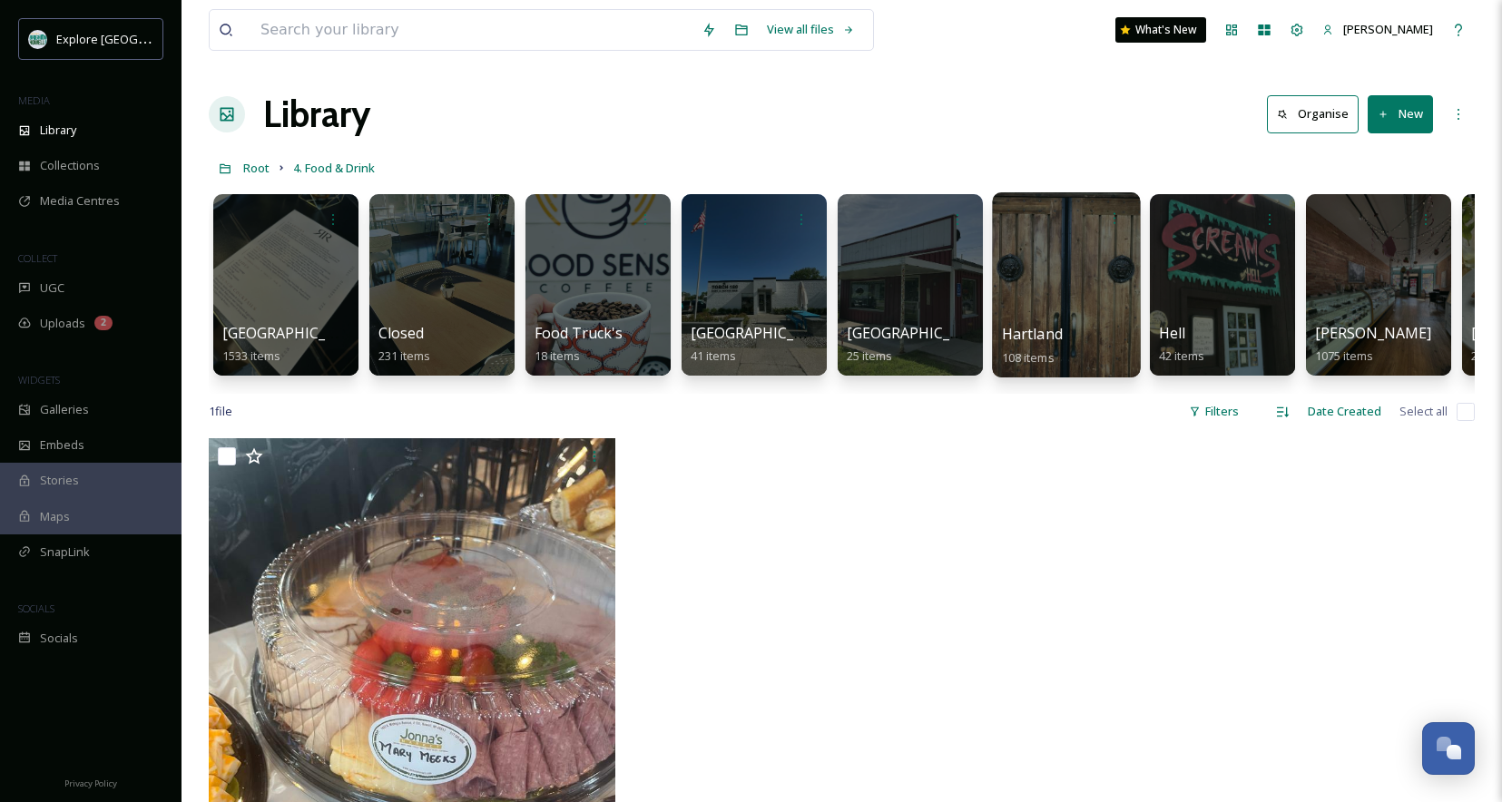
click at [1049, 285] on div at bounding box center [1066, 284] width 148 height 185
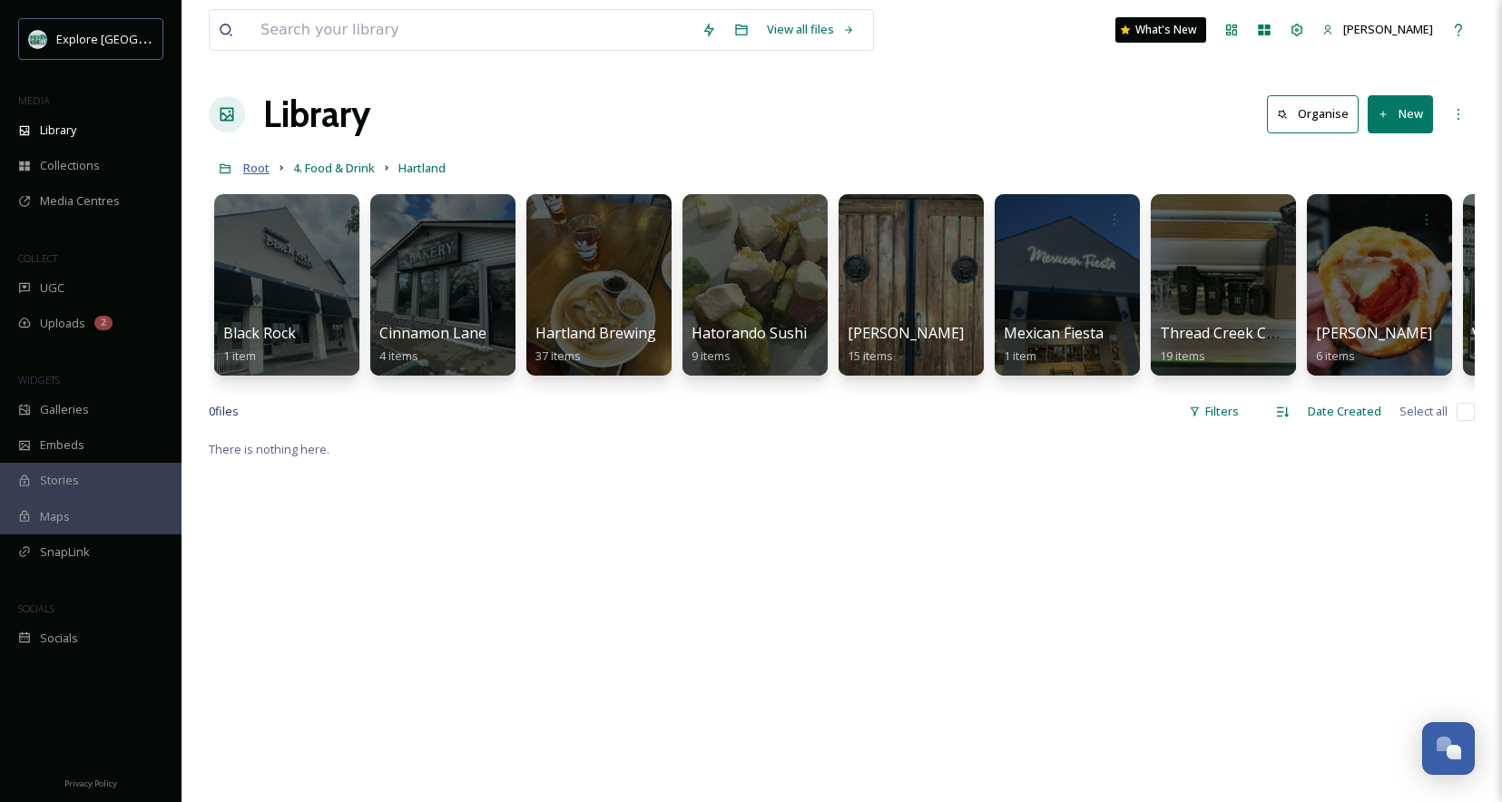
click at [257, 171] on span "Root" at bounding box center [256, 168] width 26 height 16
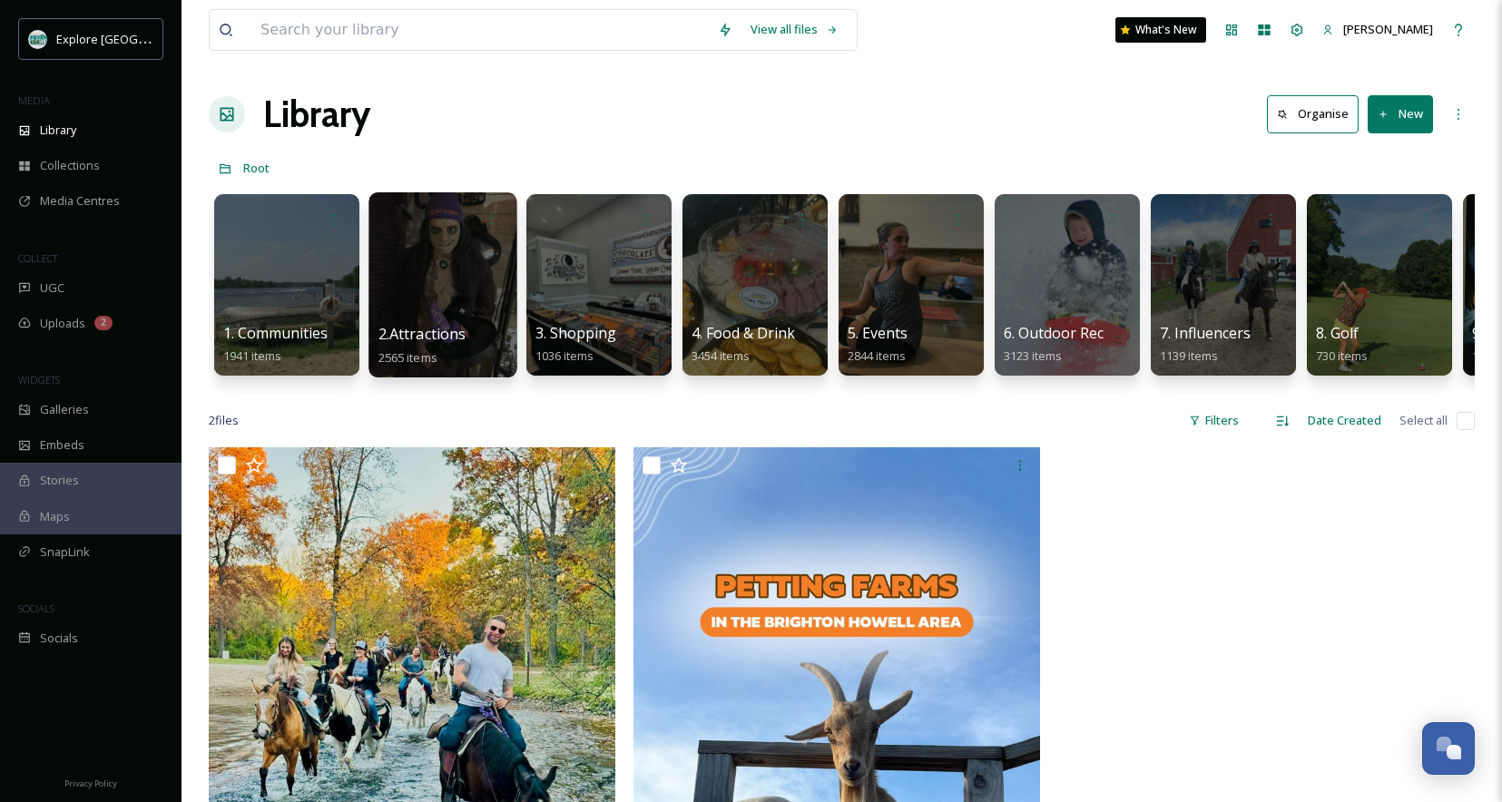
click at [408, 271] on div at bounding box center [443, 284] width 148 height 185
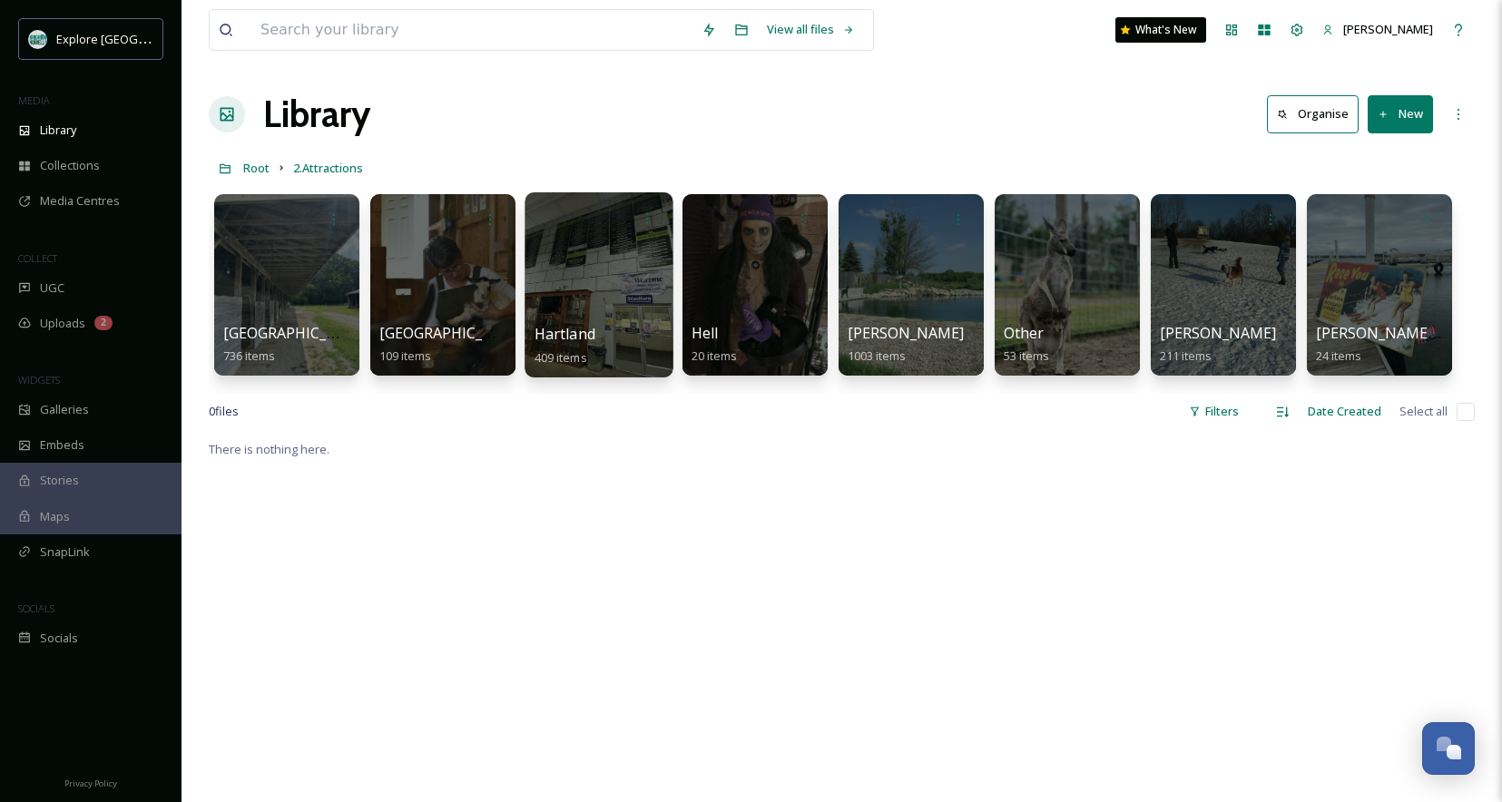
click at [584, 295] on div at bounding box center [599, 284] width 148 height 185
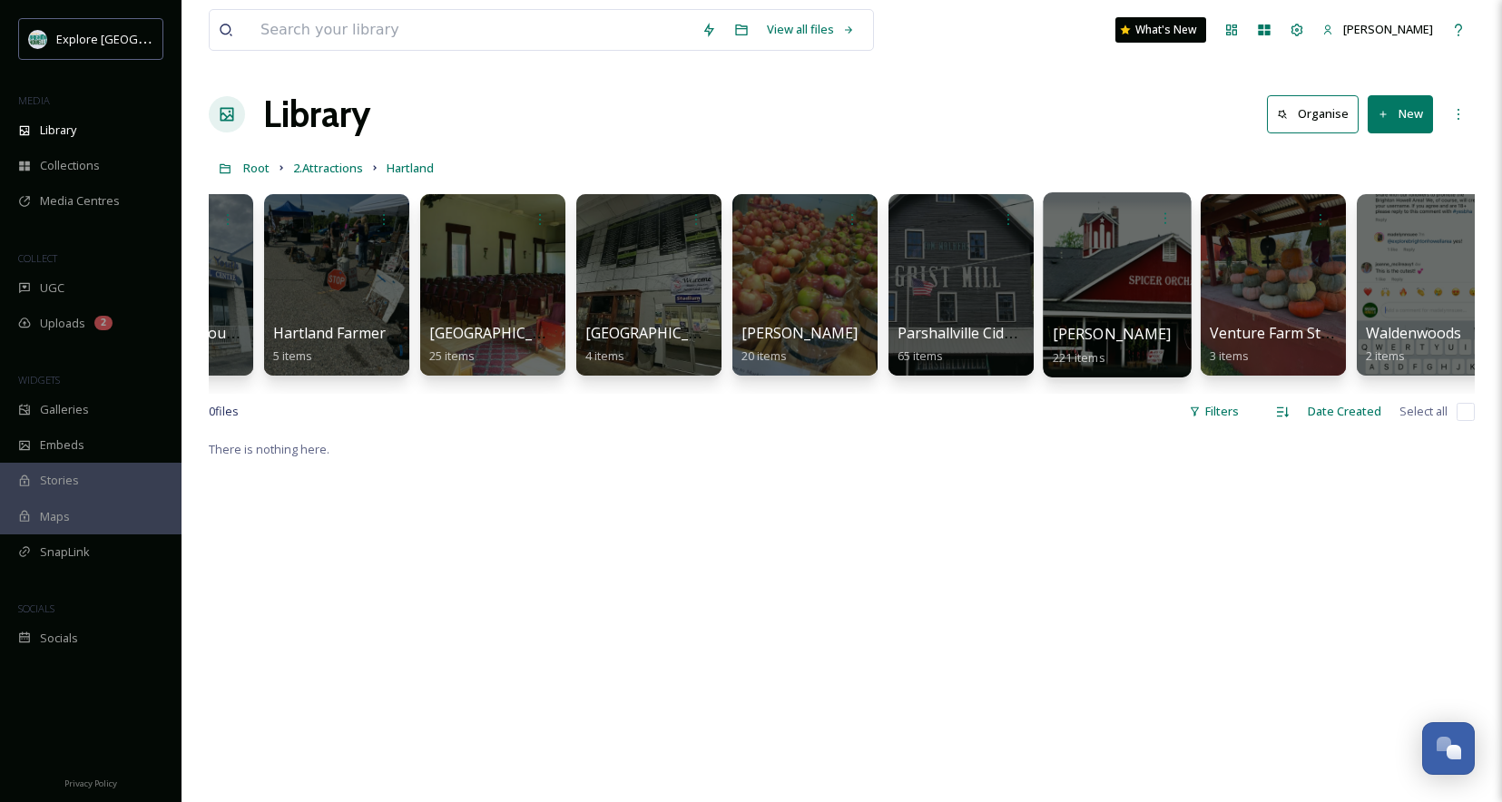
scroll to position [0, 717]
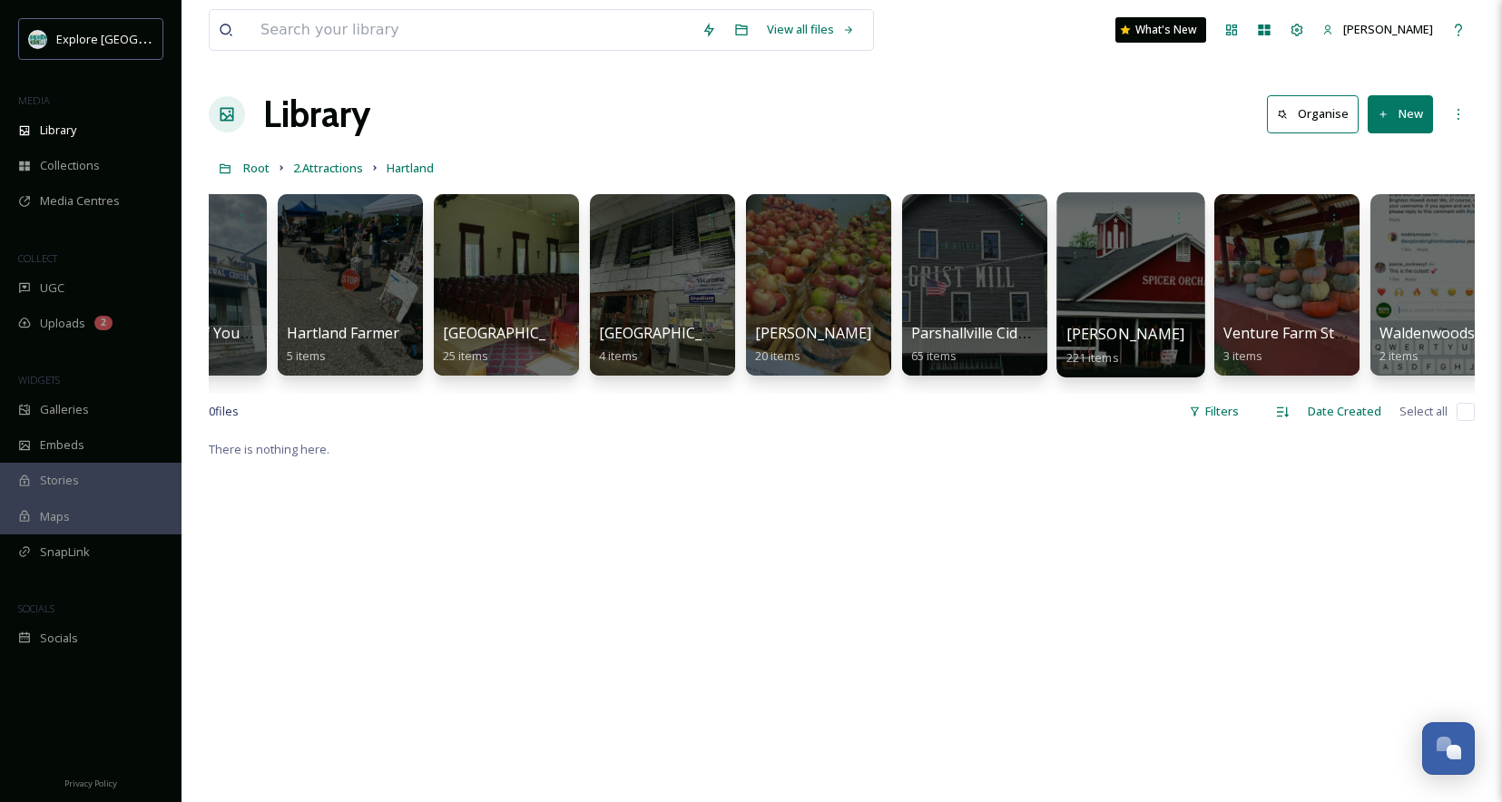
click at [1094, 280] on div at bounding box center [1131, 284] width 148 height 185
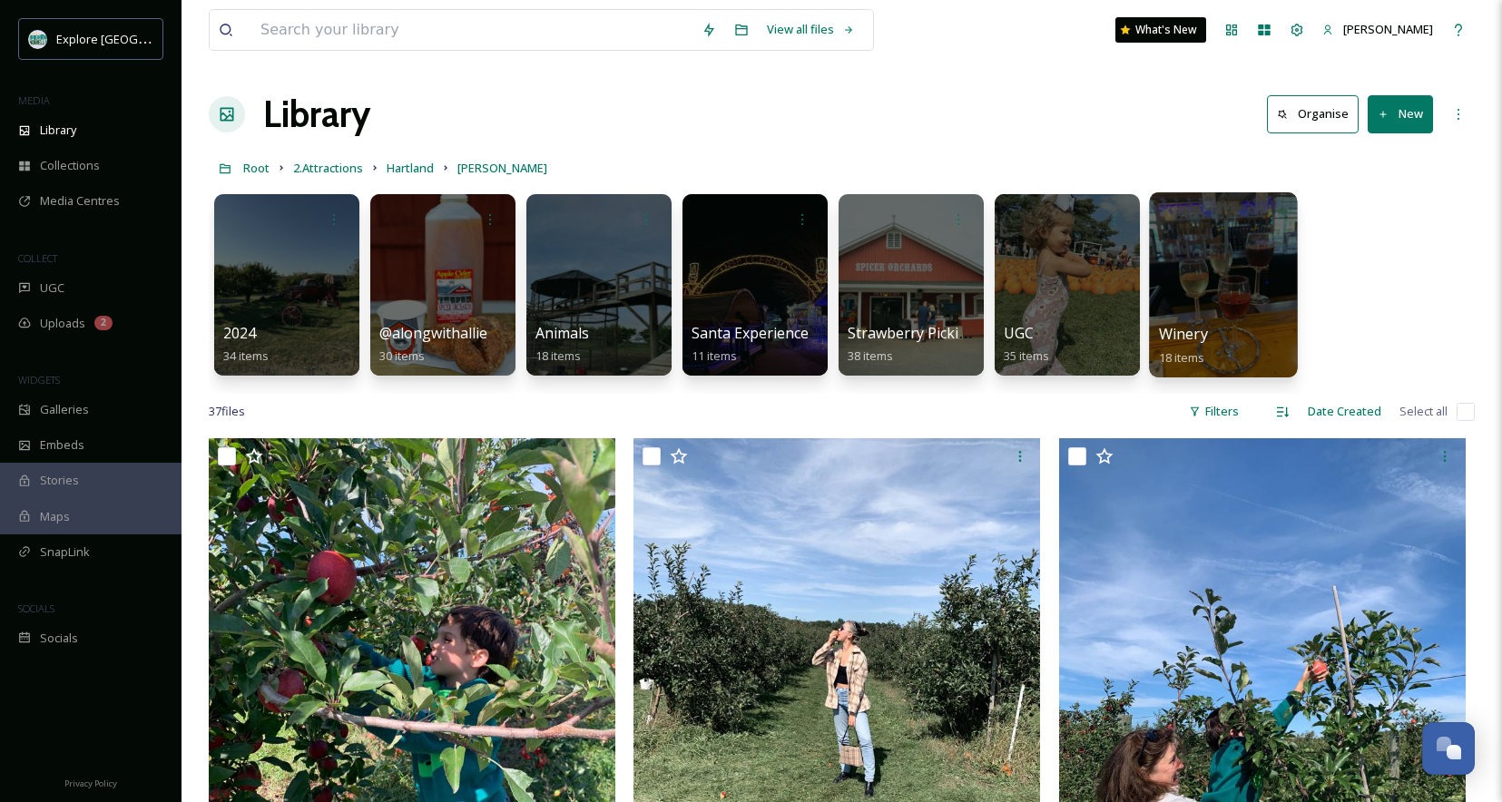
click at [1261, 277] on div at bounding box center [1223, 284] width 148 height 185
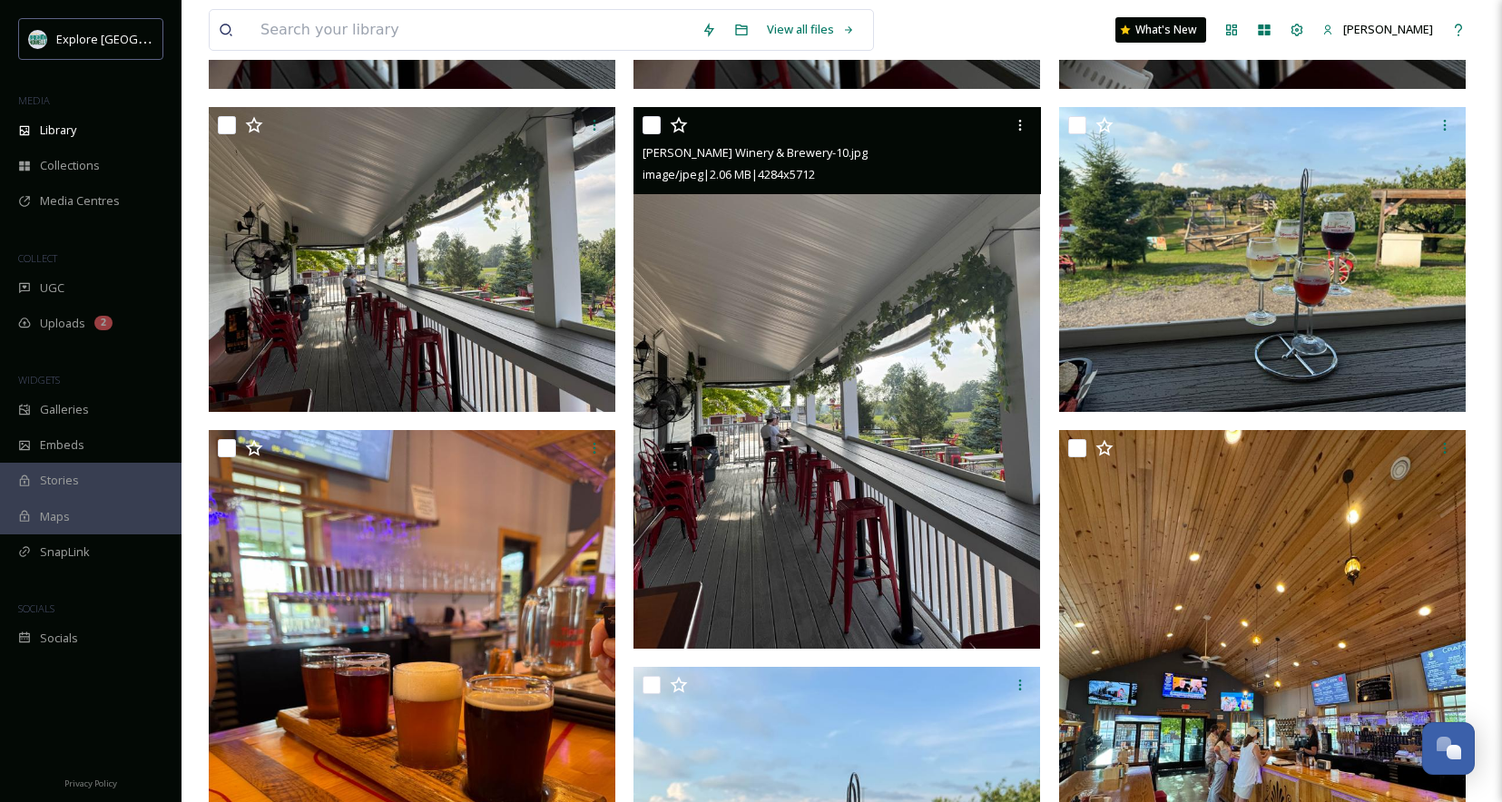
scroll to position [1346, 0]
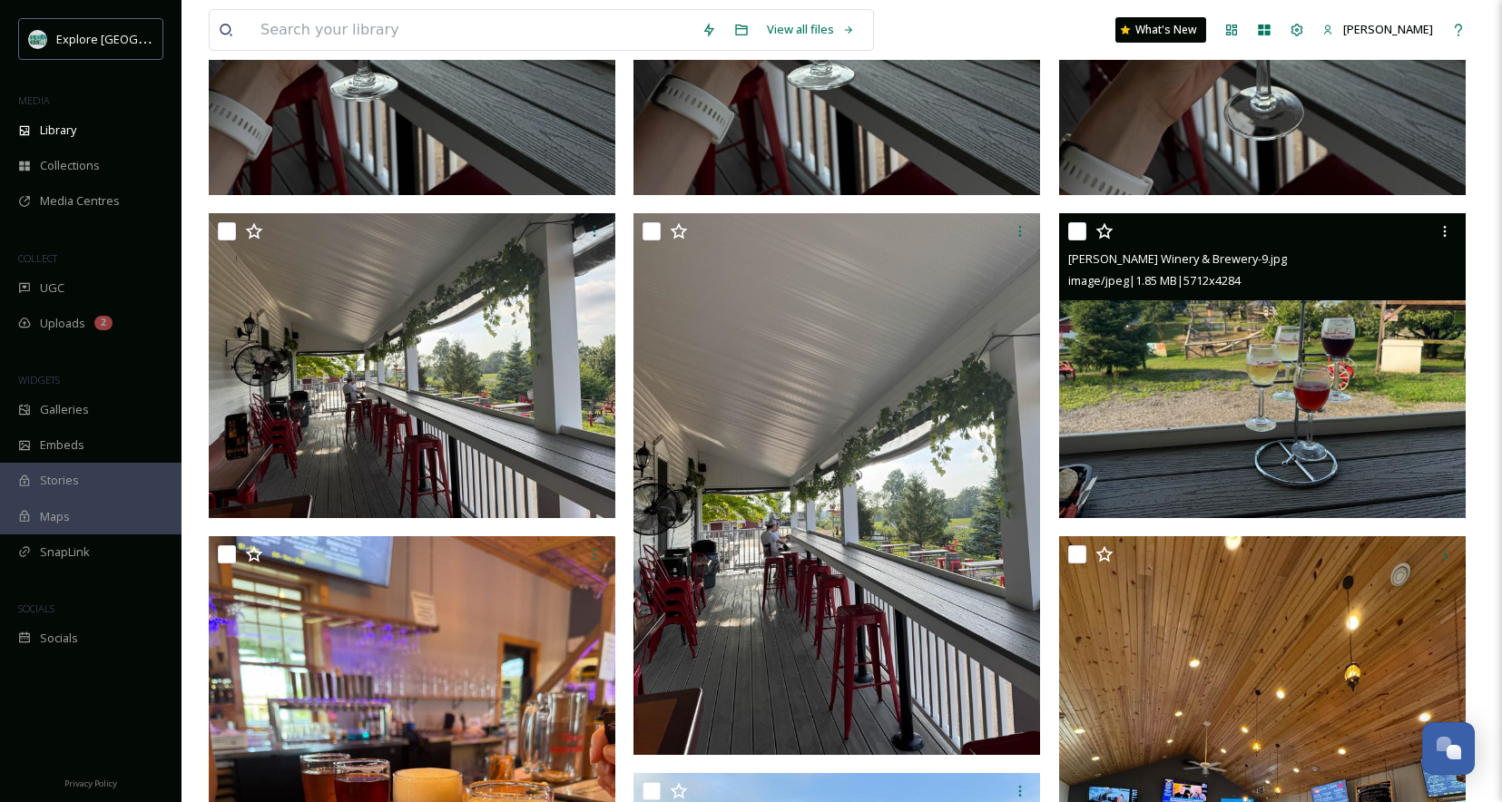
click at [1333, 390] on img at bounding box center [1262, 365] width 407 height 305
